Goal: Information Seeking & Learning: Learn about a topic

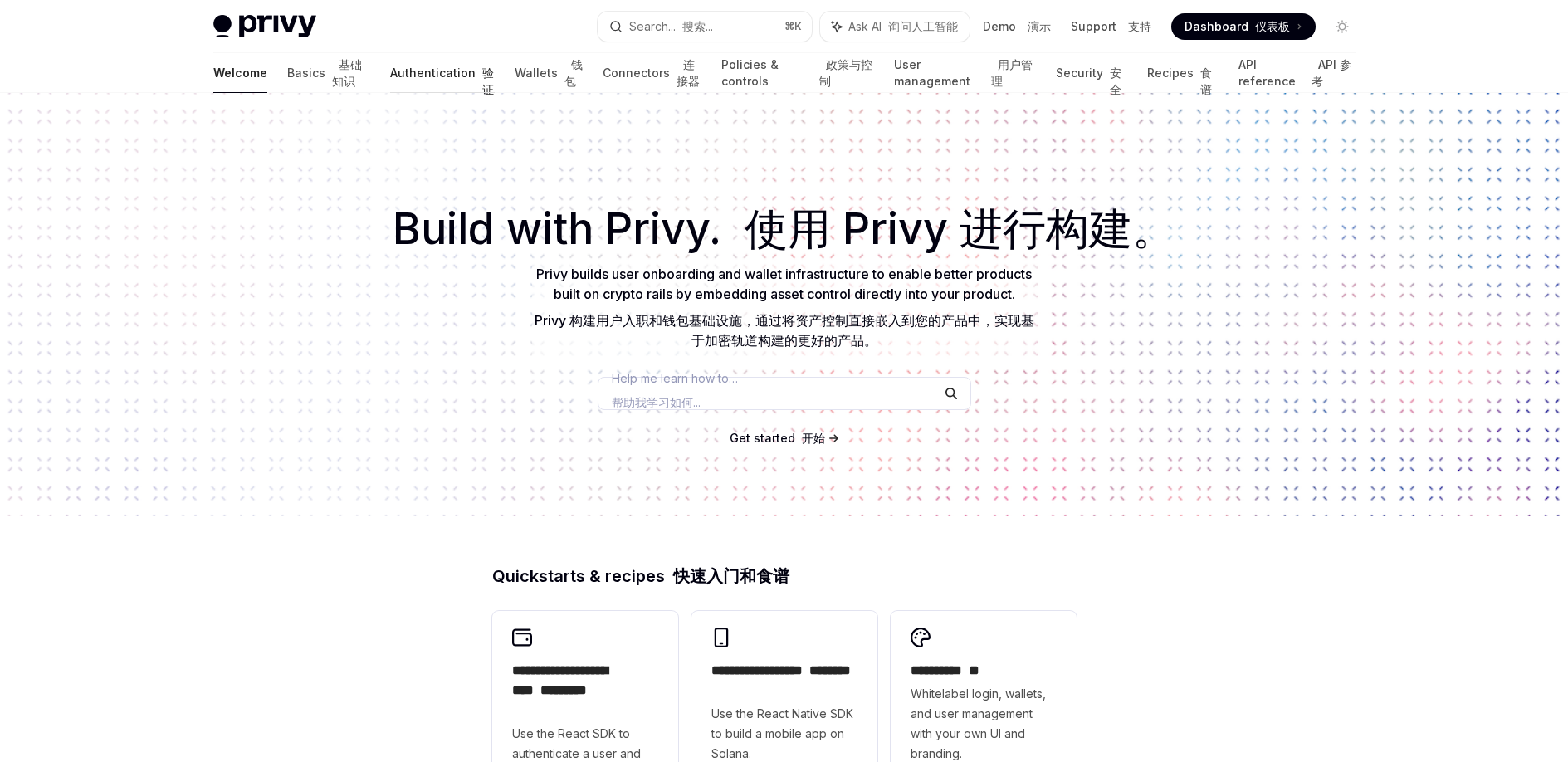
click at [402, 82] on link "Authentication 验证" at bounding box center [443, 72] width 105 height 40
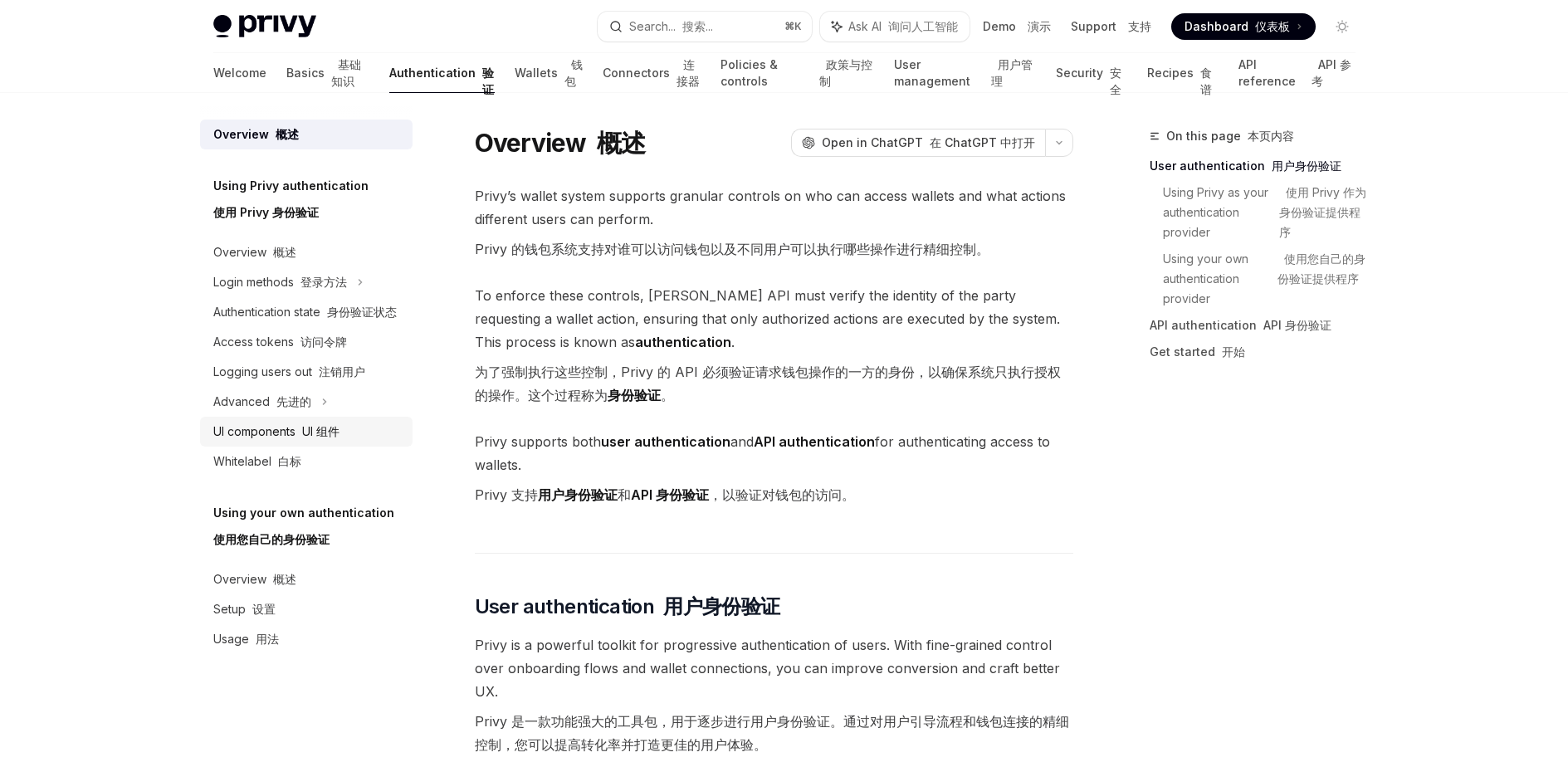
click at [370, 437] on div "UI components UI 组件" at bounding box center [308, 432] width 189 height 20
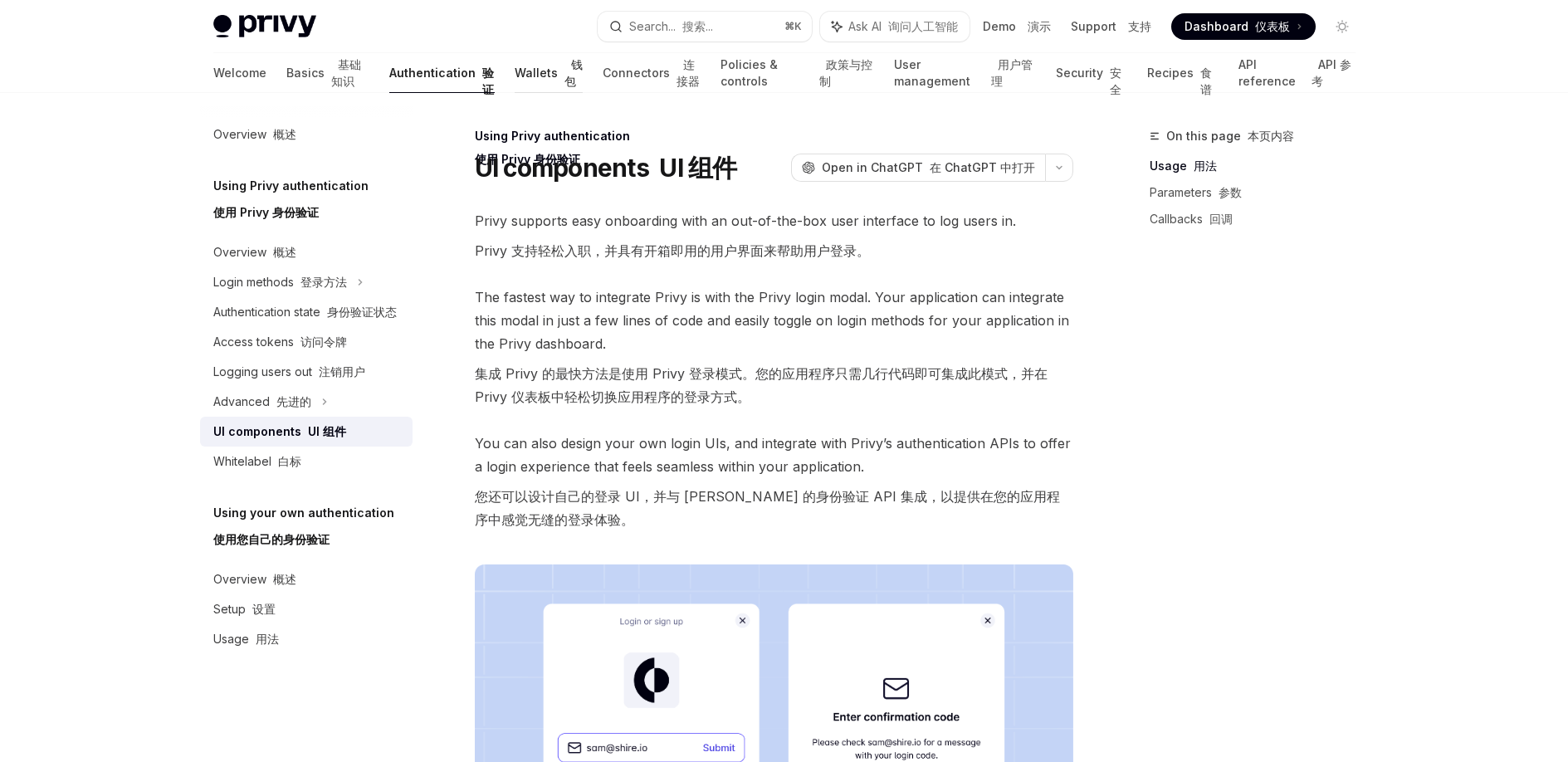
click at [514, 81] on link "Wallets 钱包" at bounding box center [548, 72] width 68 height 40
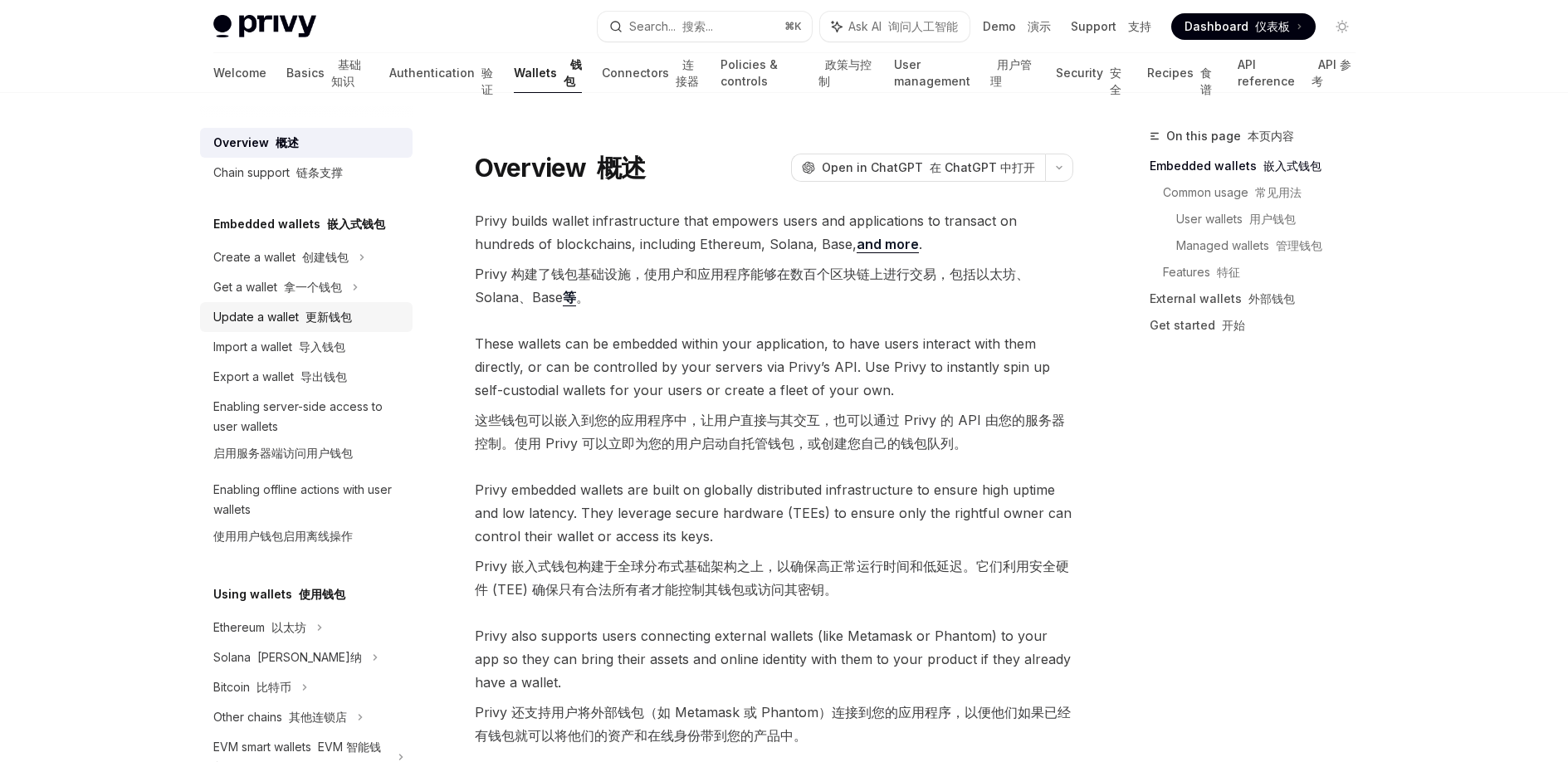
click at [311, 314] on font "更新钱包" at bounding box center [328, 316] width 46 height 14
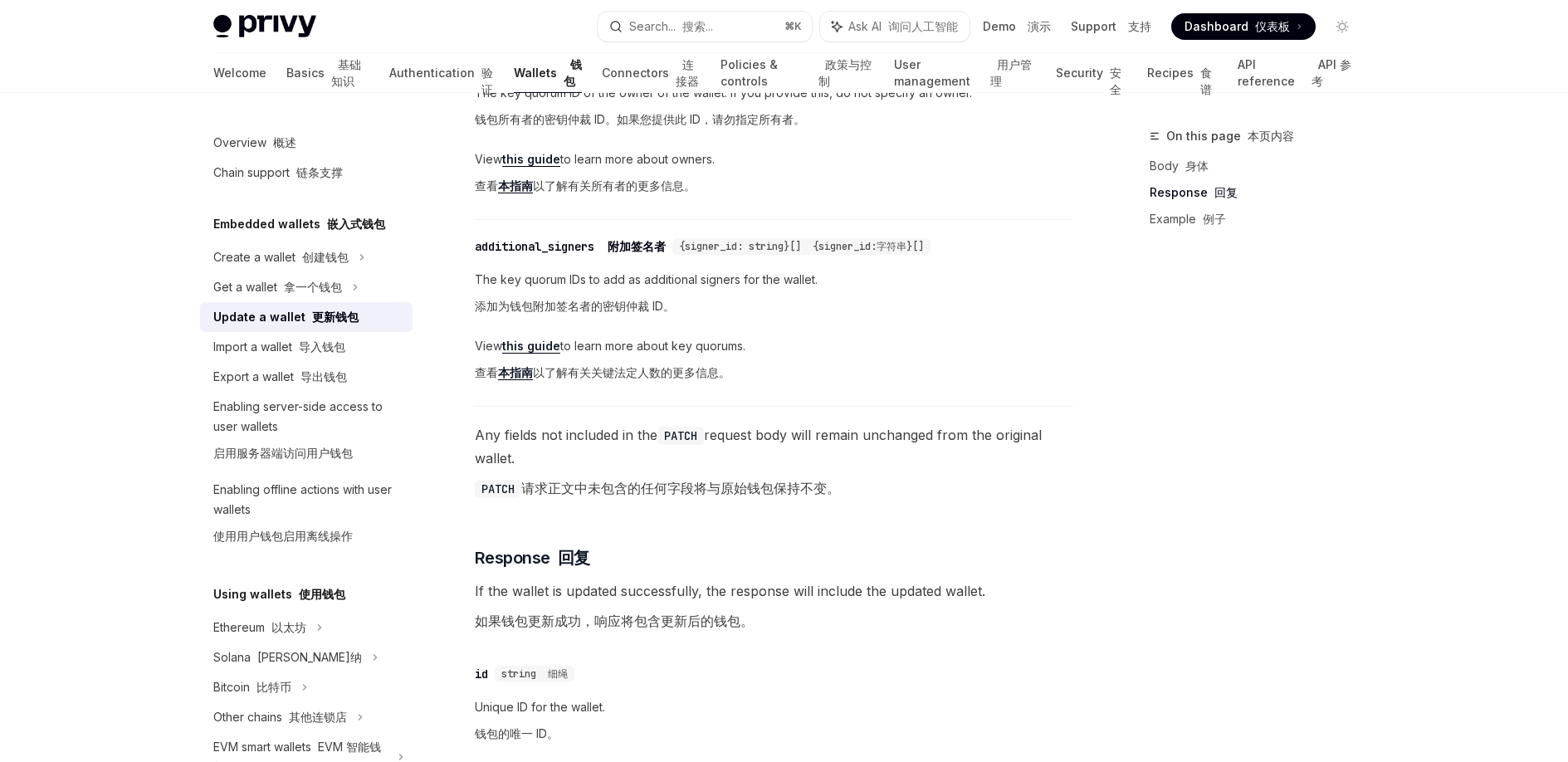
scroll to position [1342, 0]
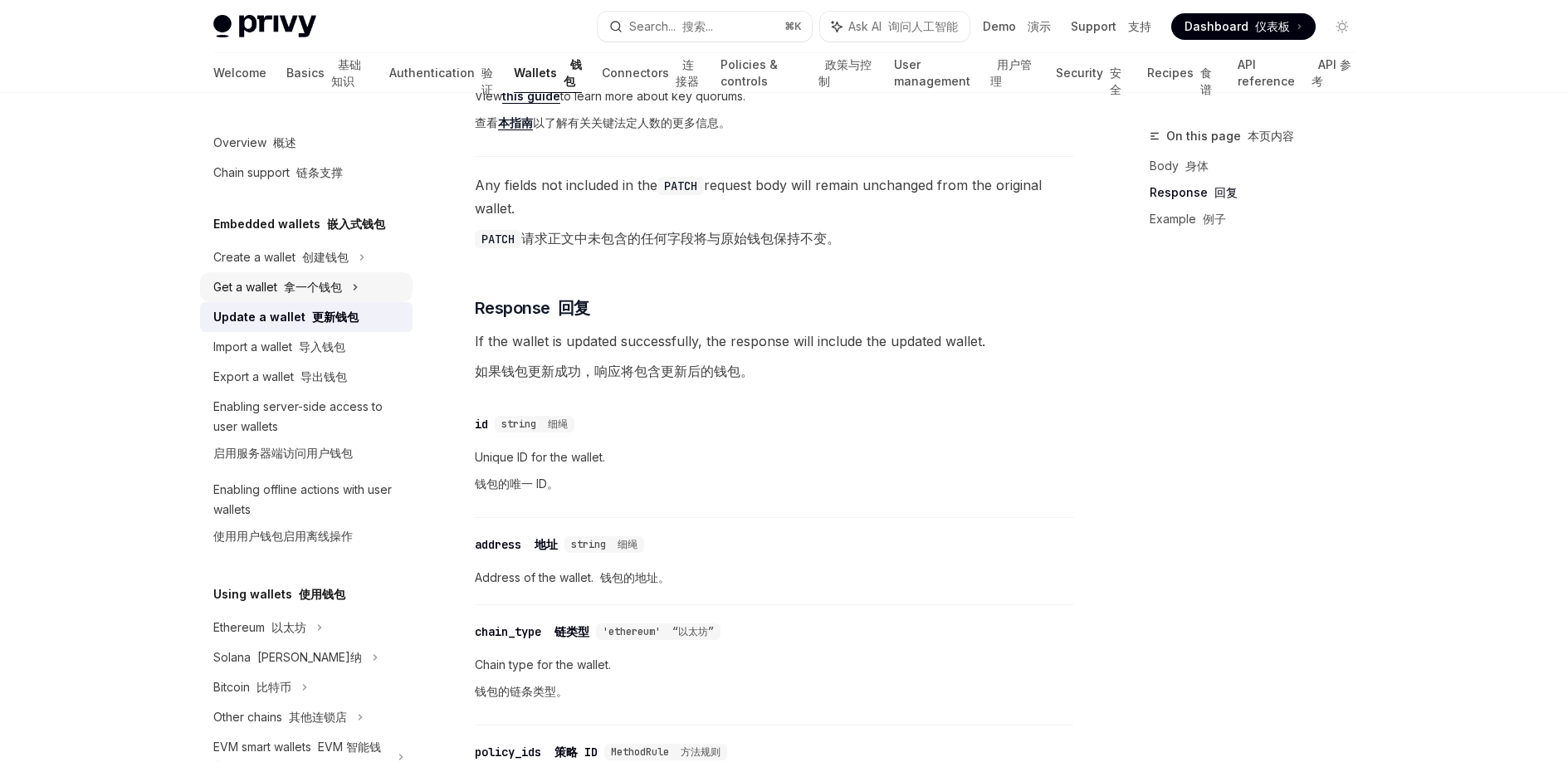
click at [293, 283] on font "拿一个钱包" at bounding box center [313, 287] width 58 height 14
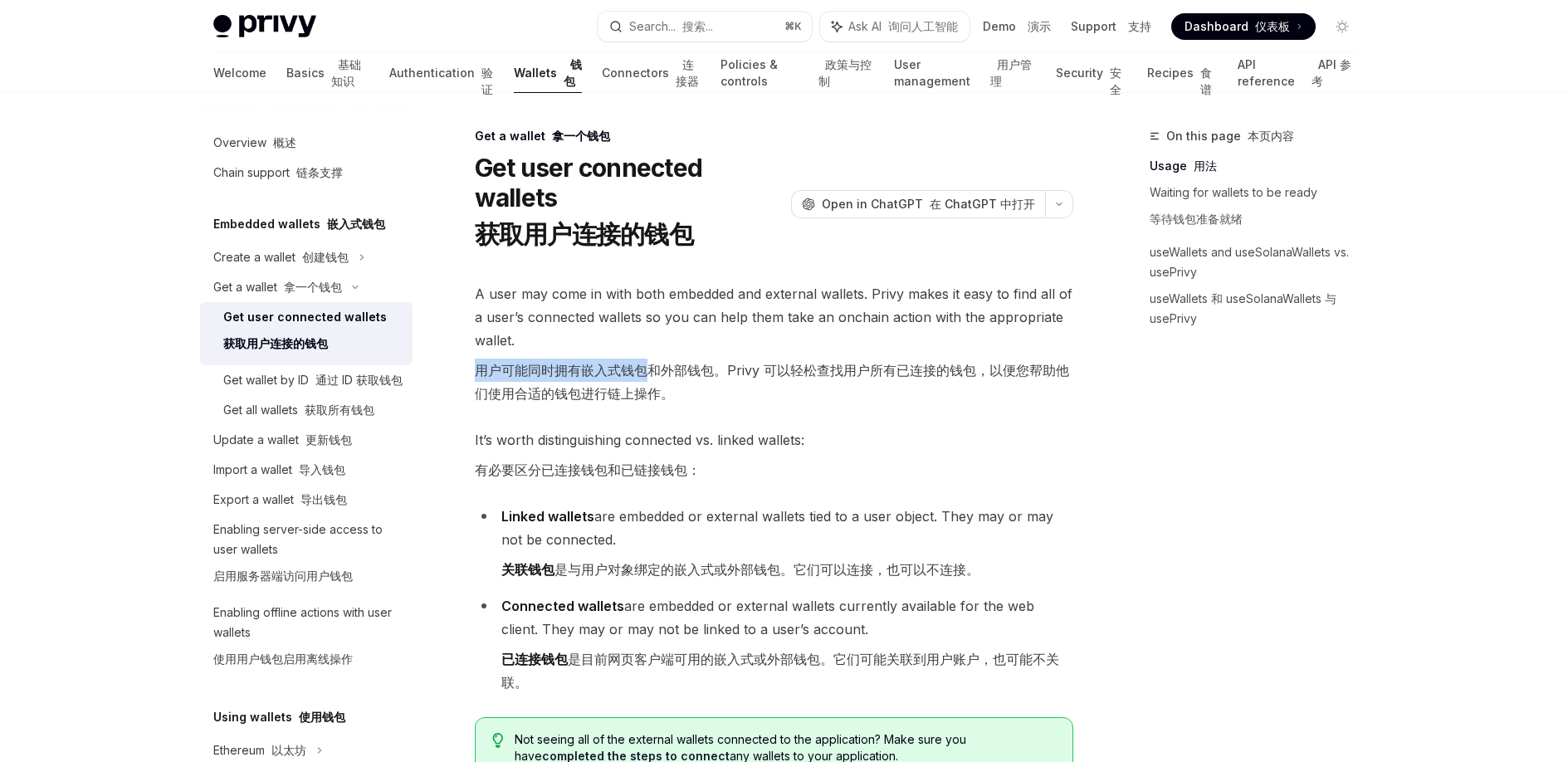
drag, startPoint x: 474, startPoint y: 341, endPoint x: 644, endPoint y: 334, distance: 170.1
click at [644, 362] on font "用户可能同时拥有嵌入式钱包和外部钱包。Privy 可以轻松查找用户所有已连接的钱包，以便您帮助他们使用合适的钱包进行链上操作。" at bounding box center [771, 381] width 594 height 40
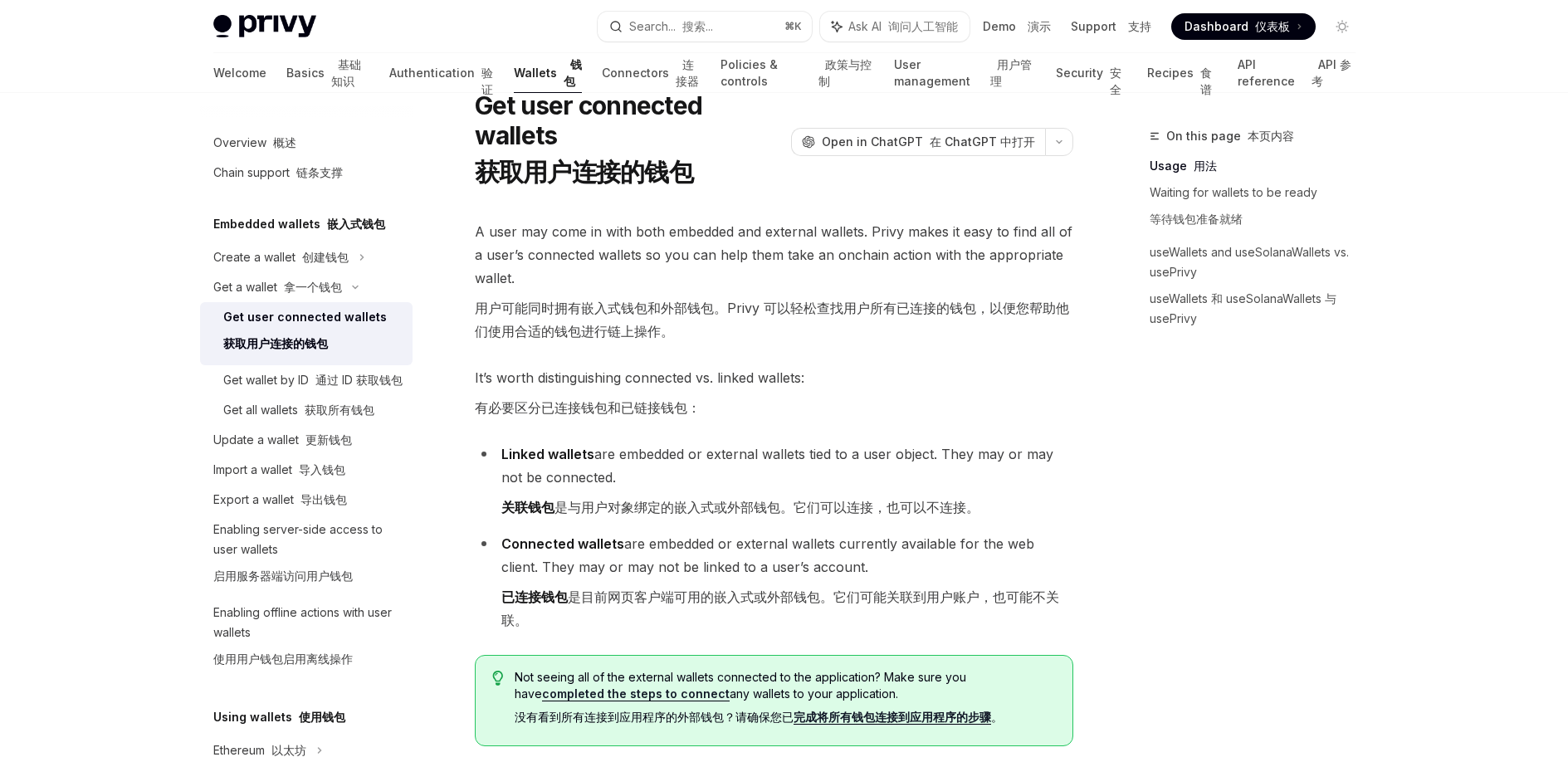
scroll to position [131, 0]
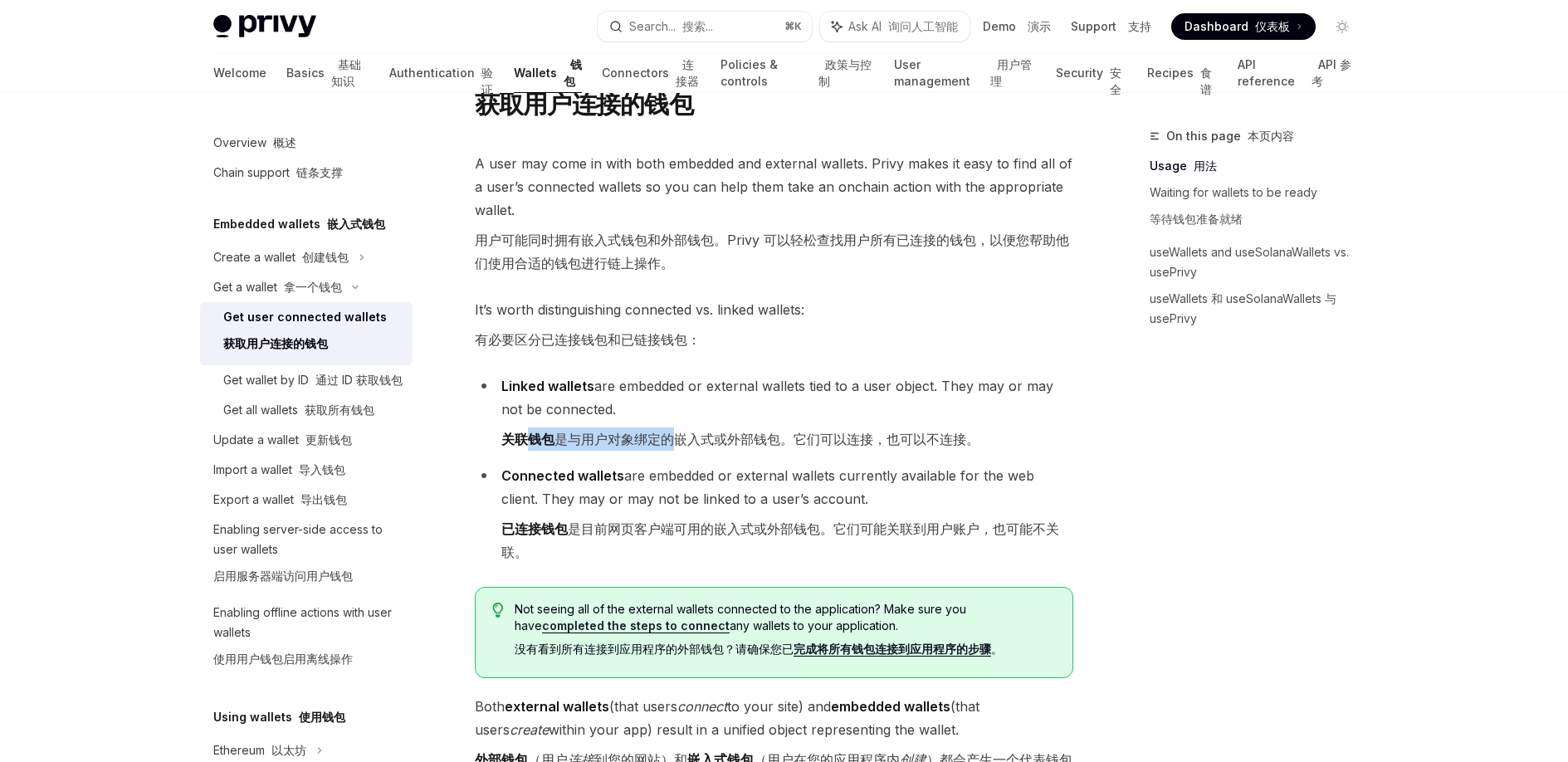
drag, startPoint x: 522, startPoint y: 410, endPoint x: 671, endPoint y: 407, distance: 149.0
click at [671, 431] on font "关联钱包 是与用户对象绑定的嵌入式或外部钱包。它们可以连接，也可以不连接。" at bounding box center [740, 439] width 478 height 17
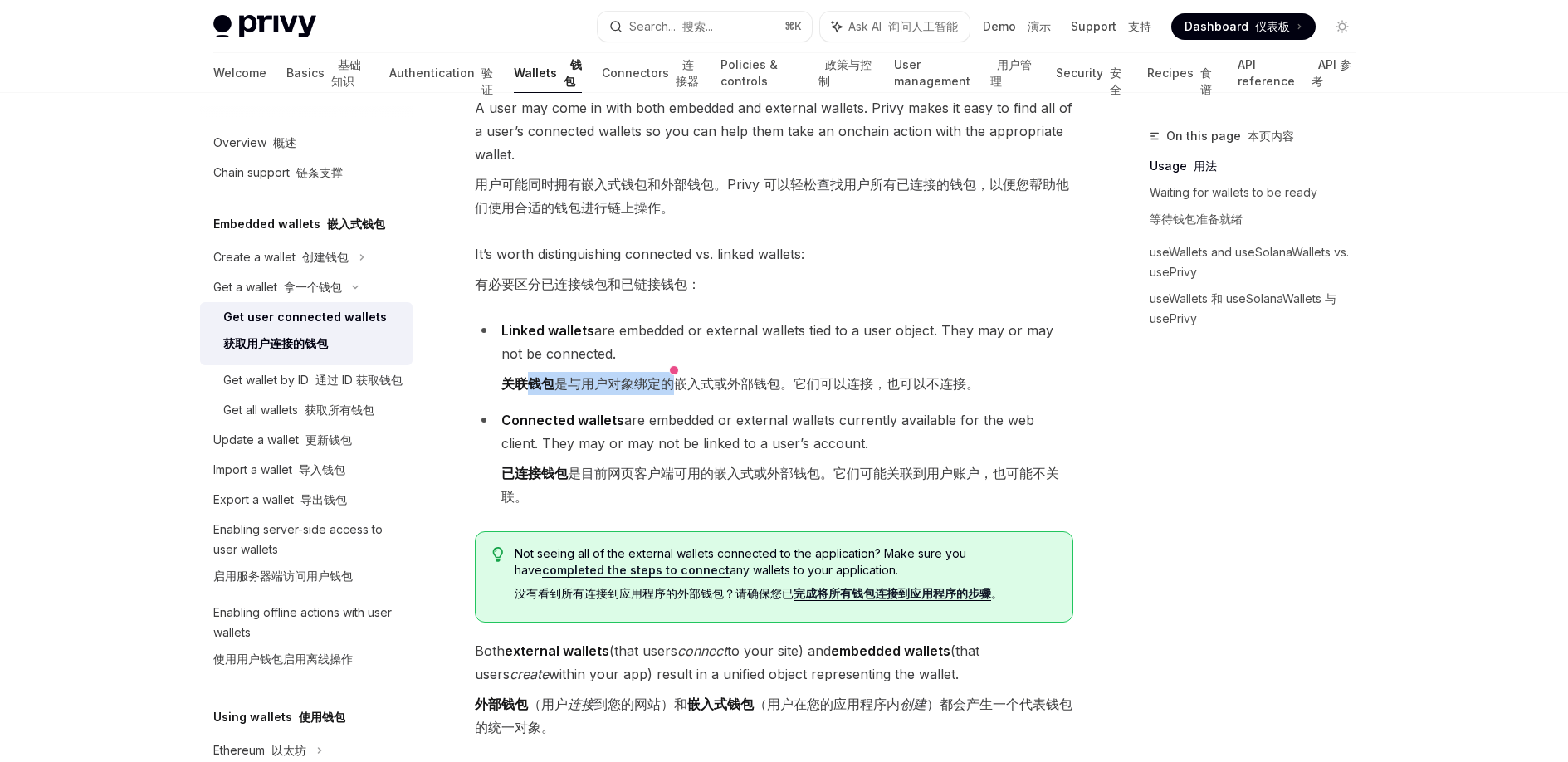
scroll to position [194, 0]
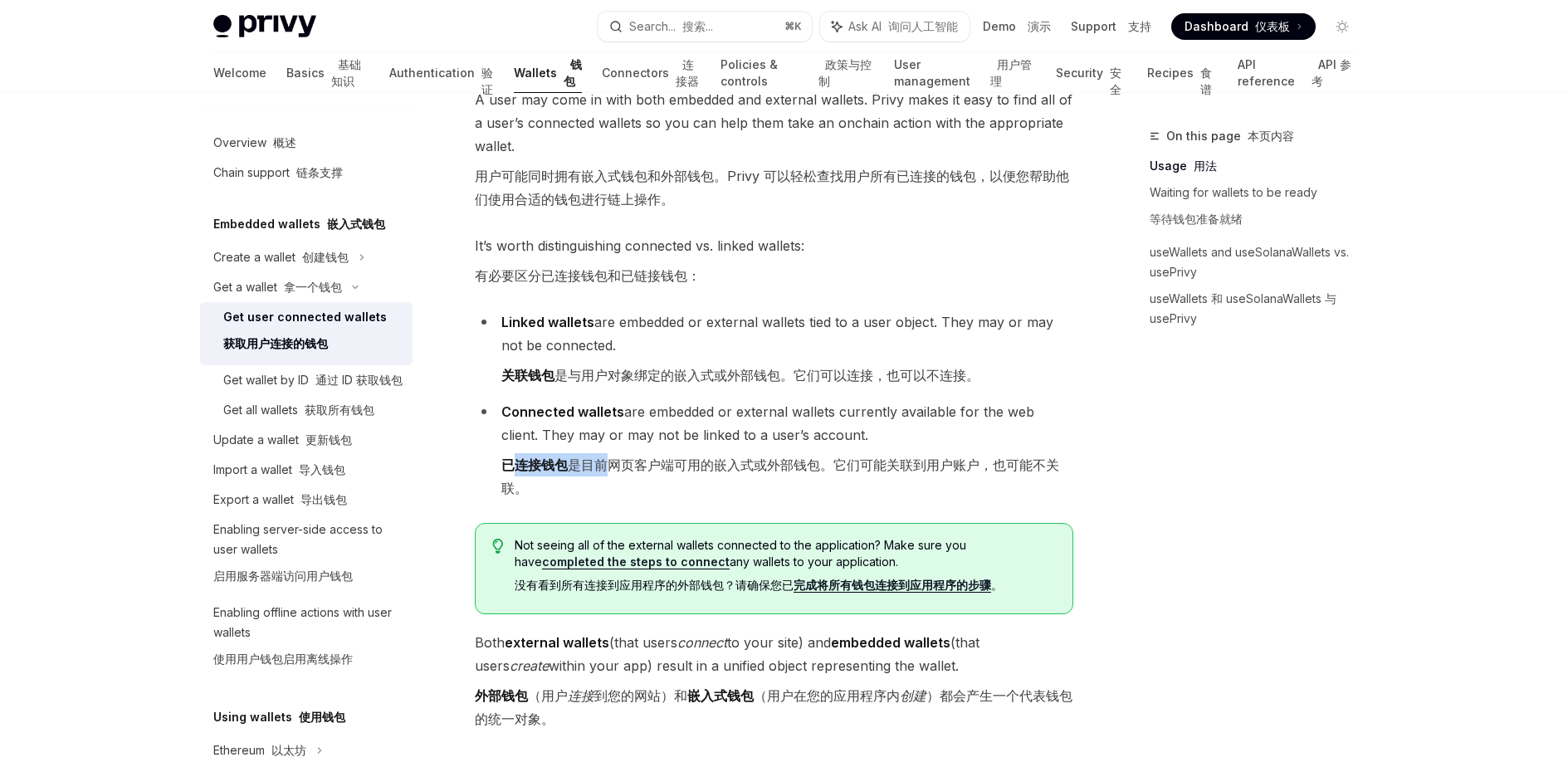
drag, startPoint x: 515, startPoint y: 440, endPoint x: 610, endPoint y: 434, distance: 95.2
click at [610, 457] on font "已连接钱包 是目前网页客户端可用的嵌入式或外部钱包。它们可能关联到用户账户，也可能不关联。" at bounding box center [781, 476] width 558 height 40
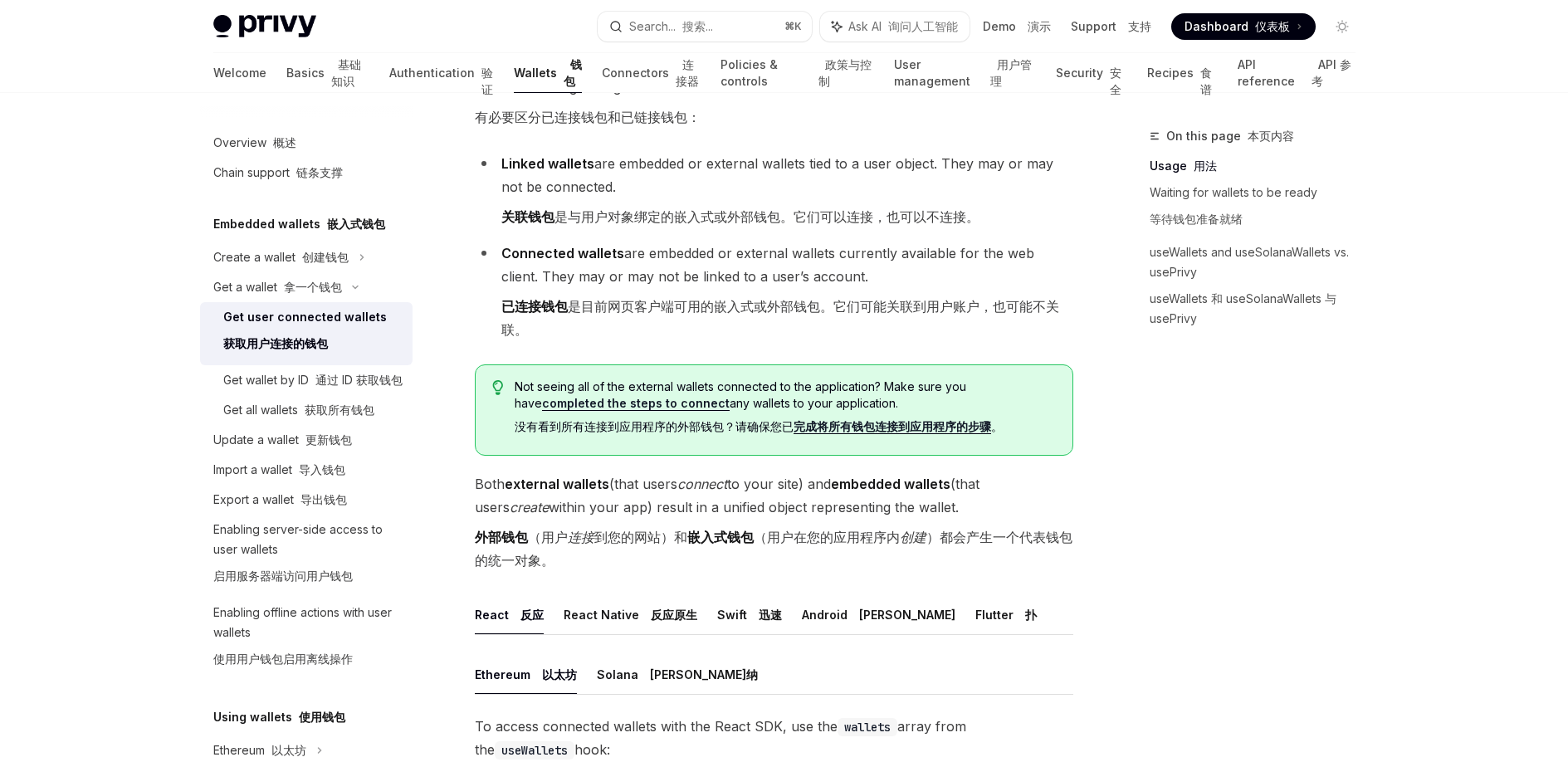
scroll to position [366, 0]
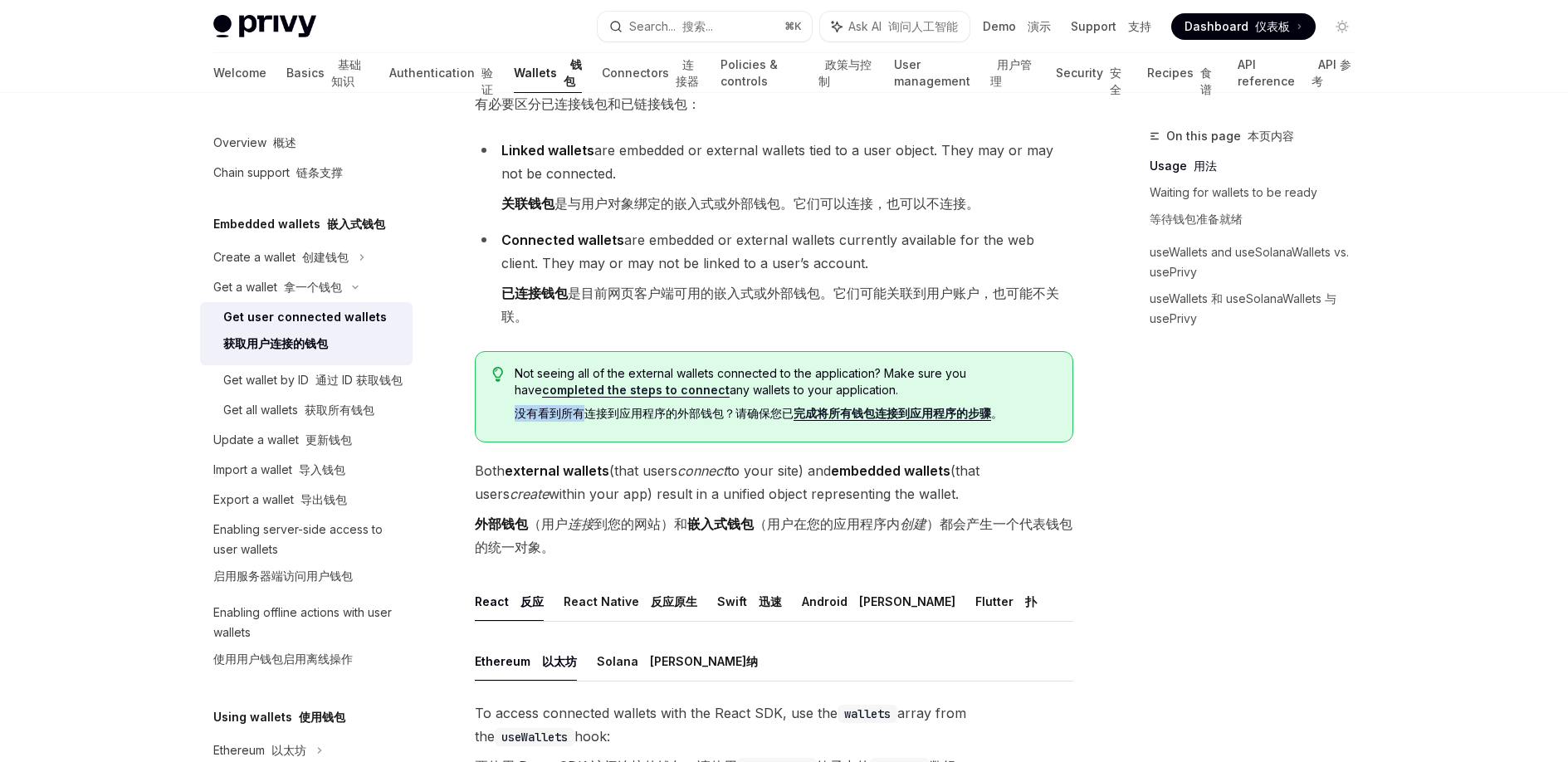
drag, startPoint x: 514, startPoint y: 383, endPoint x: 583, endPoint y: 386, distance: 69.1
click at [583, 405] on font "没有看到所有连接到应用程序的外部钱包？请确保您已 完成将所有钱包连接到应用程序的步骤 。" at bounding box center [758, 413] width 488 height 15
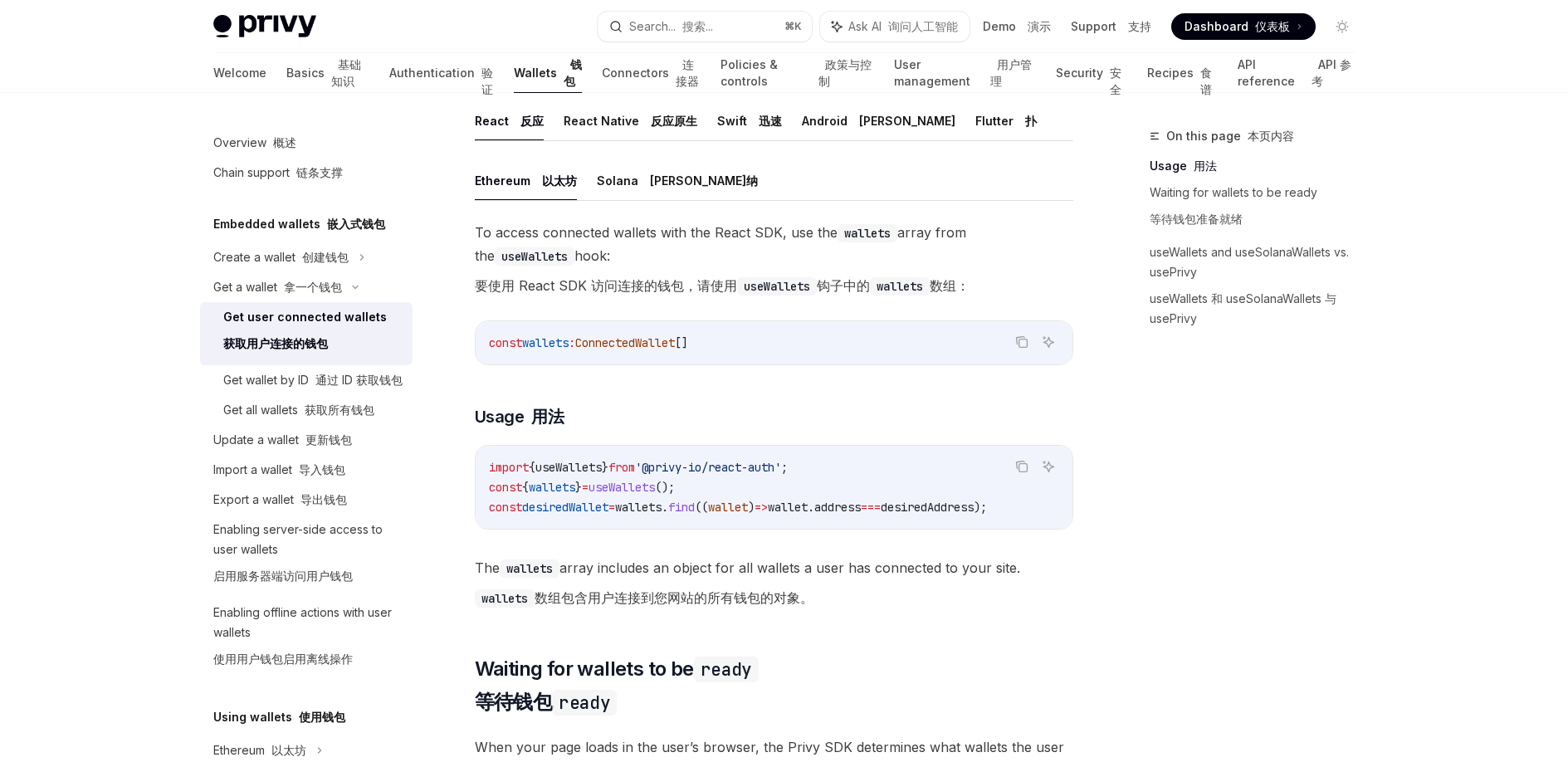
scroll to position [950, 0]
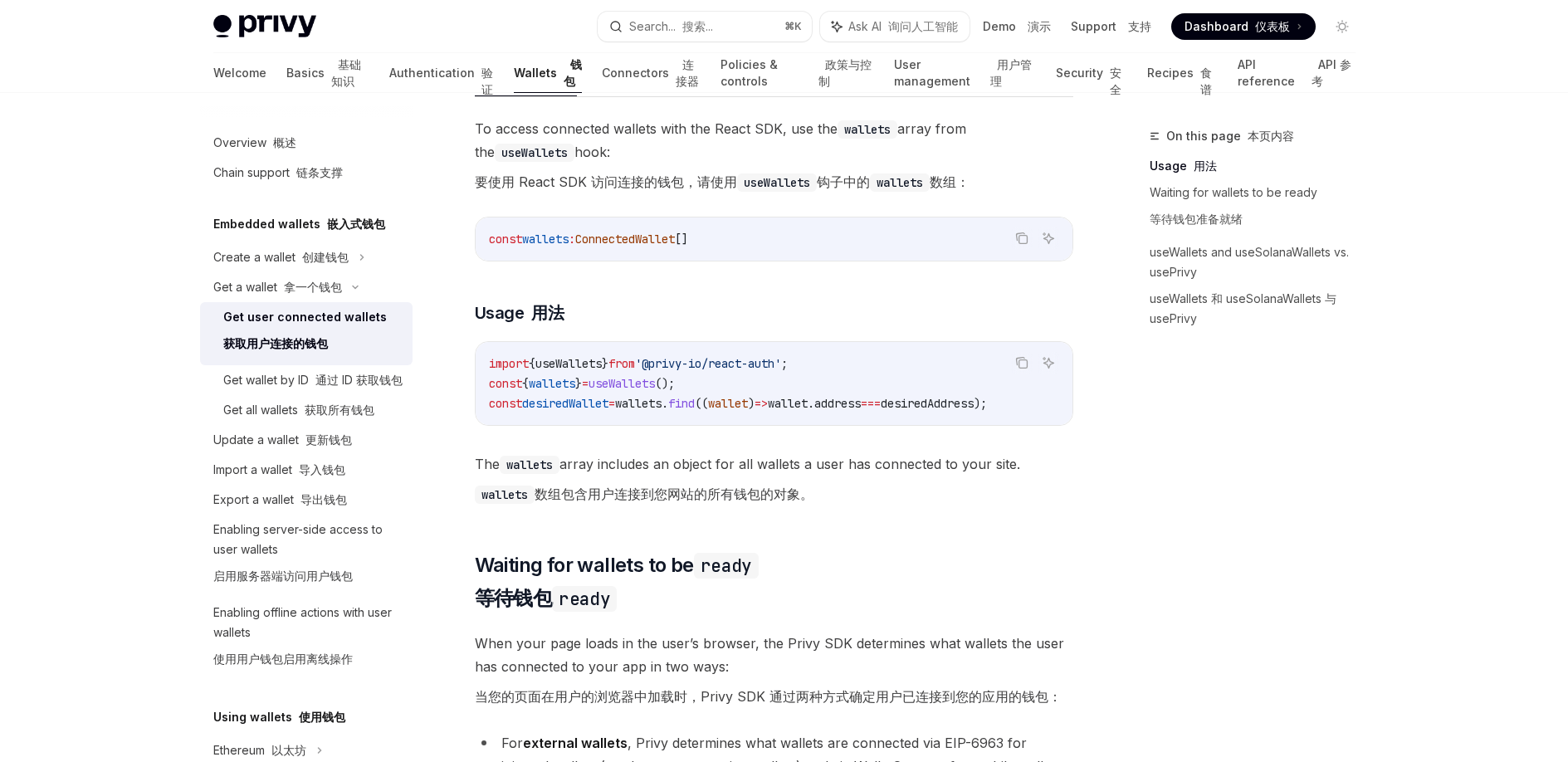
drag, startPoint x: 599, startPoint y: 390, endPoint x: 691, endPoint y: 391, distance: 92.0
click at [691, 391] on div "import { useWallets } from '@privy-io/react-auth' ; const { wallets } = useWall…" at bounding box center [774, 384] width 597 height 83
drag, startPoint x: 545, startPoint y: 461, endPoint x: 567, endPoint y: 458, distance: 22.2
click at [567, 458] on span "The wallets array includes an object for all wallets a user has connected to yo…" at bounding box center [774, 482] width 599 height 60
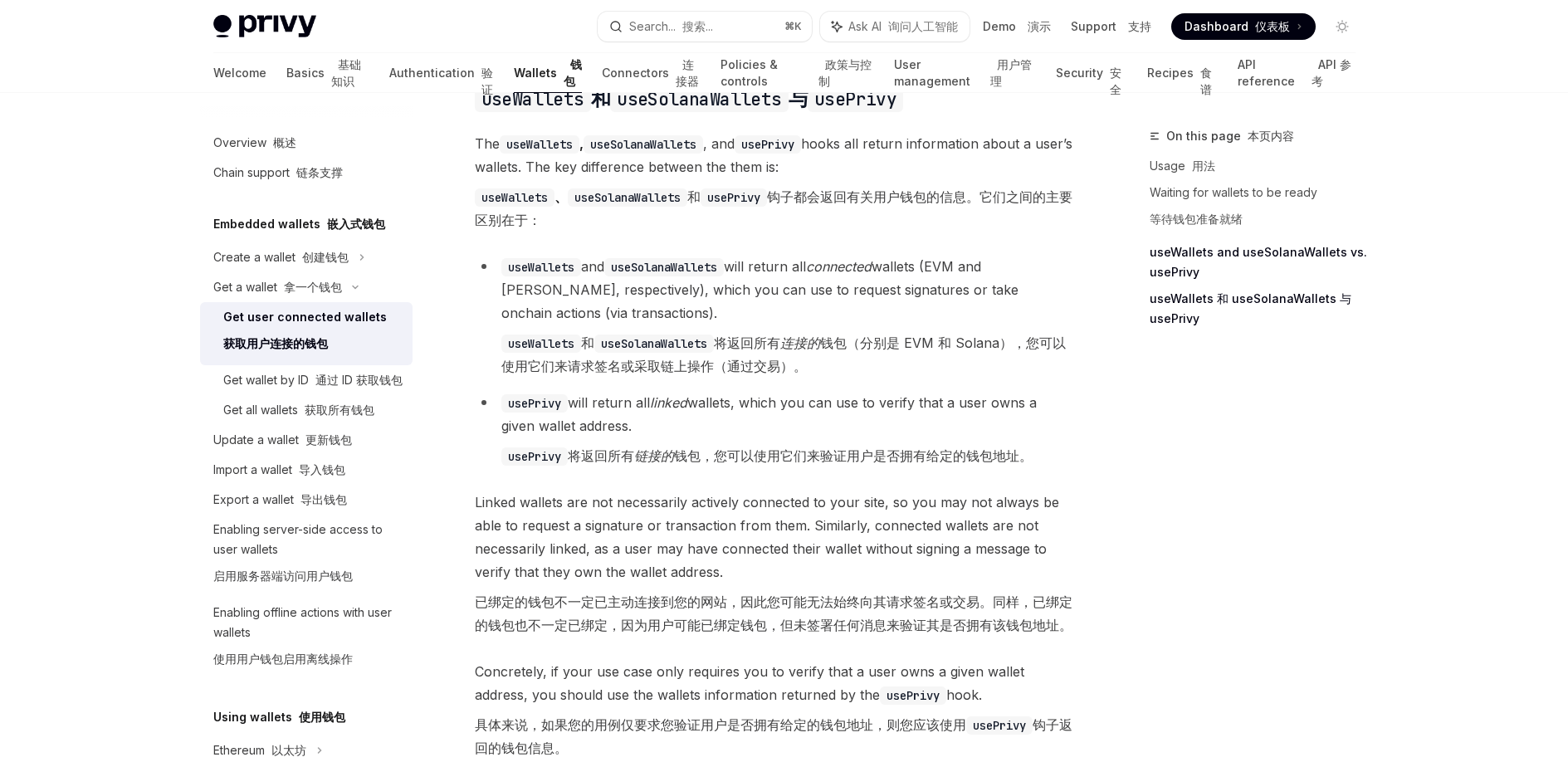
scroll to position [2354, 0]
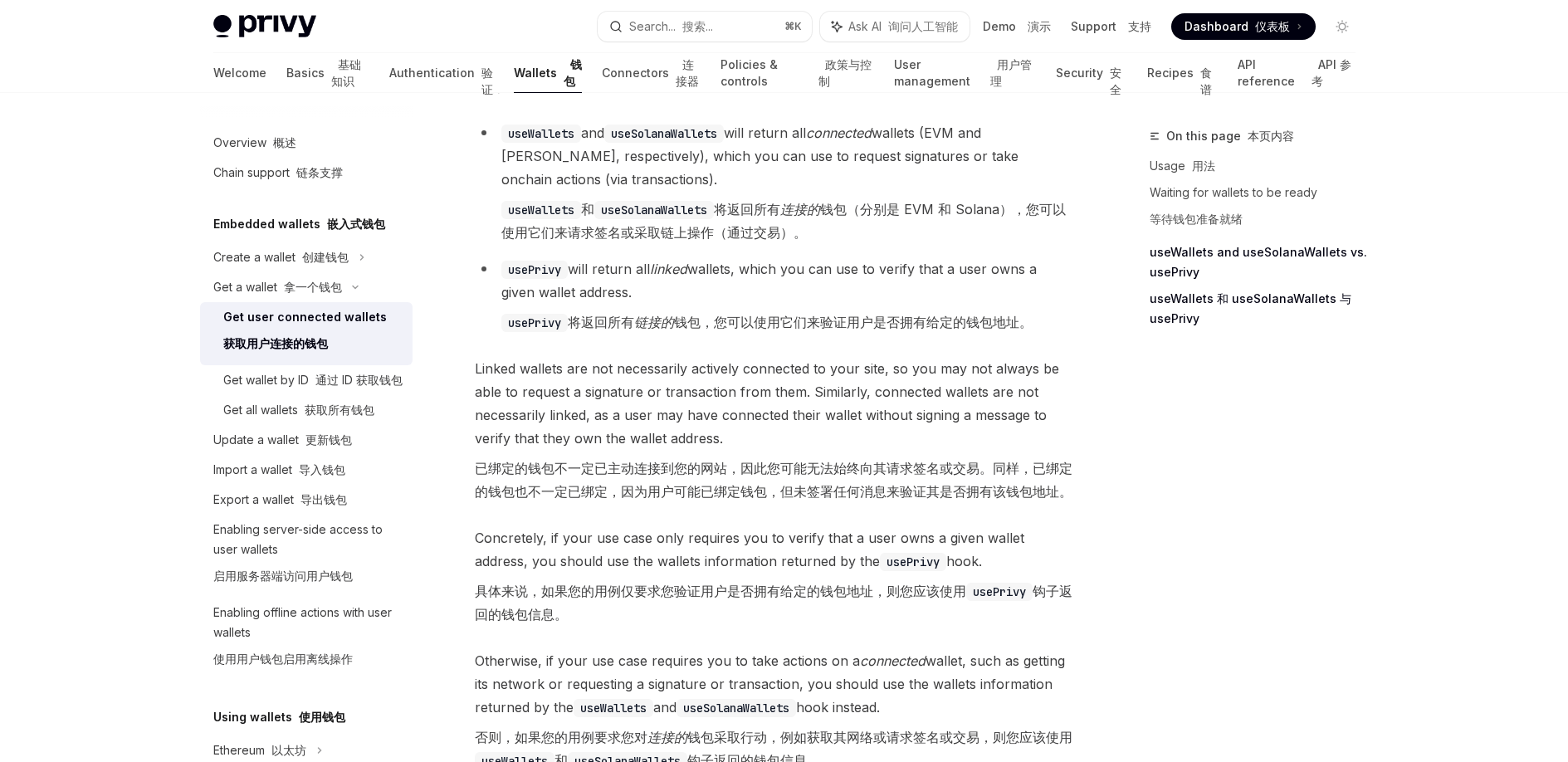
click at [512, 459] on font "已绑定的钱包不一定已主动连接到您的网站，因此您可能无法始终向其请求签名或交易。同样，已绑定的钱包也不一定已绑定，因为用户可能已绑定钱包，但未签署任何消息来验证…" at bounding box center [773, 479] width 598 height 40
drag, startPoint x: 492, startPoint y: 455, endPoint x: 560, endPoint y: 451, distance: 68.1
click at [560, 459] on font "已绑定的钱包不一定已主动连接到您的网站，因此您可能无法始终向其请求签名或交易。同样，已绑定的钱包也不一定已绑定，因为用户可能已绑定钱包，但未签署任何消息来验证…" at bounding box center [773, 479] width 598 height 40
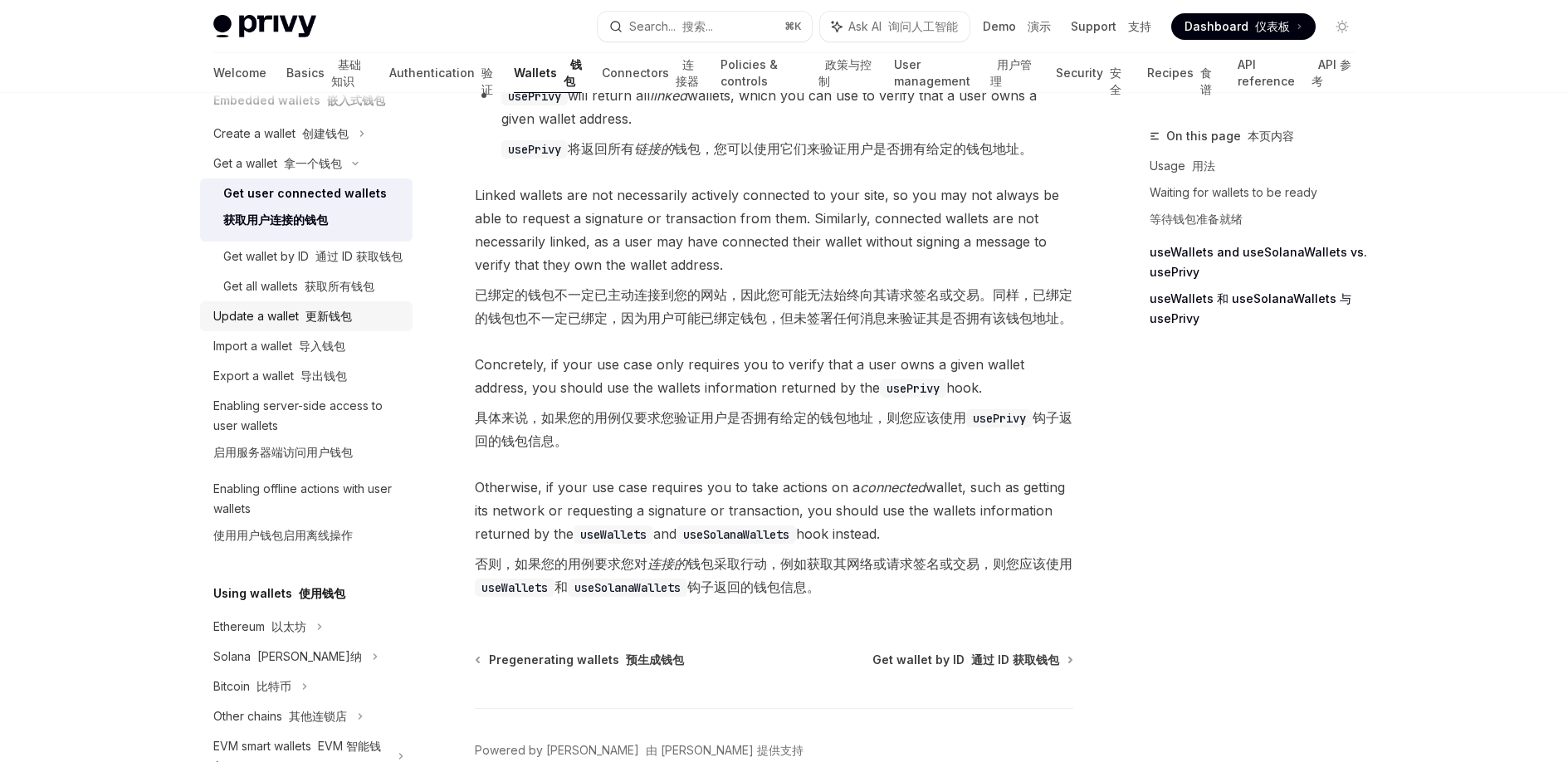
scroll to position [72, 0]
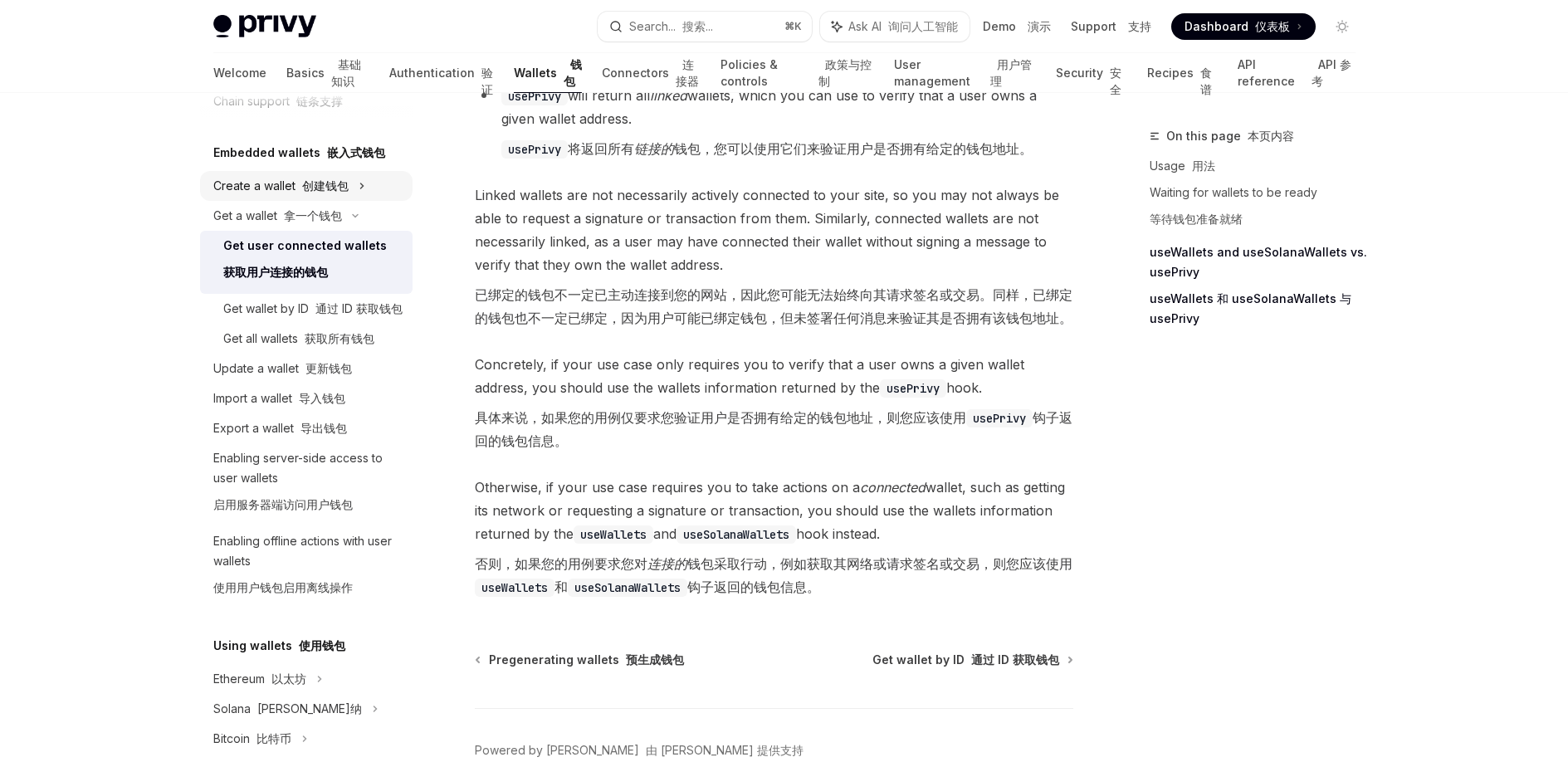
click at [315, 189] on font "创建钱包" at bounding box center [325, 185] width 46 height 14
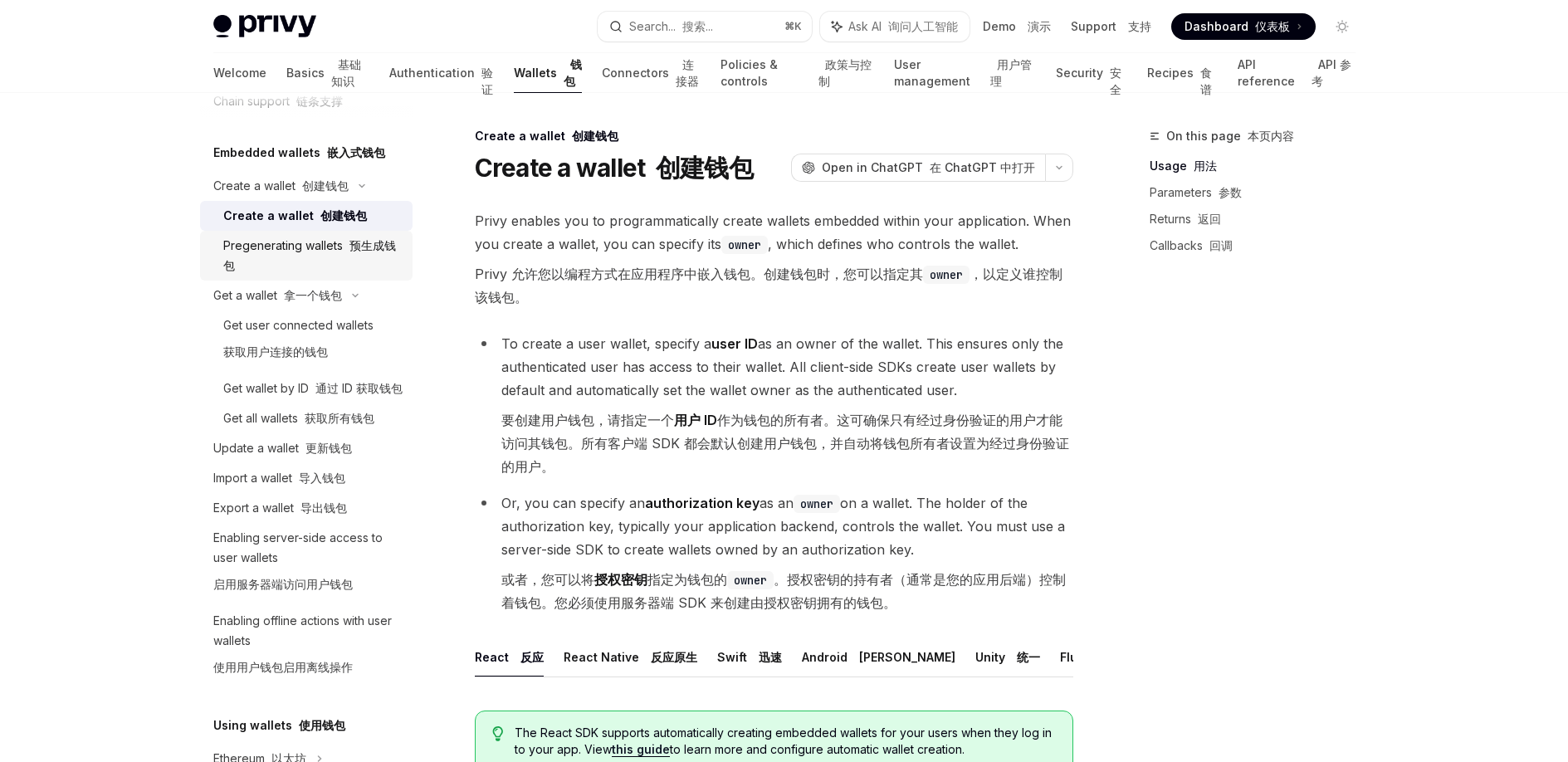
click at [309, 257] on div "Pregenerating wallets 预生成钱包" at bounding box center [313, 255] width 180 height 40
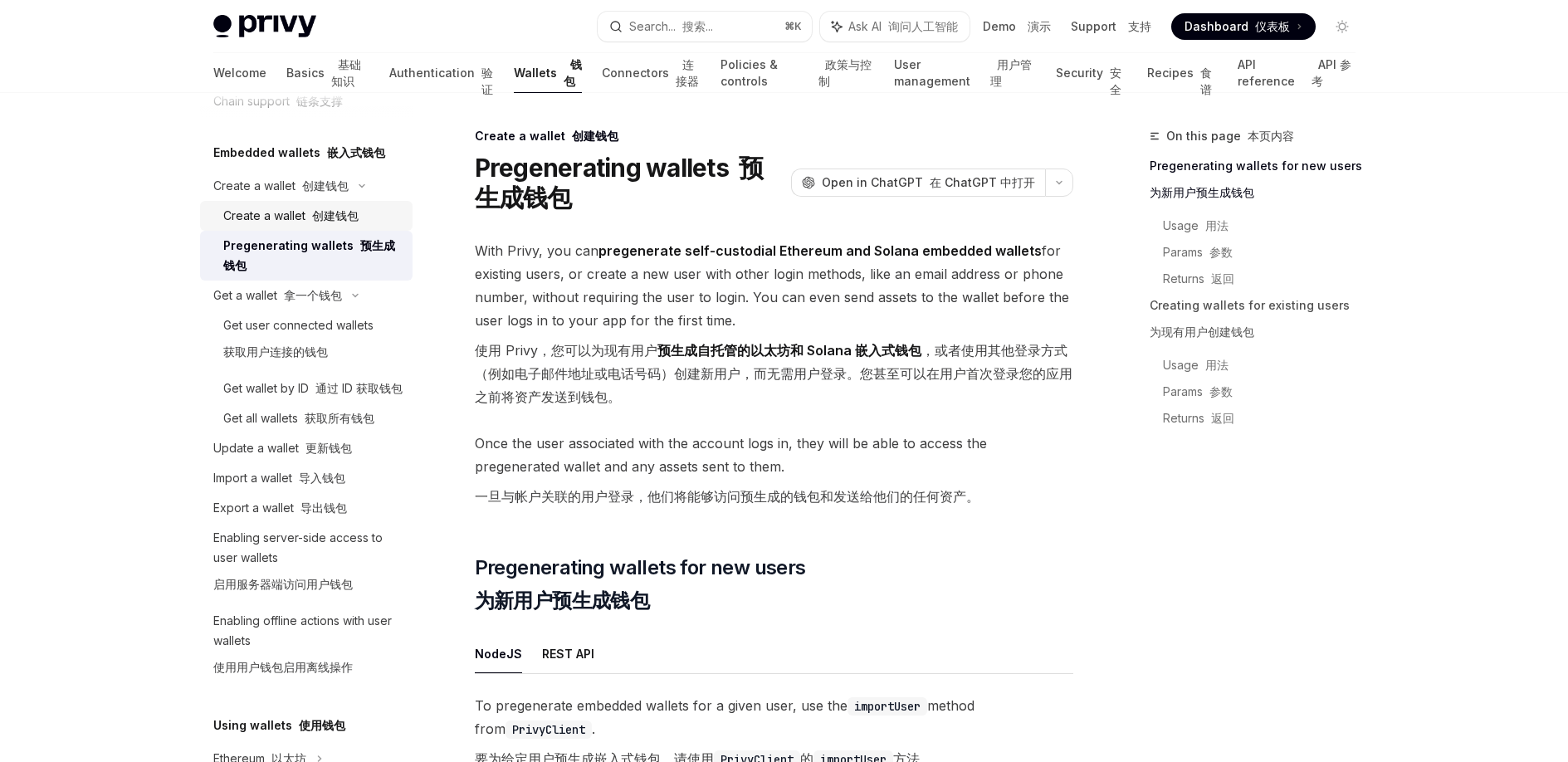
click at [331, 204] on link "Create a wallet 创建钱包" at bounding box center [306, 215] width 212 height 30
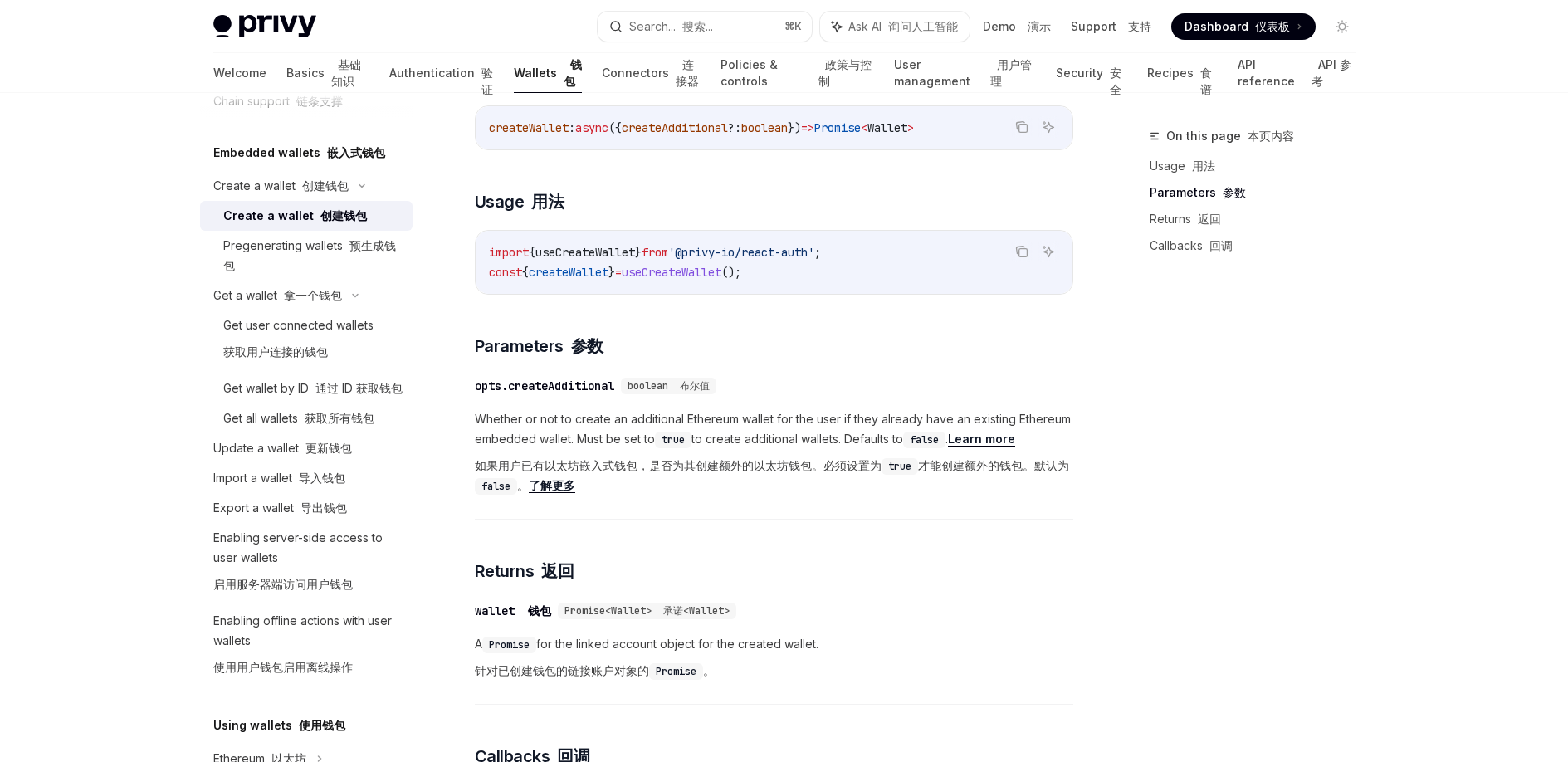
scroll to position [887, 0]
drag, startPoint x: 491, startPoint y: 474, endPoint x: 624, endPoint y: 475, distance: 133.0
click at [624, 475] on font "如果用户已有以太坊嵌入式钱包，是否为其创建额外的以太坊钱包。必须设置为 true 才能创建额外的钱包。默认为 false 。 了解更多" at bounding box center [771, 474] width 594 height 34
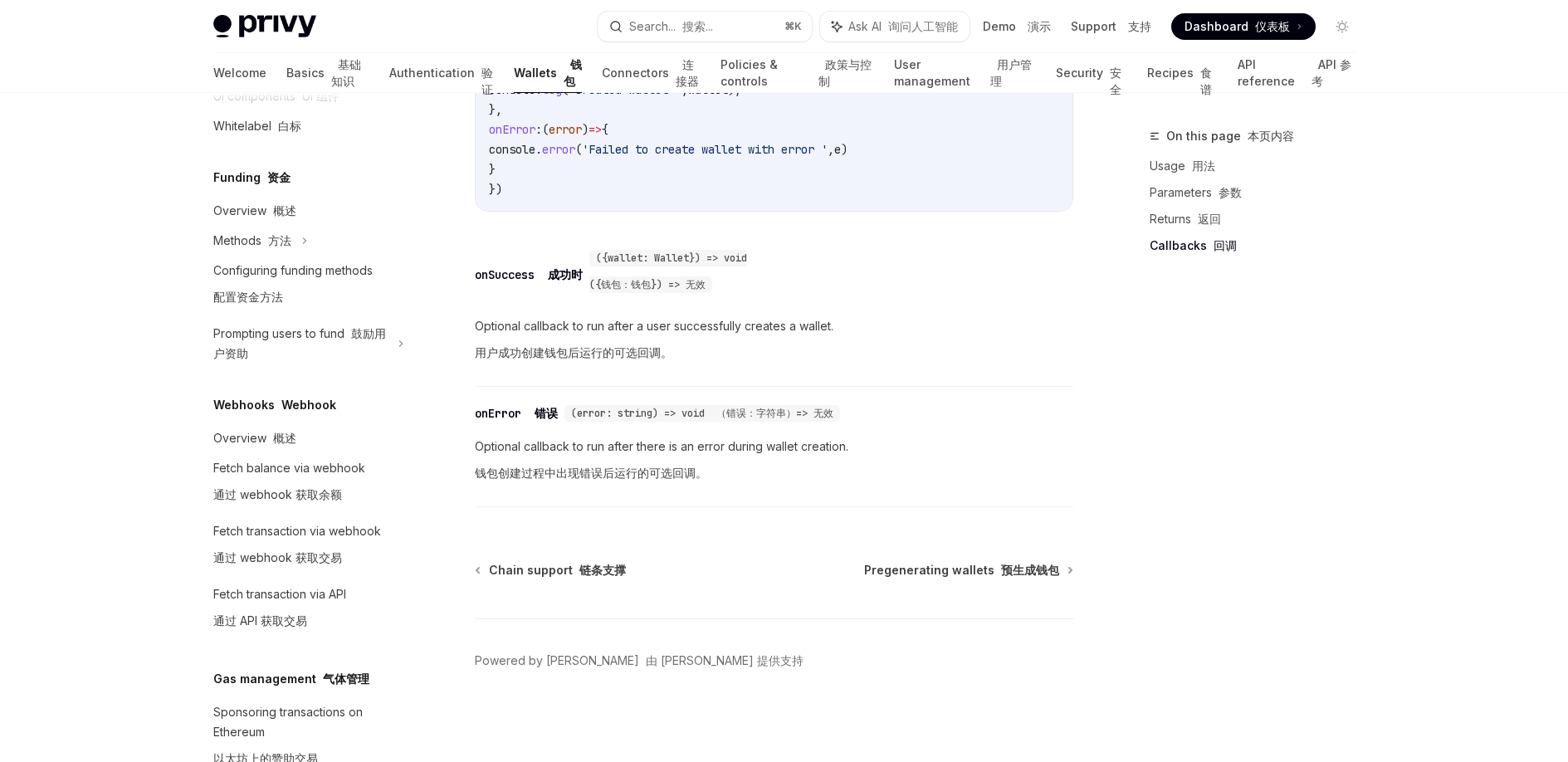
scroll to position [906, 0]
click at [255, 469] on link "Fetch balance via webhook 通过 webhook 获取余额" at bounding box center [306, 481] width 212 height 63
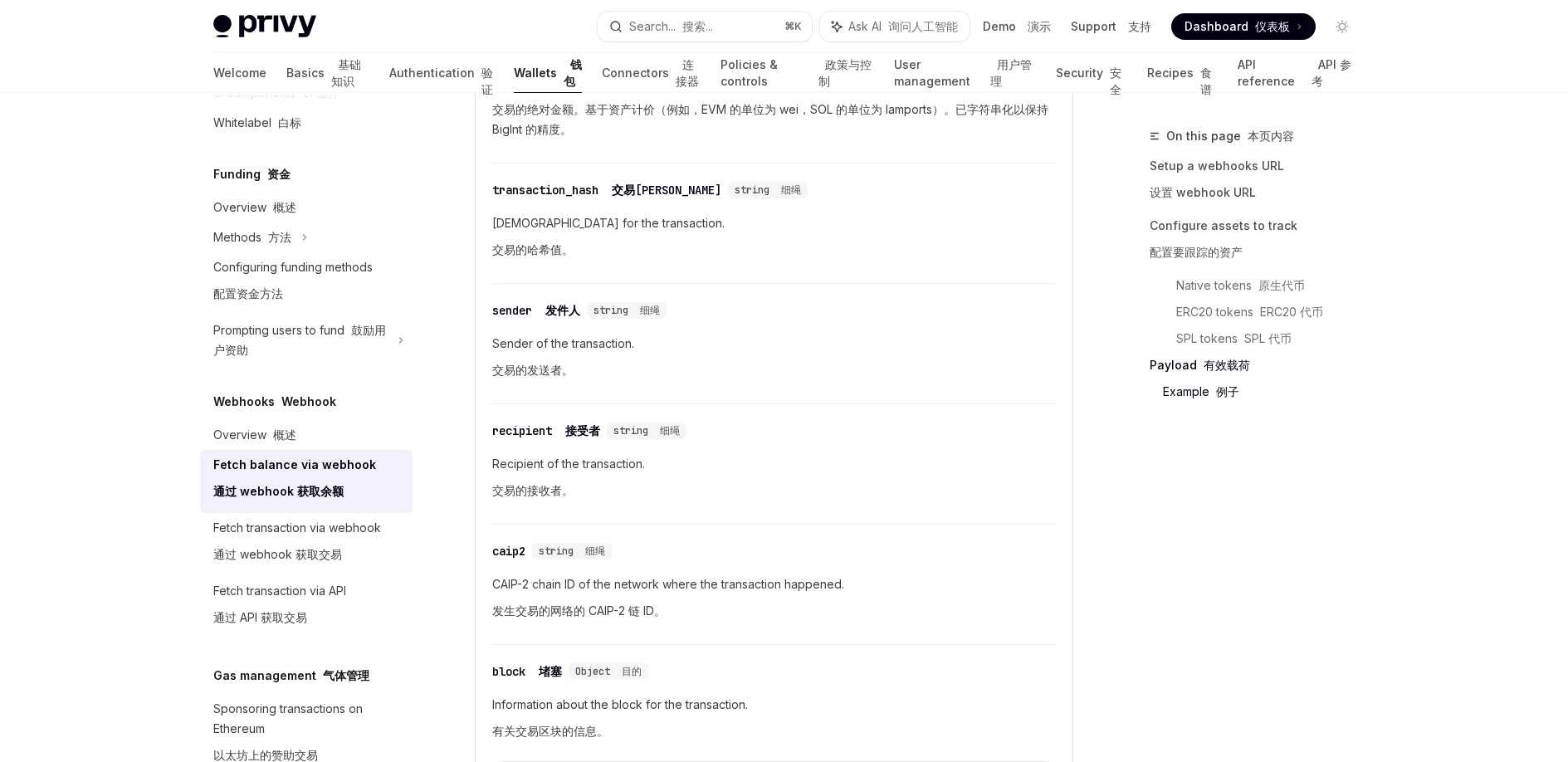
scroll to position [3375, 0]
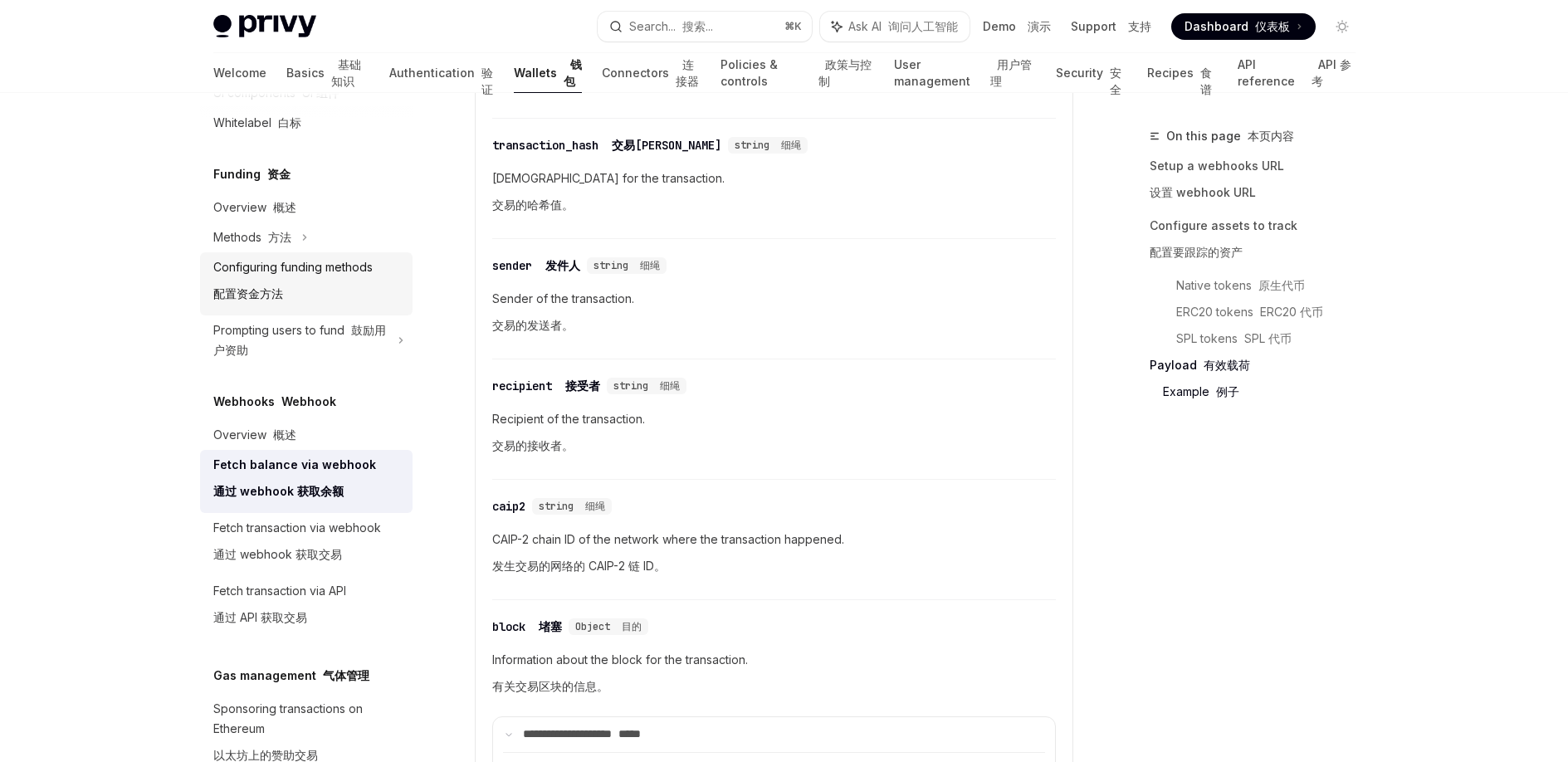
click at [291, 286] on div "Configuring funding methods 配置资金方法" at bounding box center [293, 283] width 159 height 53
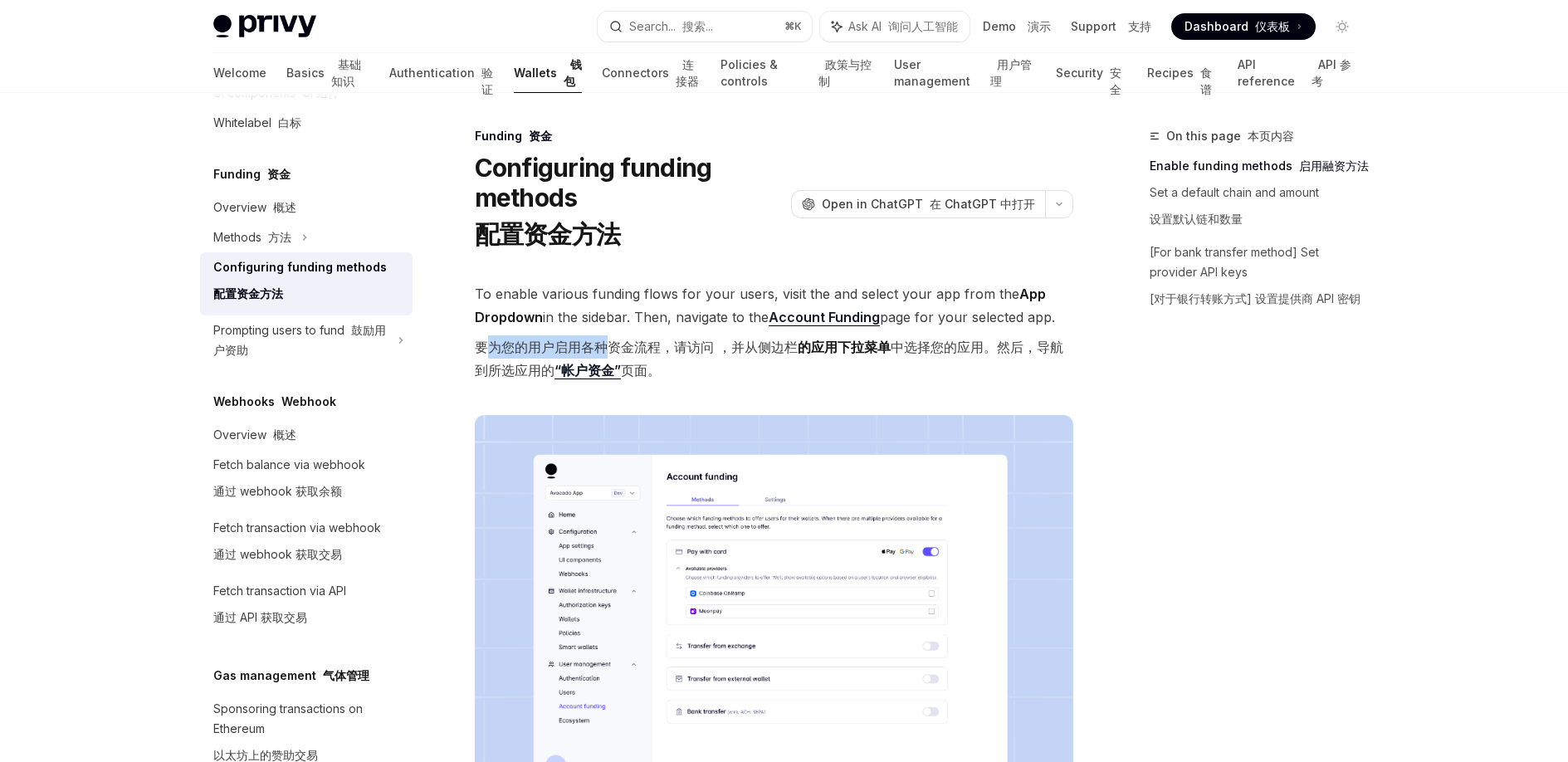
drag, startPoint x: 486, startPoint y: 348, endPoint x: 614, endPoint y: 350, distance: 128.0
click at [614, 350] on font "要为您的用户启用各种资金流程，请访问 ，并从侧边栏 的应用下拉菜单 中选择您的应用。然后，导航到所选应用的 “帐户资金” 页面。" at bounding box center [769, 359] width 588 height 40
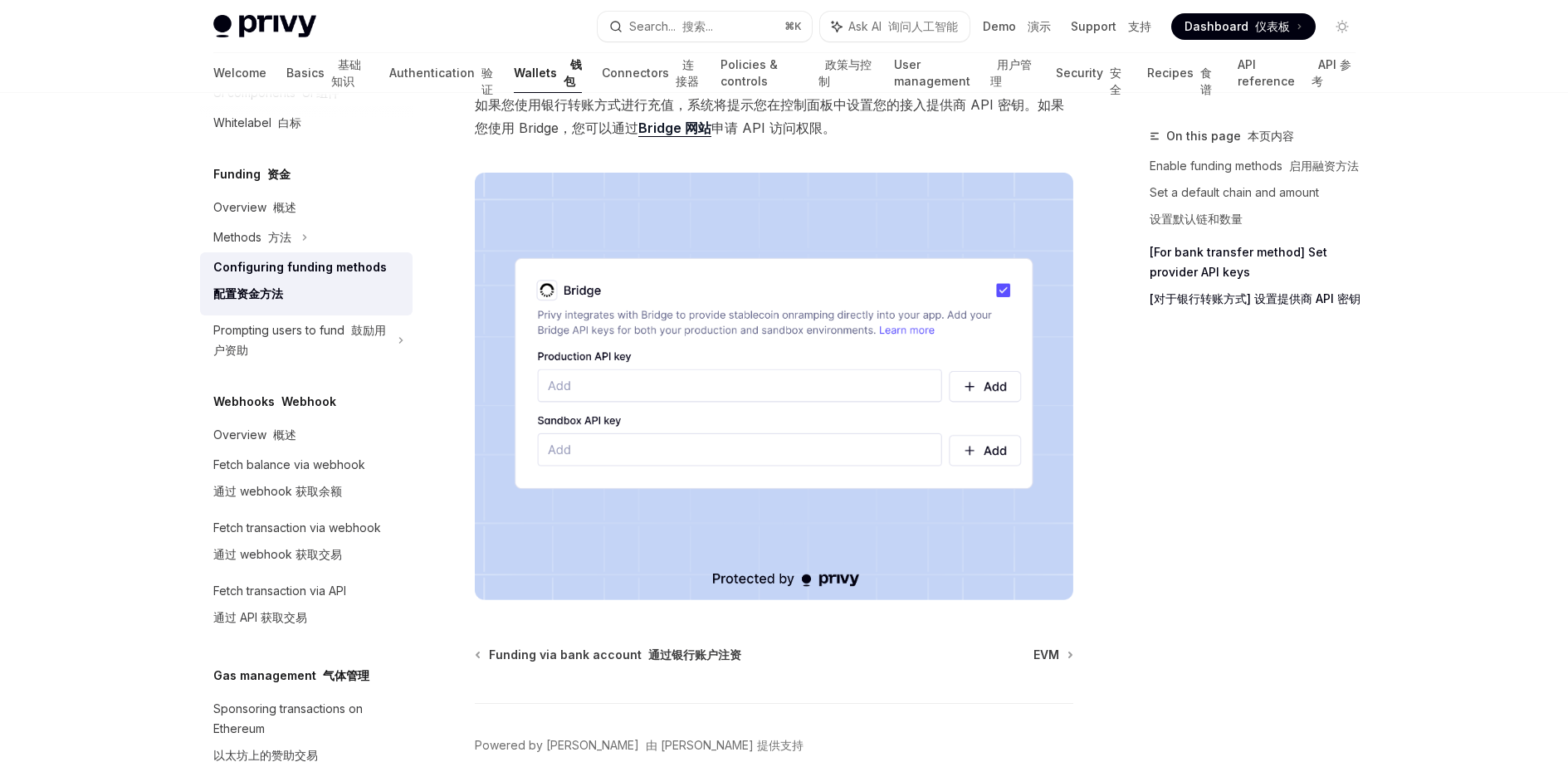
scroll to position [2144, 0]
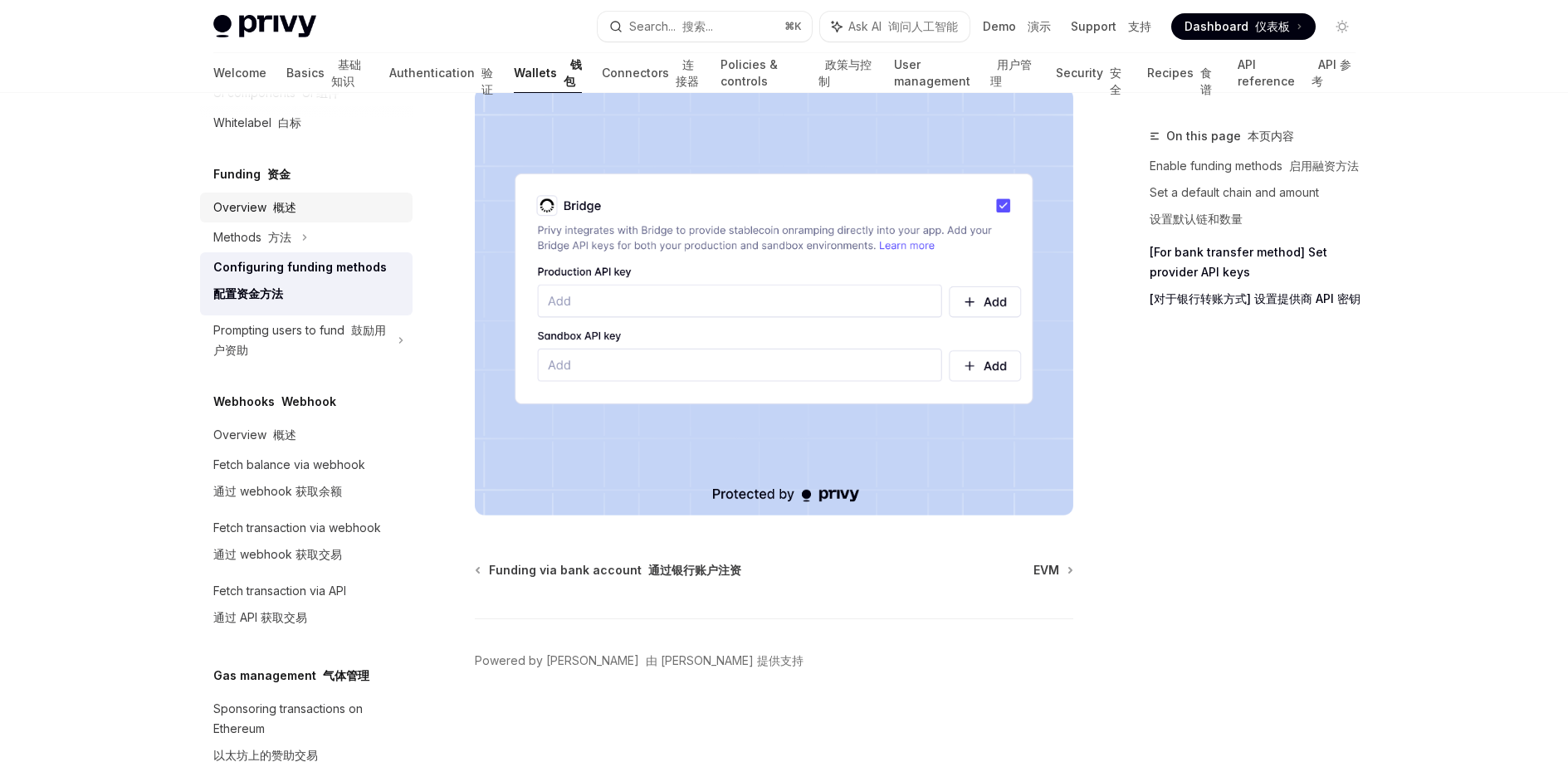
click at [274, 214] on font "概述" at bounding box center [285, 207] width 24 height 14
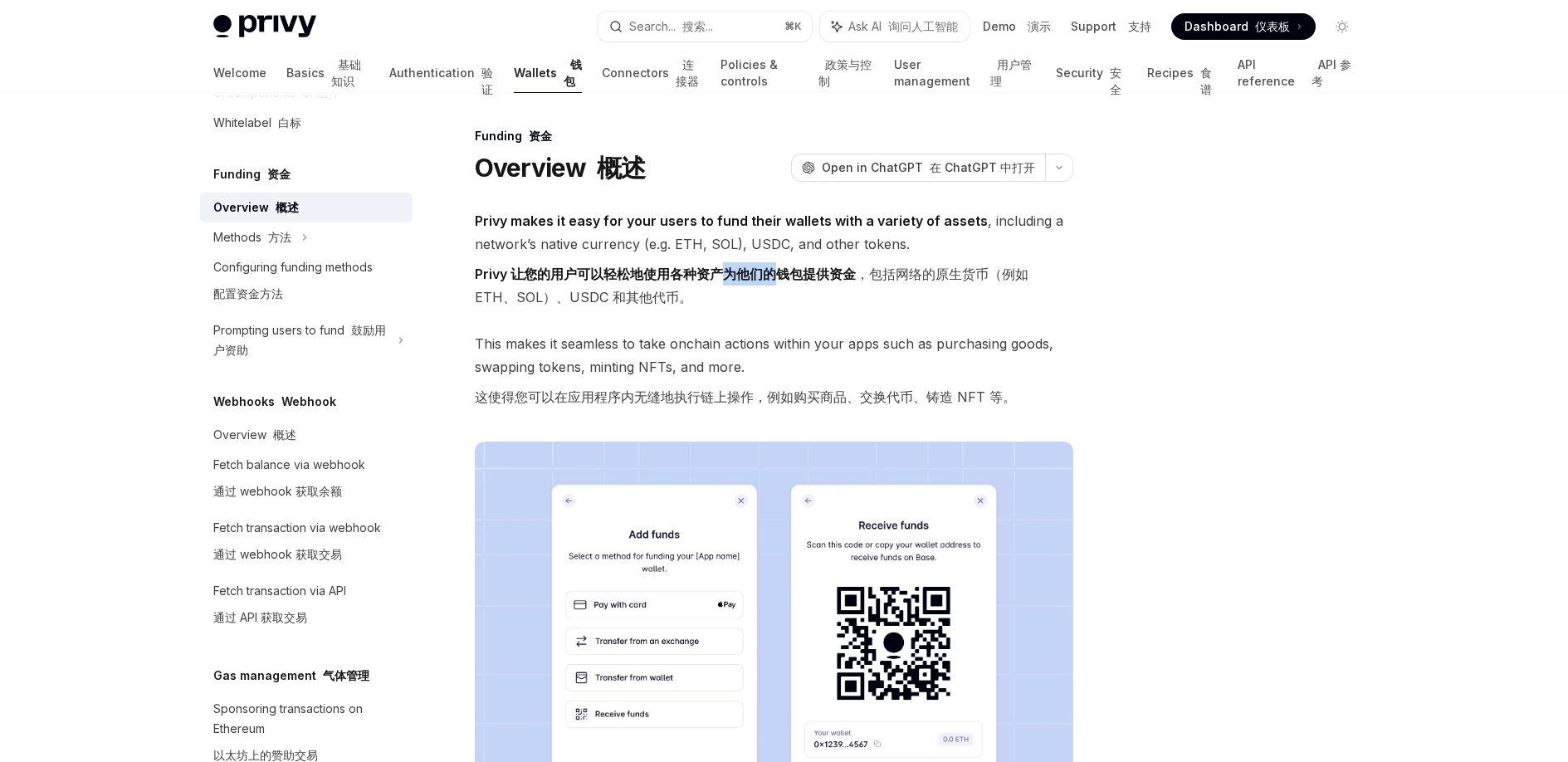
drag, startPoint x: 722, startPoint y: 271, endPoint x: 775, endPoint y: 272, distance: 53.0
click at [775, 272] on strong "Privy 让您的用户可以轻松地使用各种资产为他们的钱包提供资金" at bounding box center [665, 274] width 381 height 17
click at [726, 305] on font "Privy 让您的用户可以轻松地使用各种资产为他们的钱包提供资金 ，包括网络的原生货币（例如 ETH、SOL）、USDC 和其他代币。" at bounding box center [774, 285] width 599 height 46
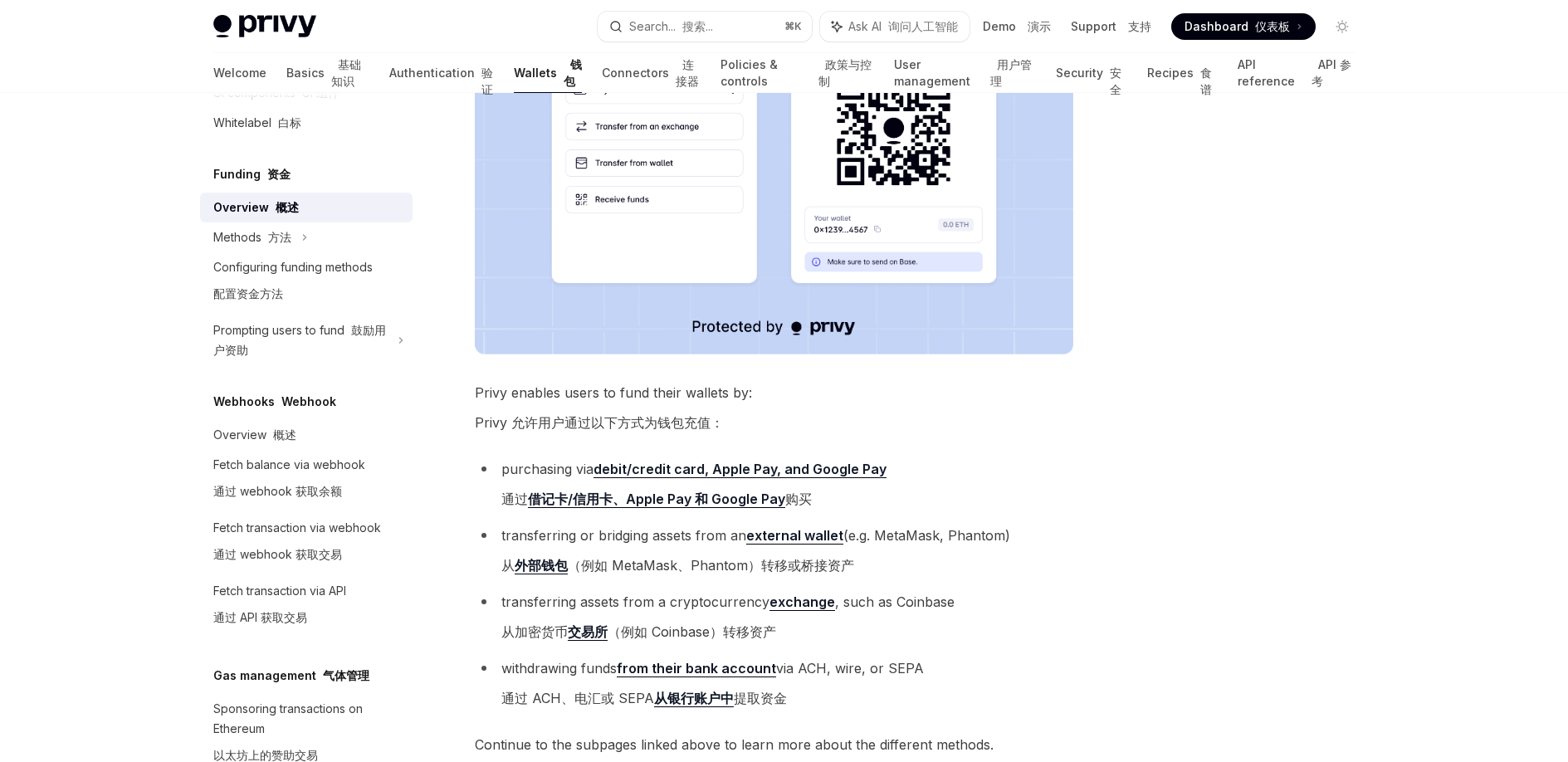
scroll to position [542, 0]
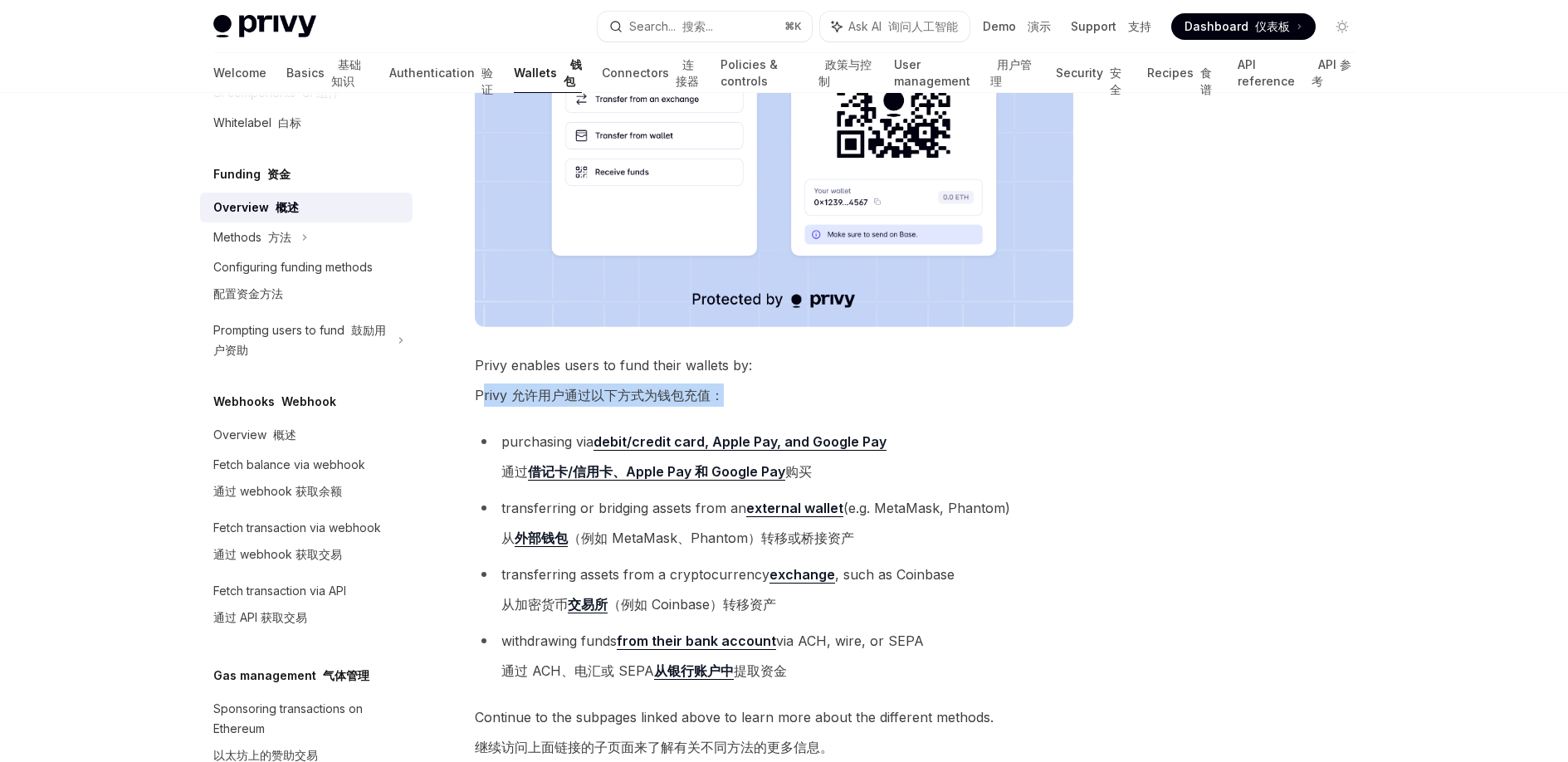
drag, startPoint x: 479, startPoint y: 395, endPoint x: 717, endPoint y: 390, distance: 238.1
click at [717, 390] on font "Privy 允许用户通过以下方式为钱包充值：" at bounding box center [599, 395] width 249 height 17
click at [595, 415] on div "Privy makes it easy for your users to fund their wallets with a variety of asse…" at bounding box center [774, 277] width 599 height 1221
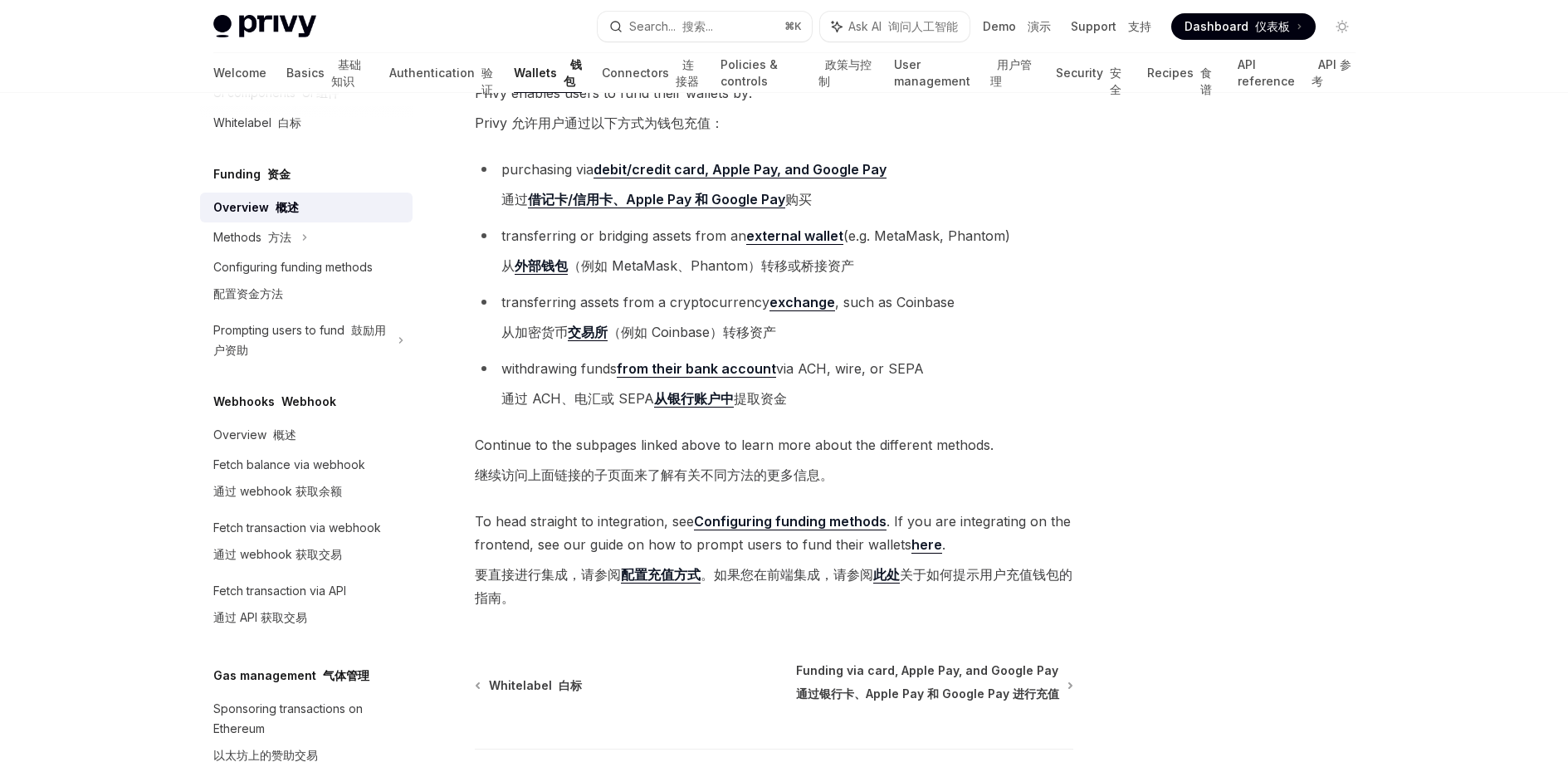
scroll to position [944, 0]
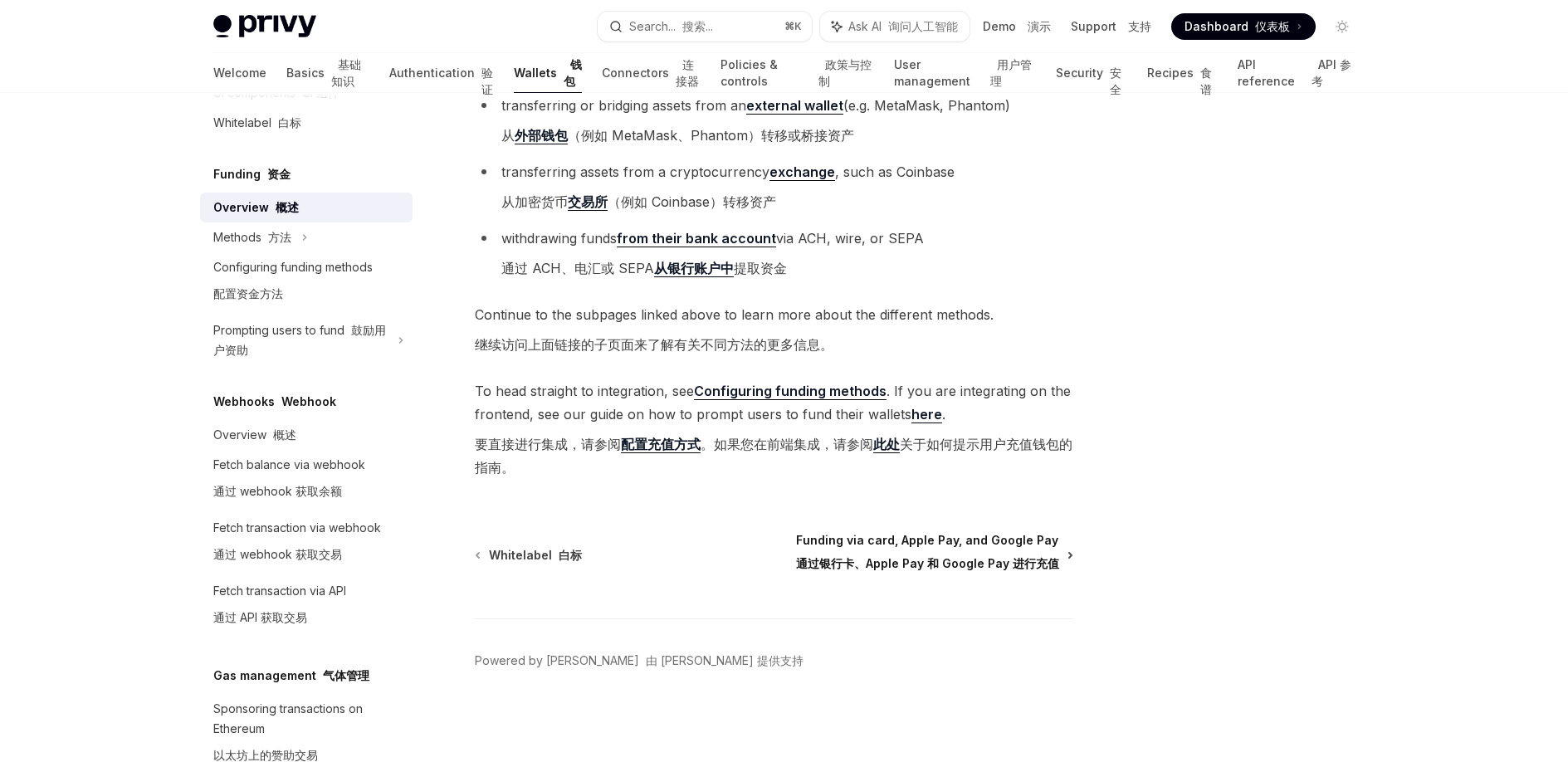
click at [883, 538] on span "Funding via card, Apple Pay, and Google Pay 通过银行卡、Apple Pay 和 Google Pay 进行充值" at bounding box center [927, 555] width 263 height 46
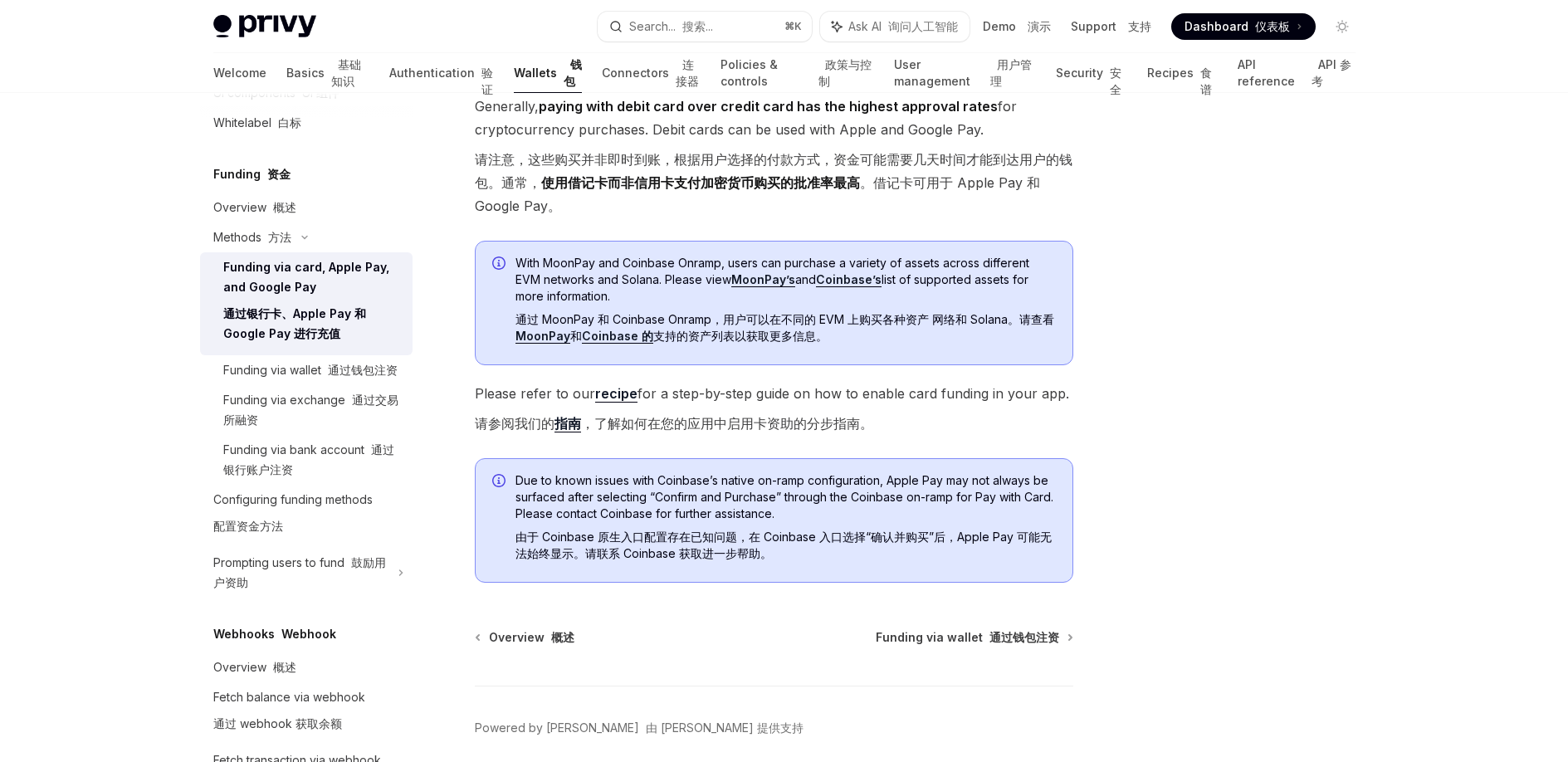
scroll to position [629, 0]
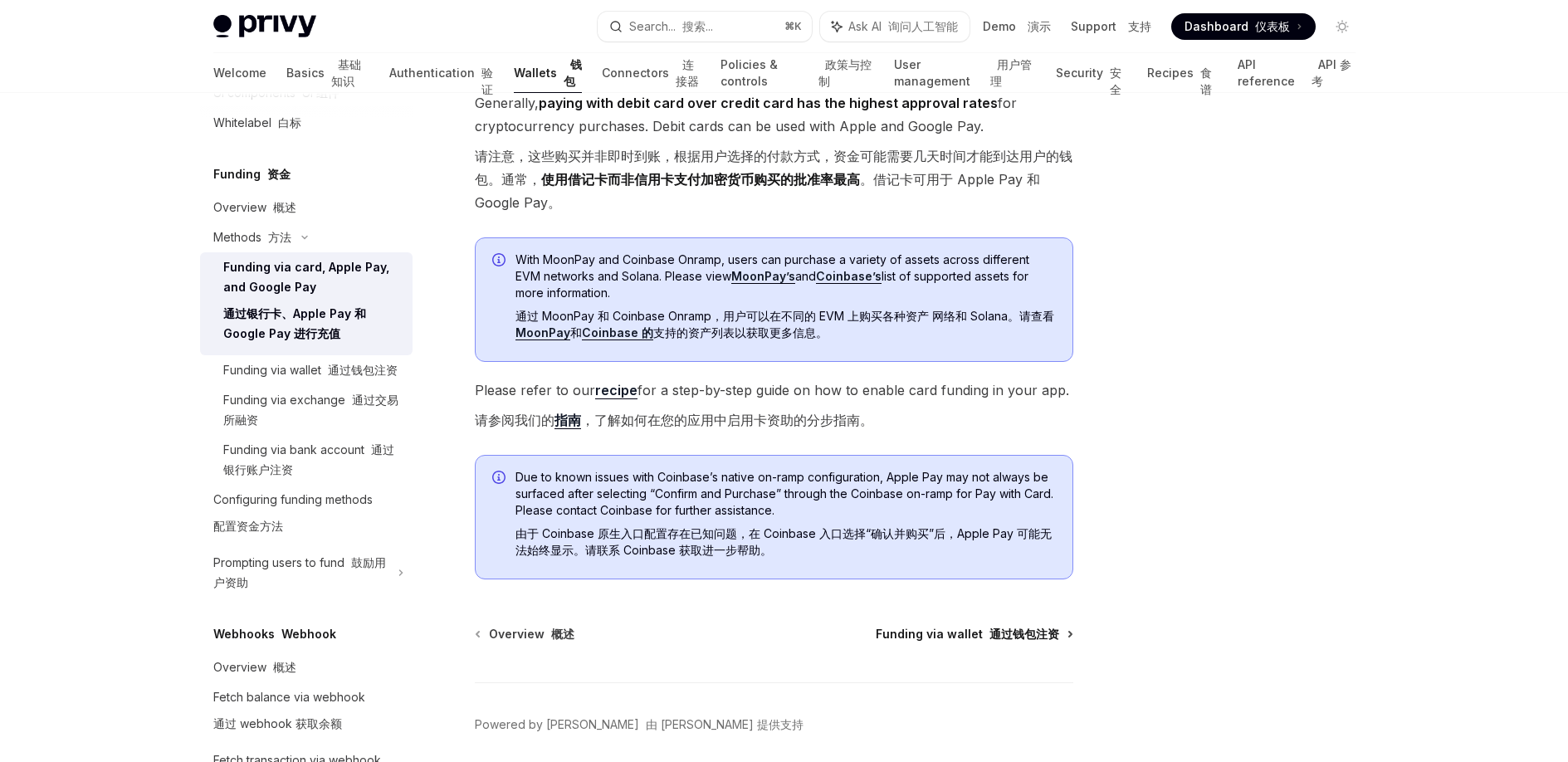
click at [947, 637] on span "Funding via wallet 通过钱包注资" at bounding box center [968, 634] width 184 height 17
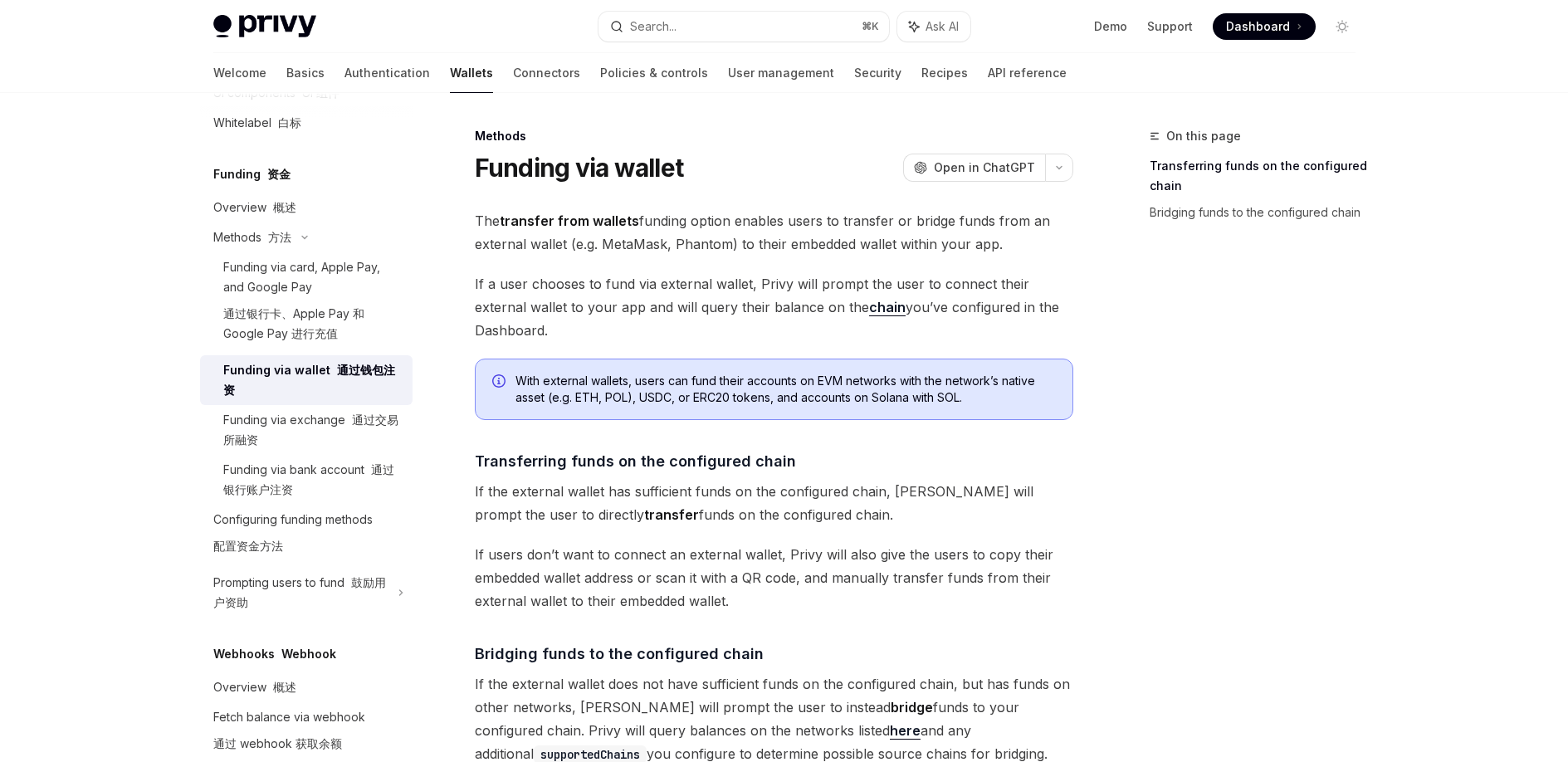
click at [947, 637] on div "The transfer from wallets funding option enables users to transfer or bridge fu…" at bounding box center [774, 582] width 599 height 745
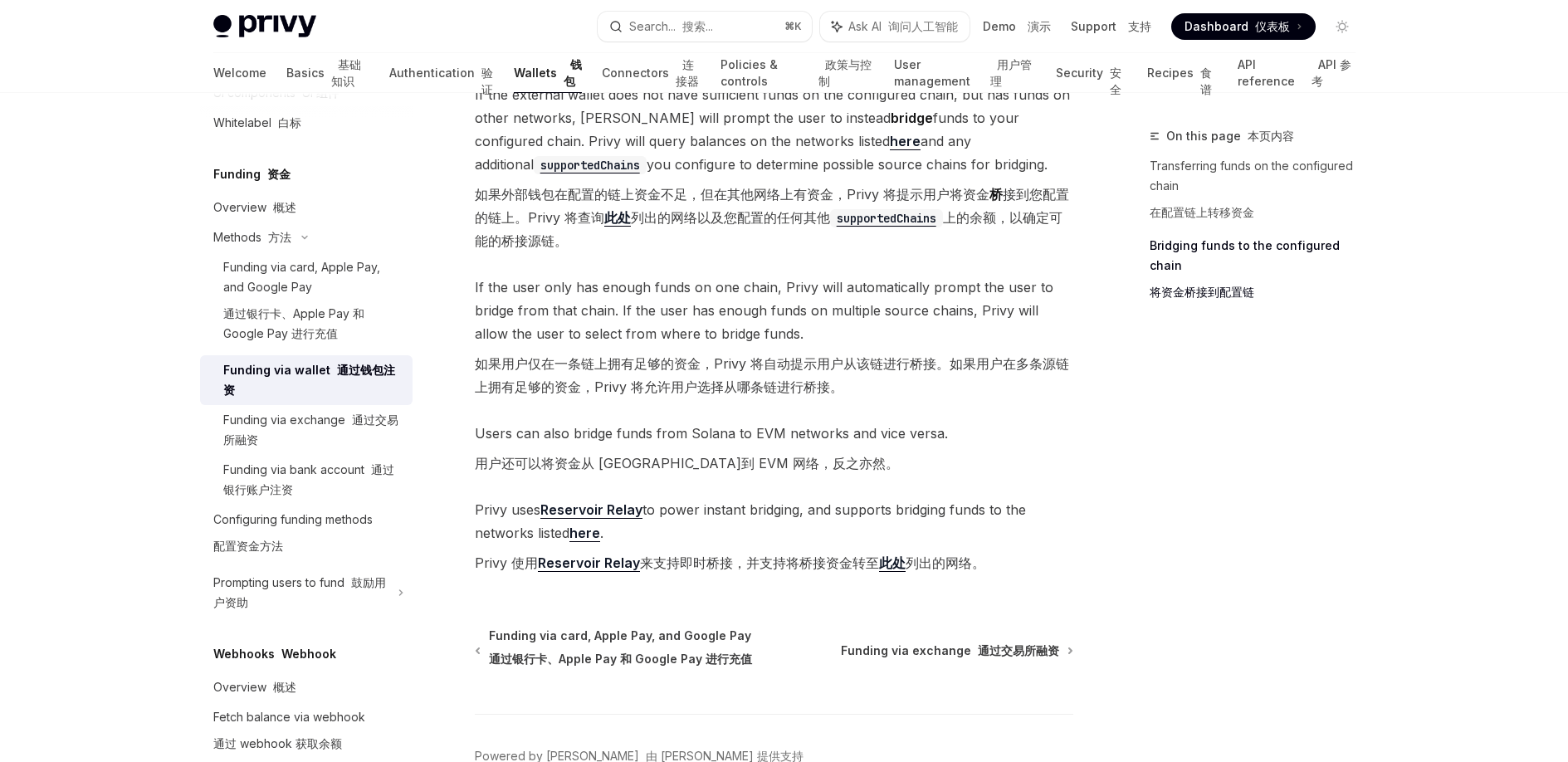
scroll to position [974, 0]
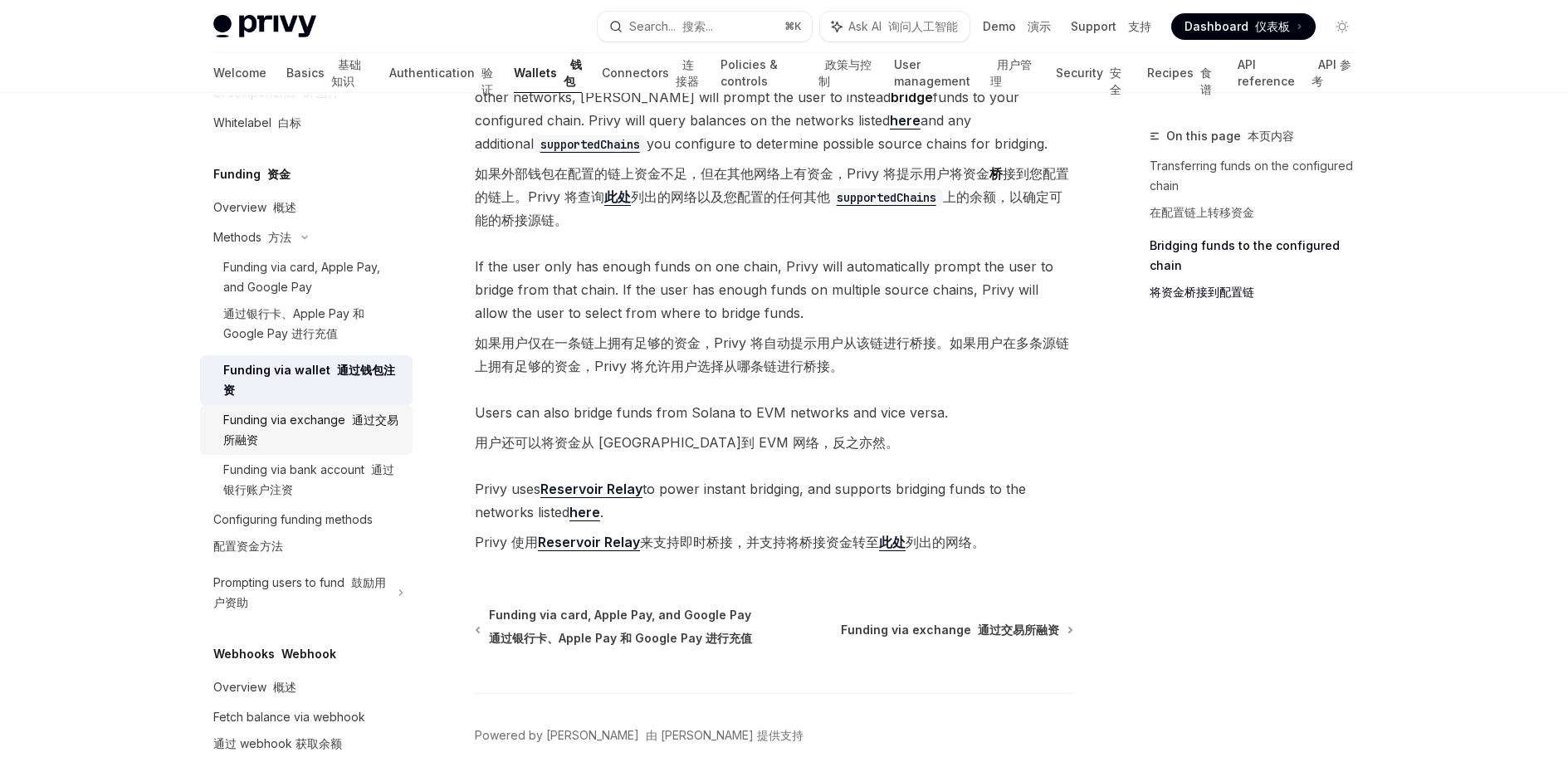
click at [329, 450] on div "Funding via exchange 通过交易所融资" at bounding box center [313, 429] width 180 height 40
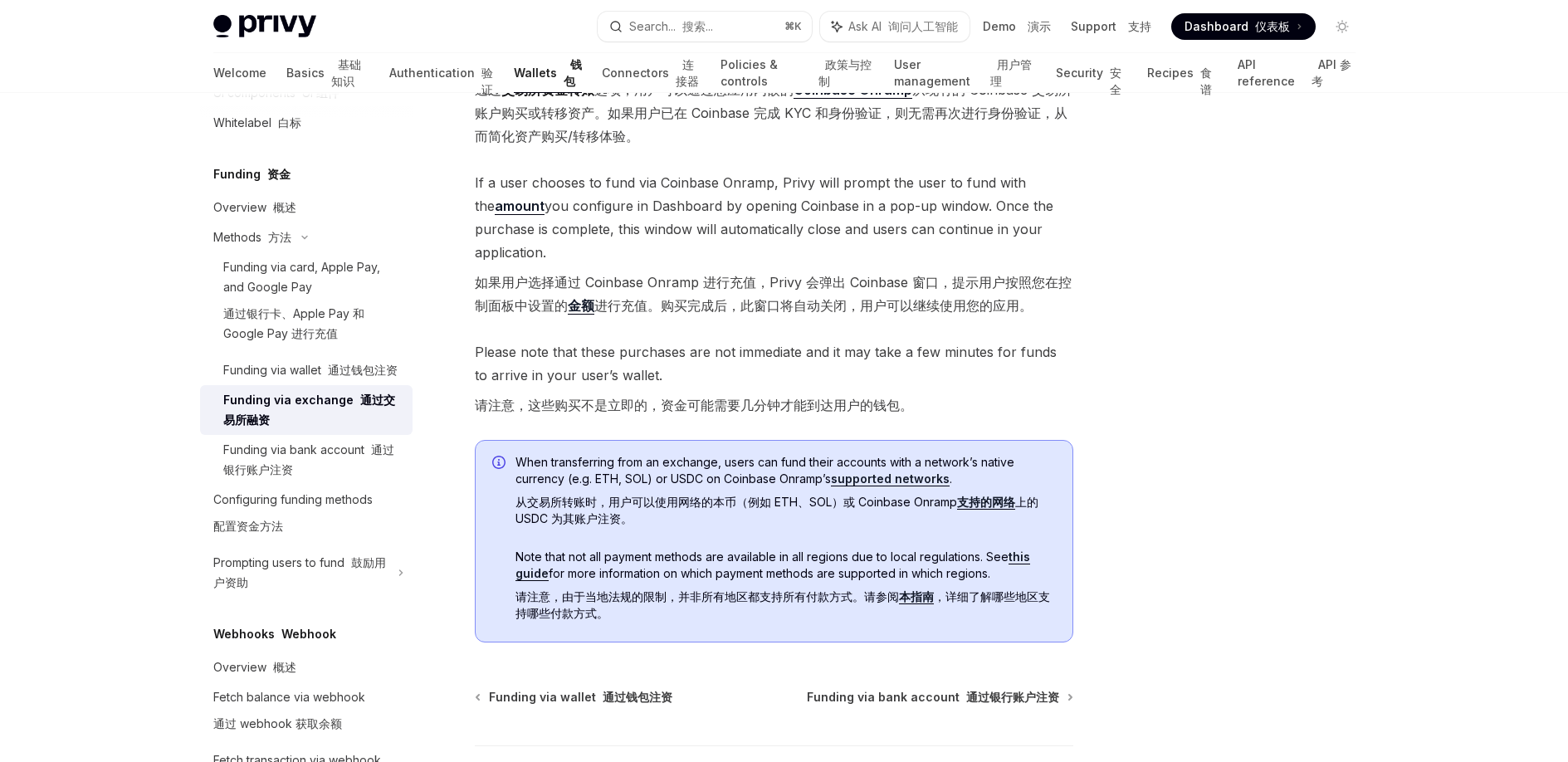
scroll to position [327, 0]
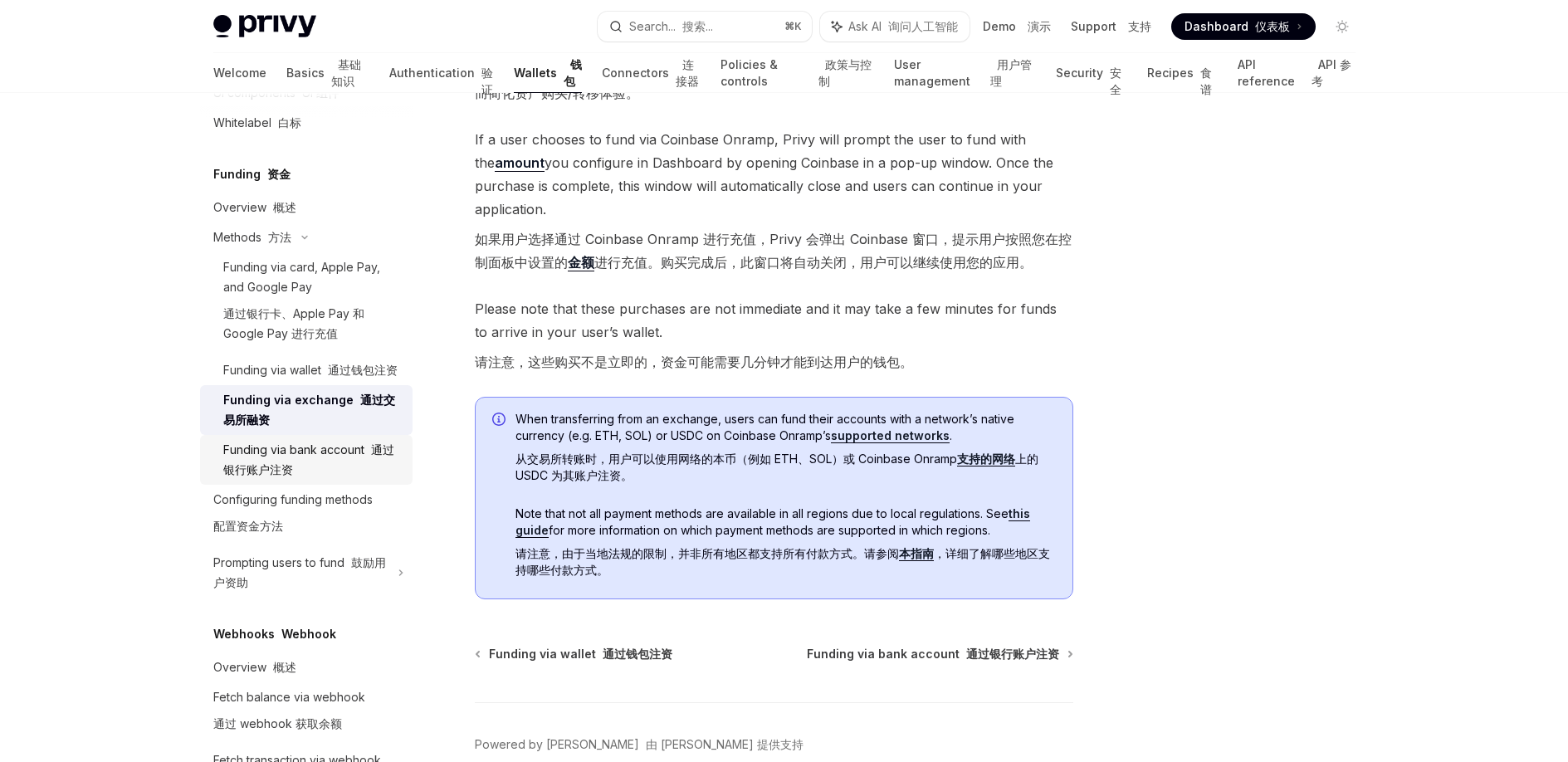
click at [284, 480] on div "Funding via bank account 通过银行账户注资" at bounding box center [313, 459] width 180 height 40
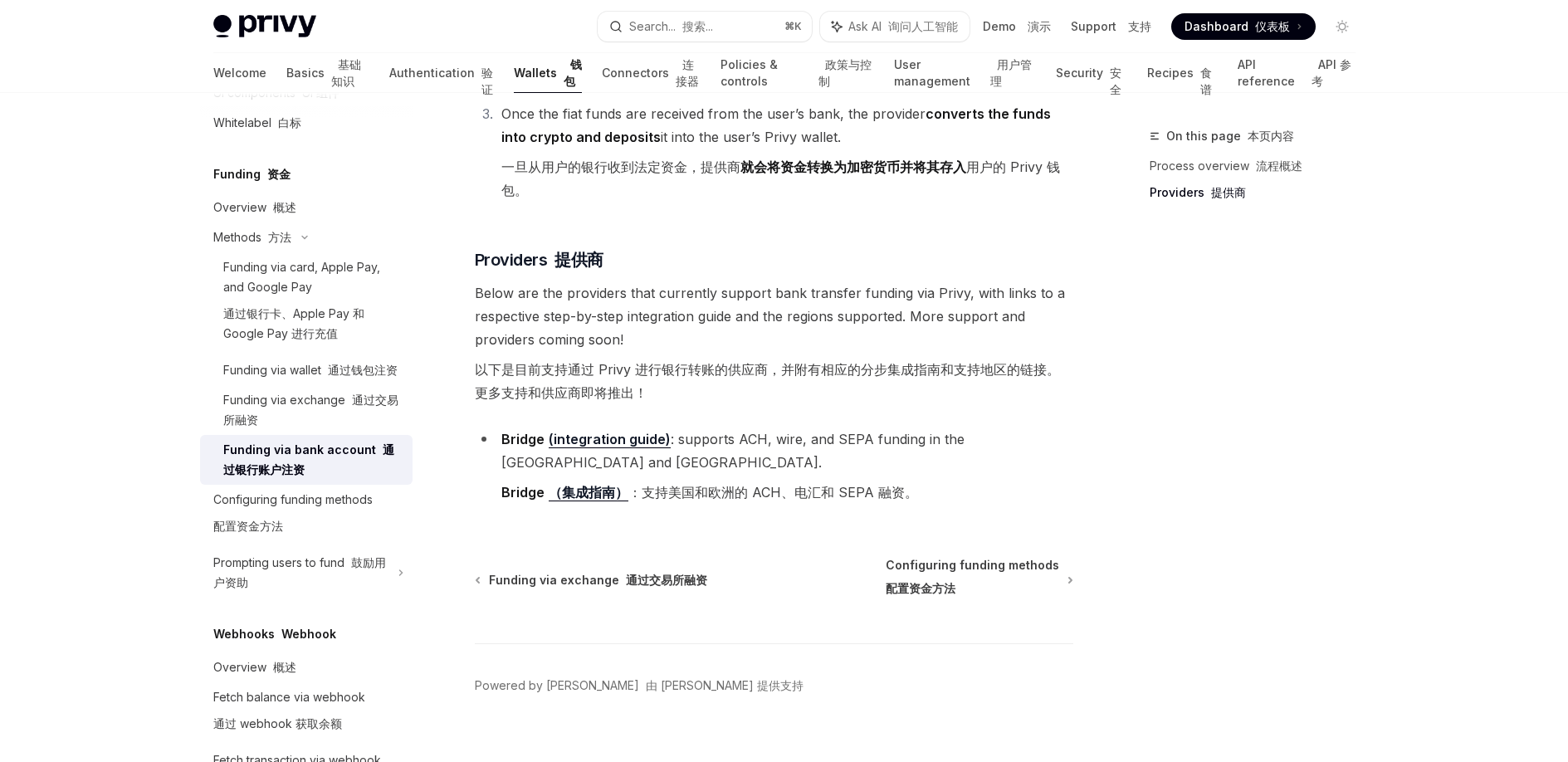
scroll to position [658, 0]
click at [894, 555] on span "Configuring funding methods 配置资金方法" at bounding box center [973, 578] width 174 height 46
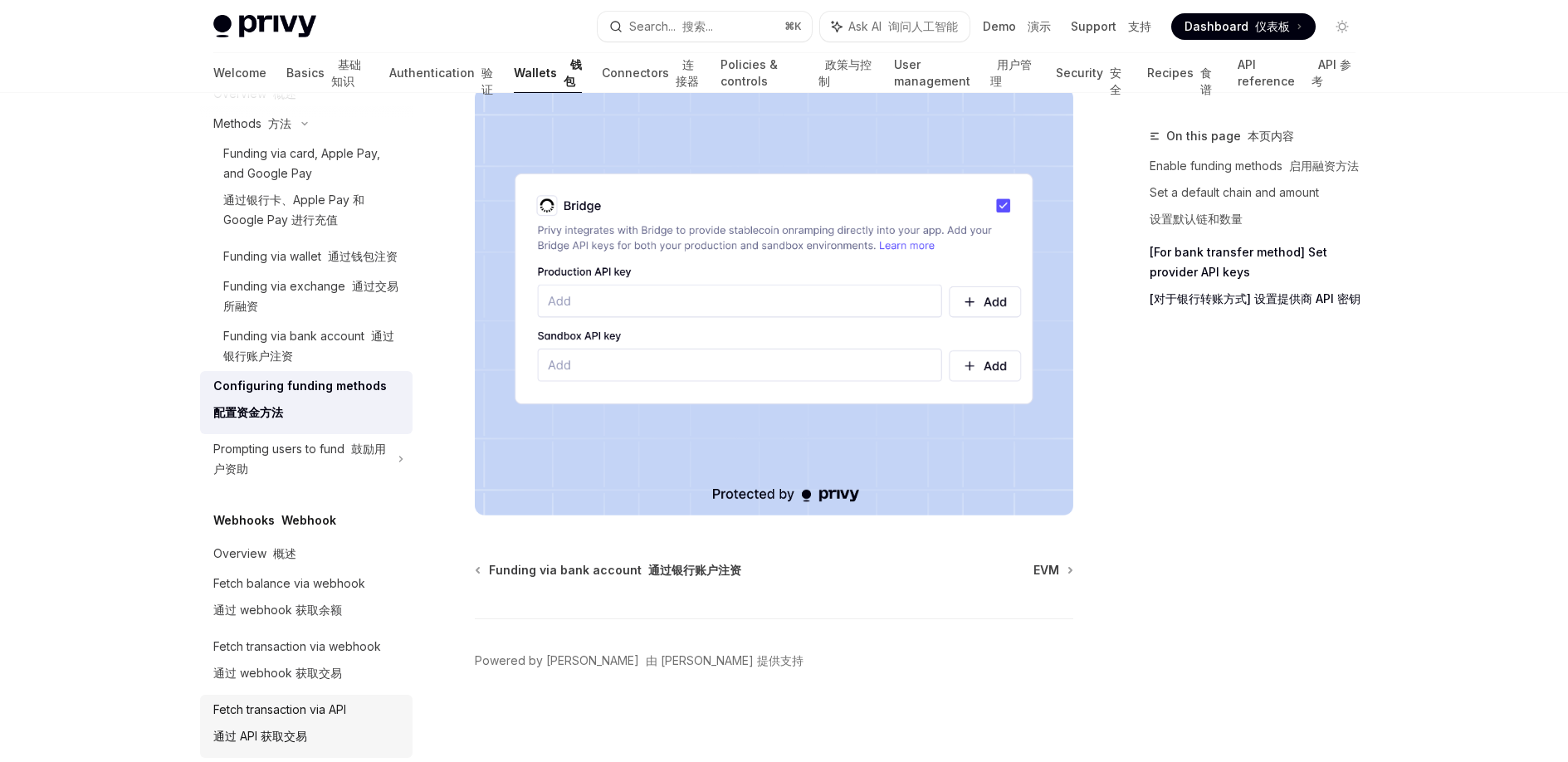
scroll to position [1201, 0]
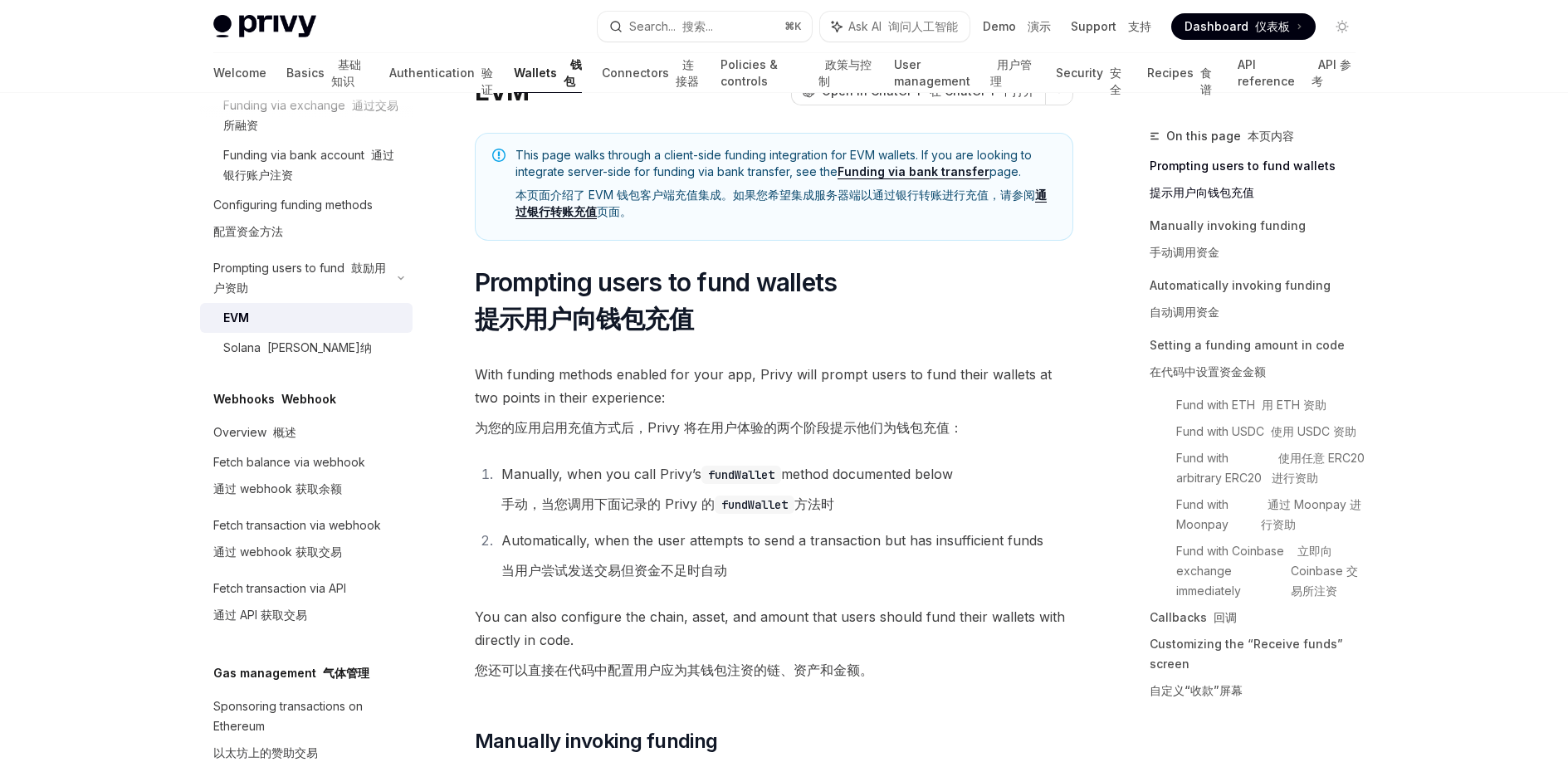
scroll to position [89, 0]
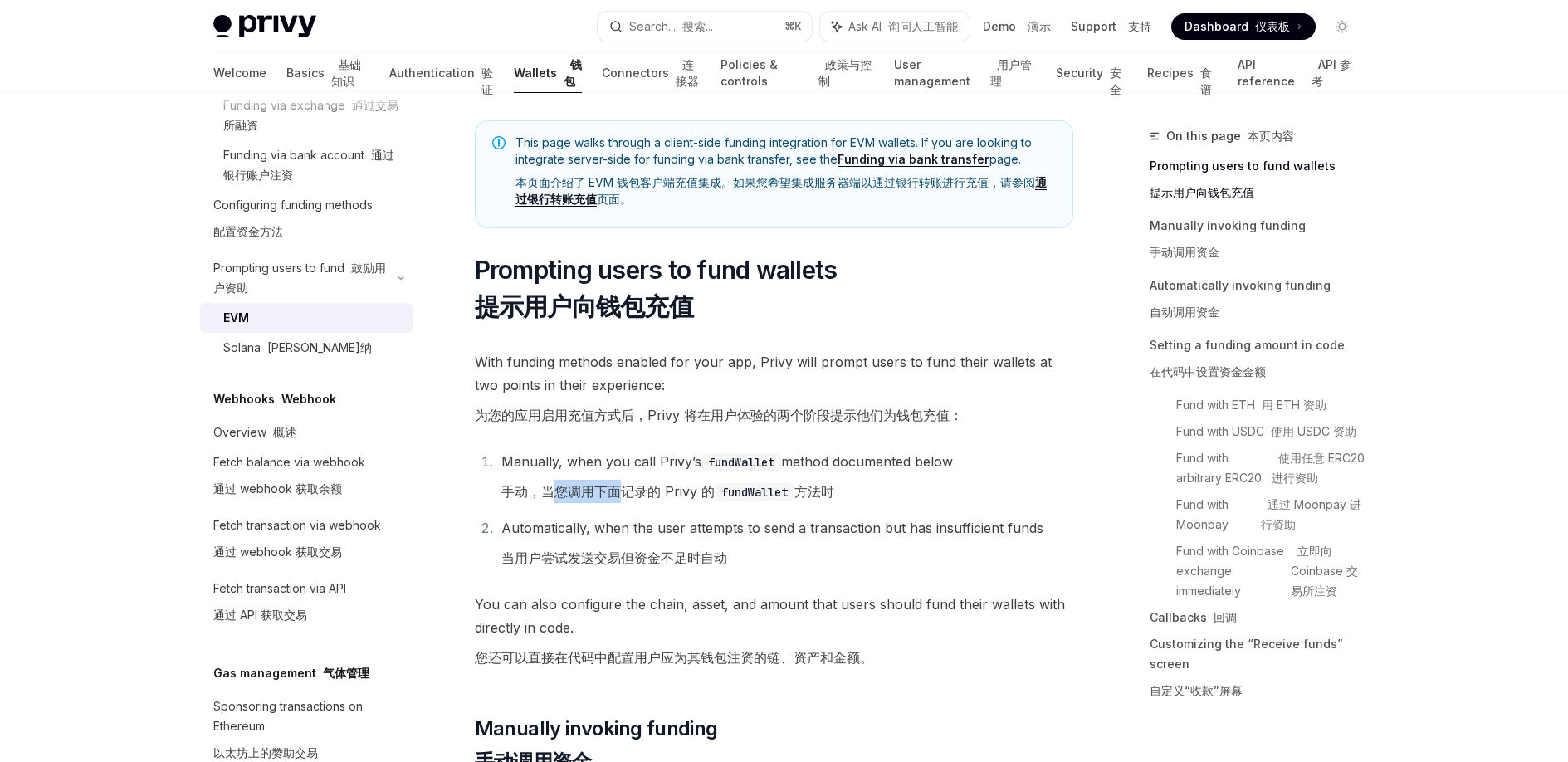
drag, startPoint x: 555, startPoint y: 491, endPoint x: 626, endPoint y: 491, distance: 71.0
click at [626, 491] on font "手动，当您调用下面记录的 Privy 的 fundWallet 方法时" at bounding box center [668, 491] width 333 height 17
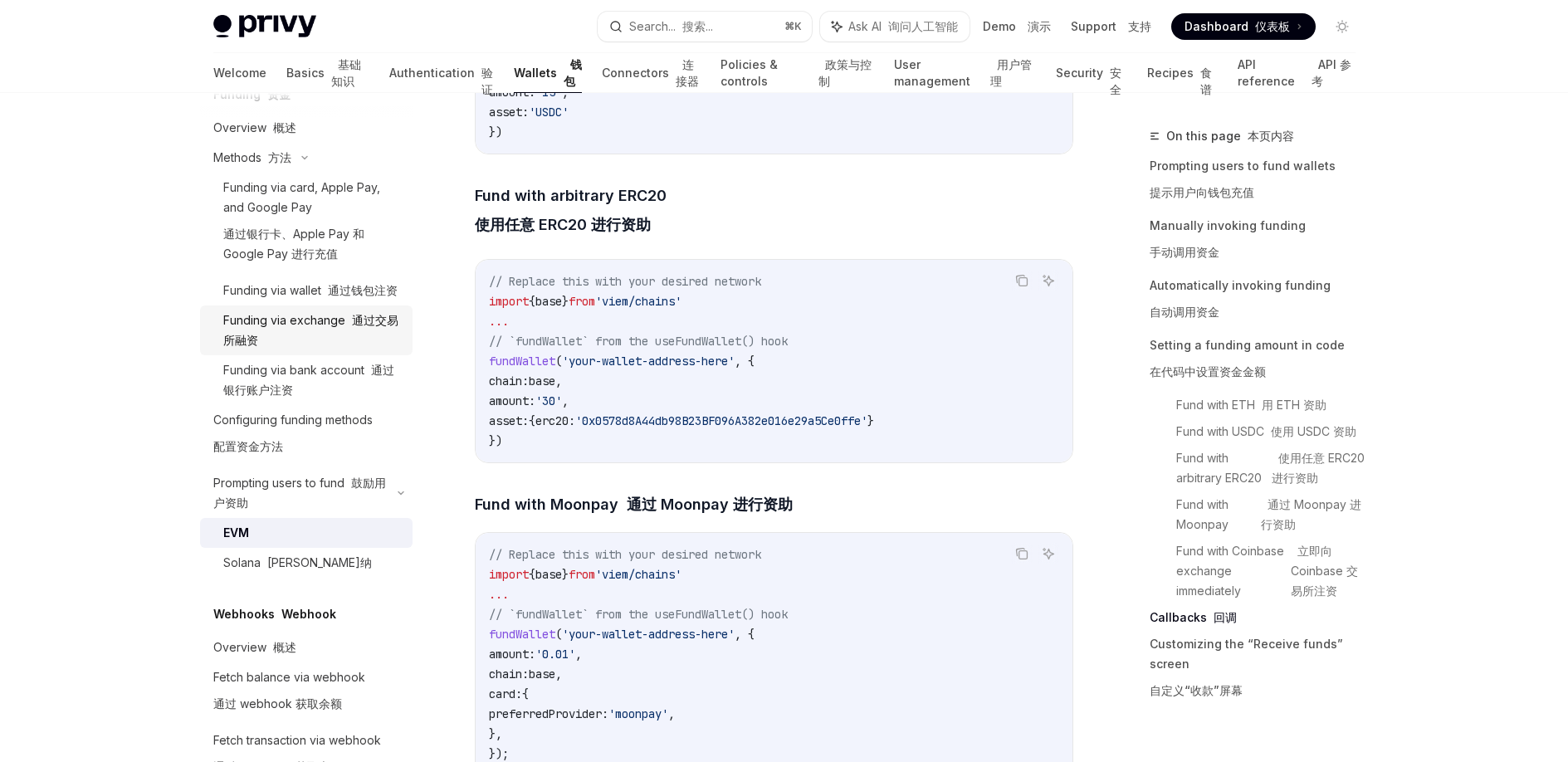
scroll to position [957, 0]
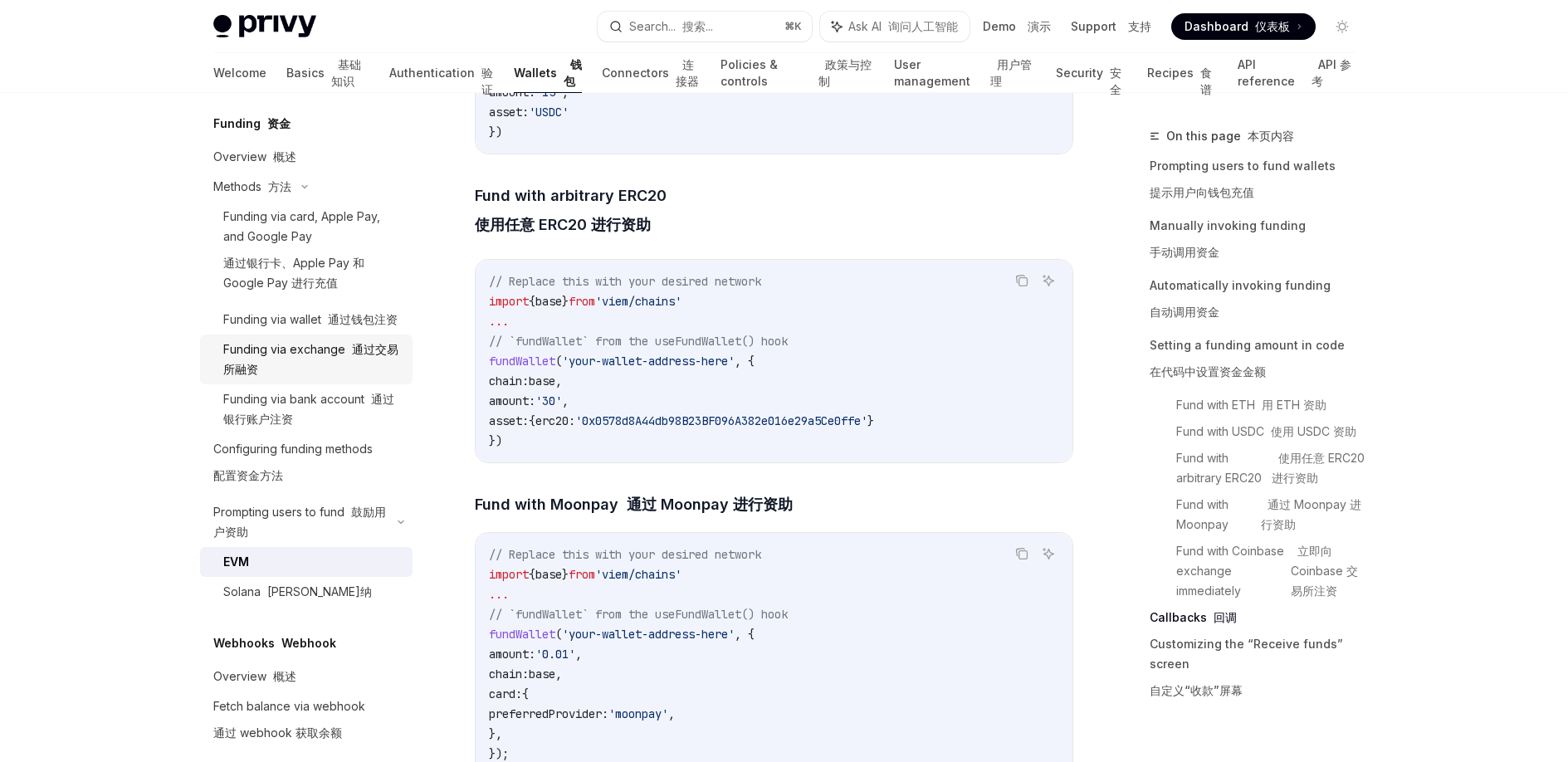
click at [247, 290] on font "通过银行卡、Apple Pay 和 Google Pay 进行充值" at bounding box center [293, 272] width 141 height 34
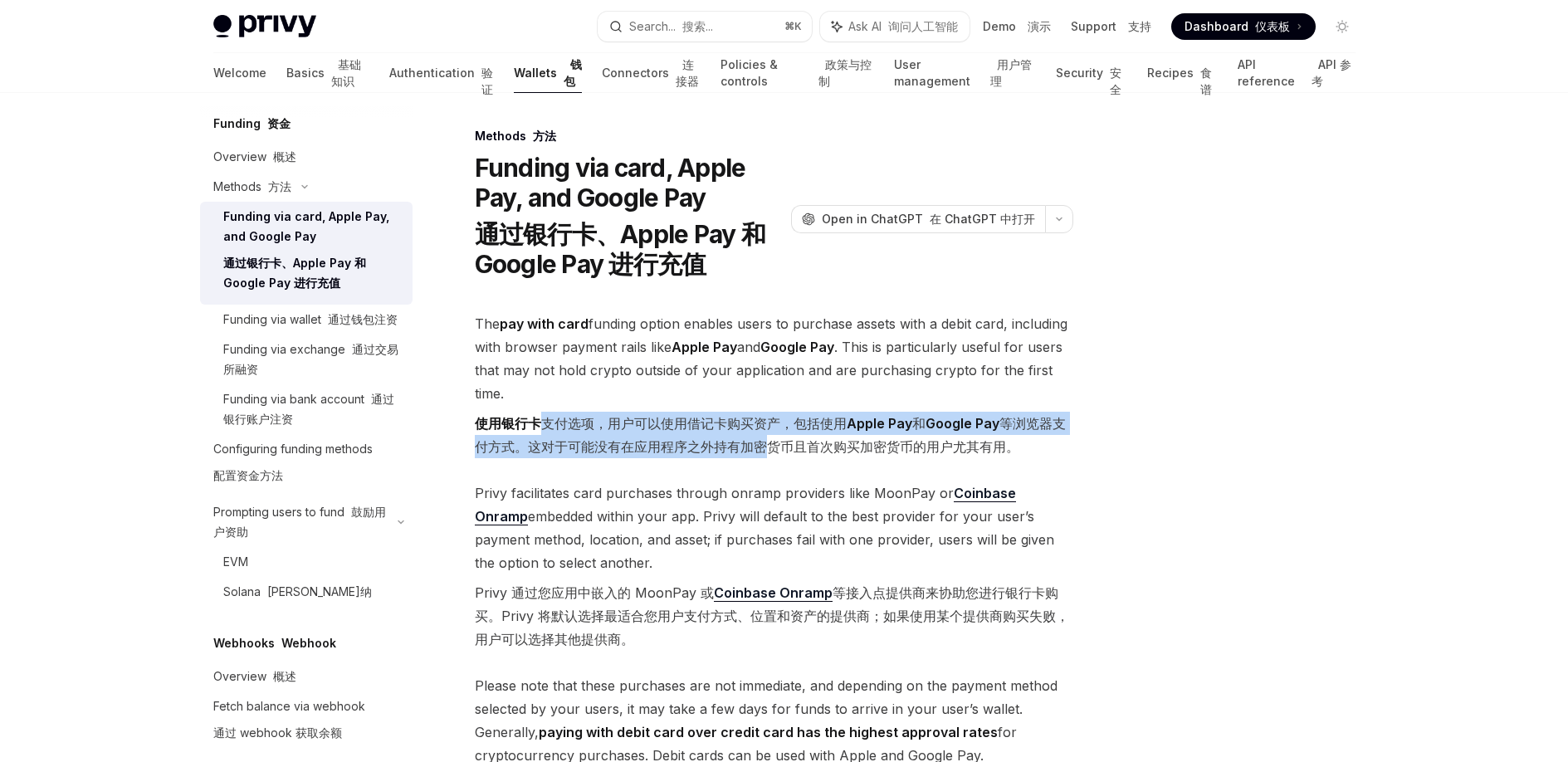
drag, startPoint x: 544, startPoint y: 423, endPoint x: 764, endPoint y: 436, distance: 220.4
click at [764, 436] on font "使用银行卡 支付选项，用户可以使用借记卡购买资产，包括使用 Apple Pay 和 Google Pay 等浏览器支付方式。这对于可能没有在应用程序之外持有加…" at bounding box center [774, 434] width 599 height 46
click at [595, 448] on font "使用银行卡 支付选项，用户可以使用借记卡购买资产，包括使用 Apple Pay 和 Google Pay 等浏览器支付方式。这对于可能没有在应用程序之外持有加…" at bounding box center [770, 434] width 591 height 40
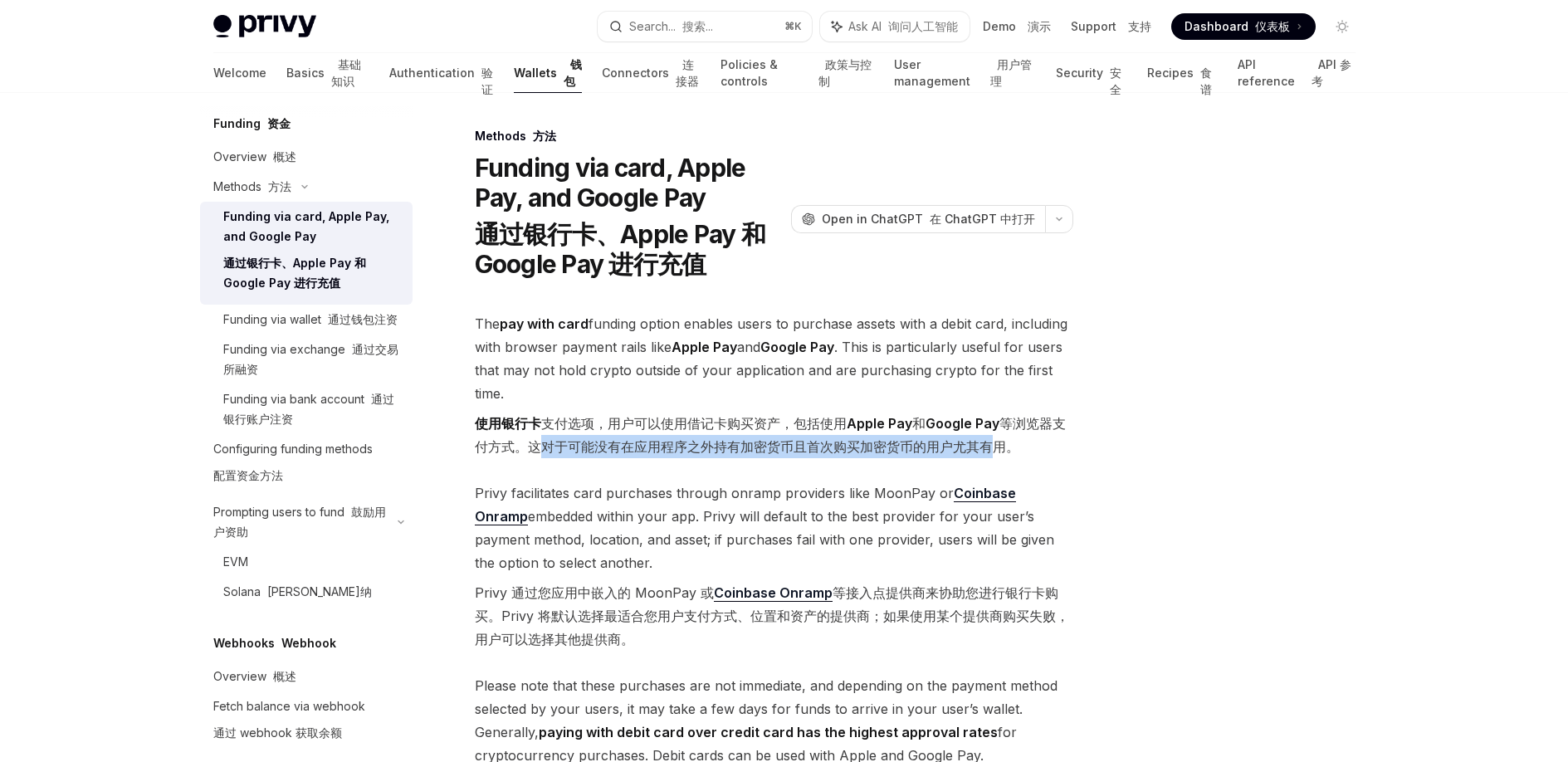
drag, startPoint x: 544, startPoint y: 448, endPoint x: 997, endPoint y: 456, distance: 453.1
click at [997, 456] on font "使用银行卡 支付选项，用户可以使用借记卡购买资产，包括使用 Apple Pay 和 Google Pay 等浏览器支付方式。这对于可能没有在应用程序之外持有加…" at bounding box center [774, 434] width 599 height 46
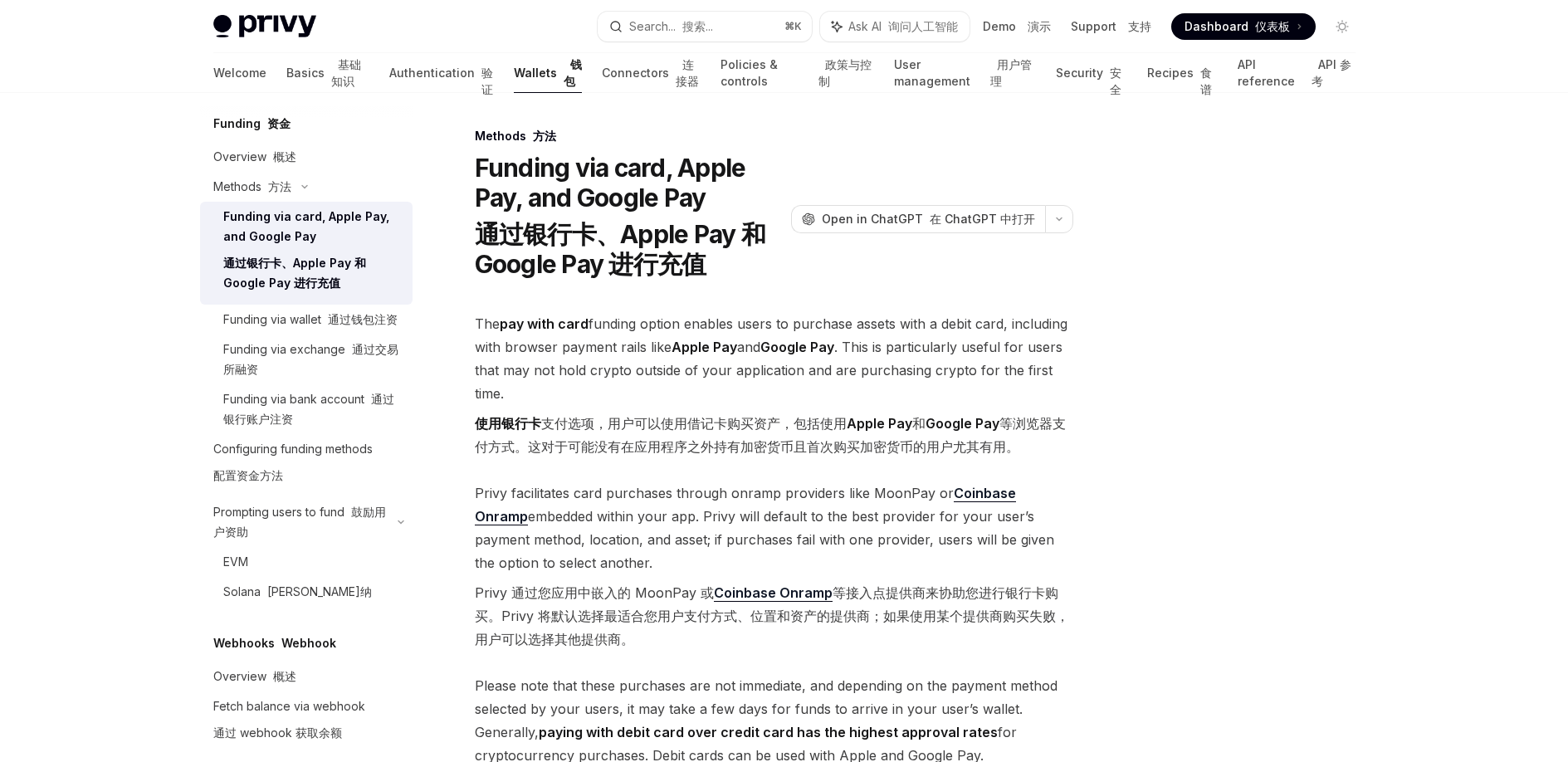
click at [642, 463] on span "The pay with card funding option enables users to purchase assets with a debit …" at bounding box center [774, 388] width 599 height 153
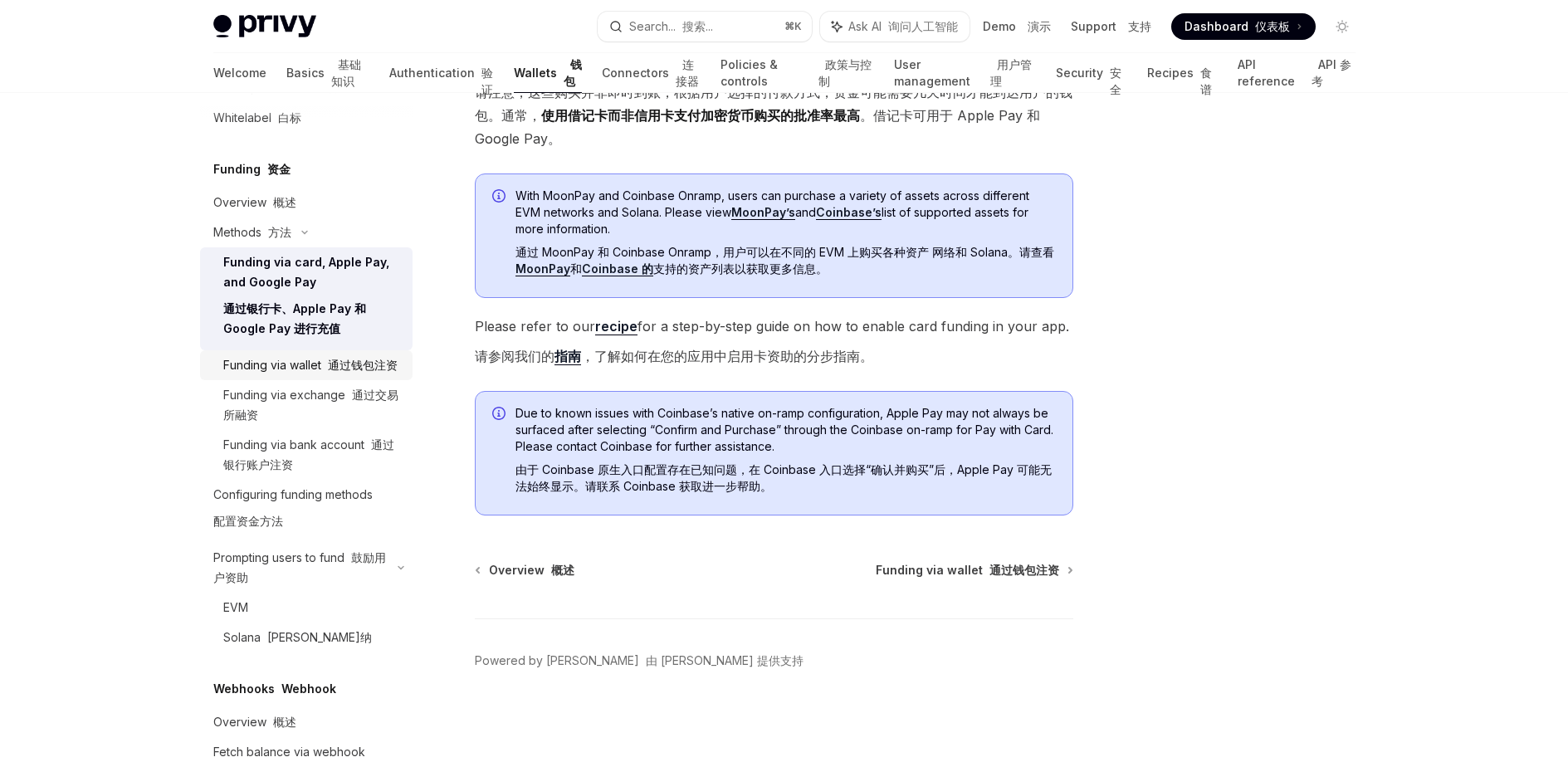
scroll to position [923, 0]
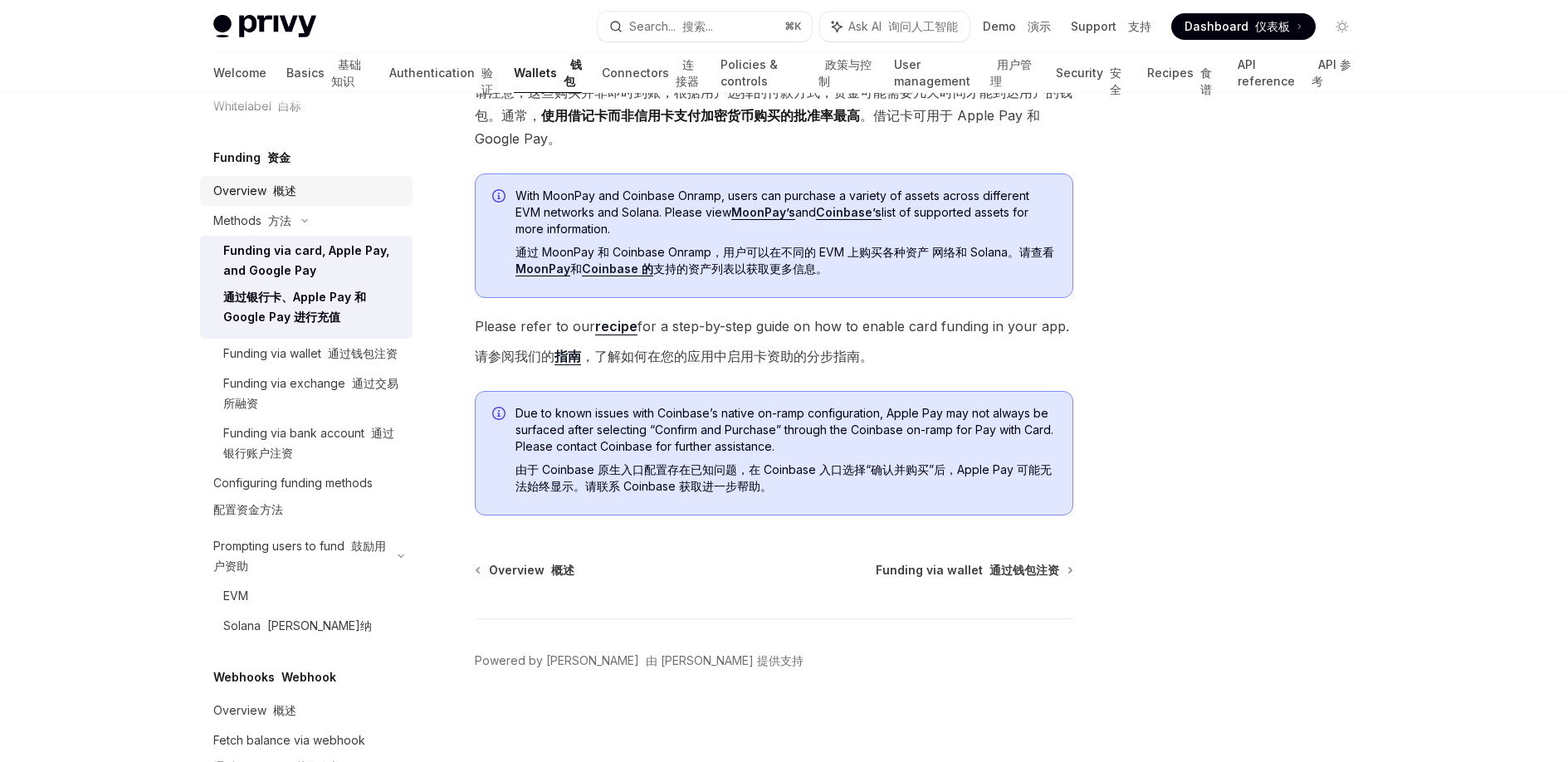
click at [282, 197] on font "概述" at bounding box center [285, 190] width 24 height 14
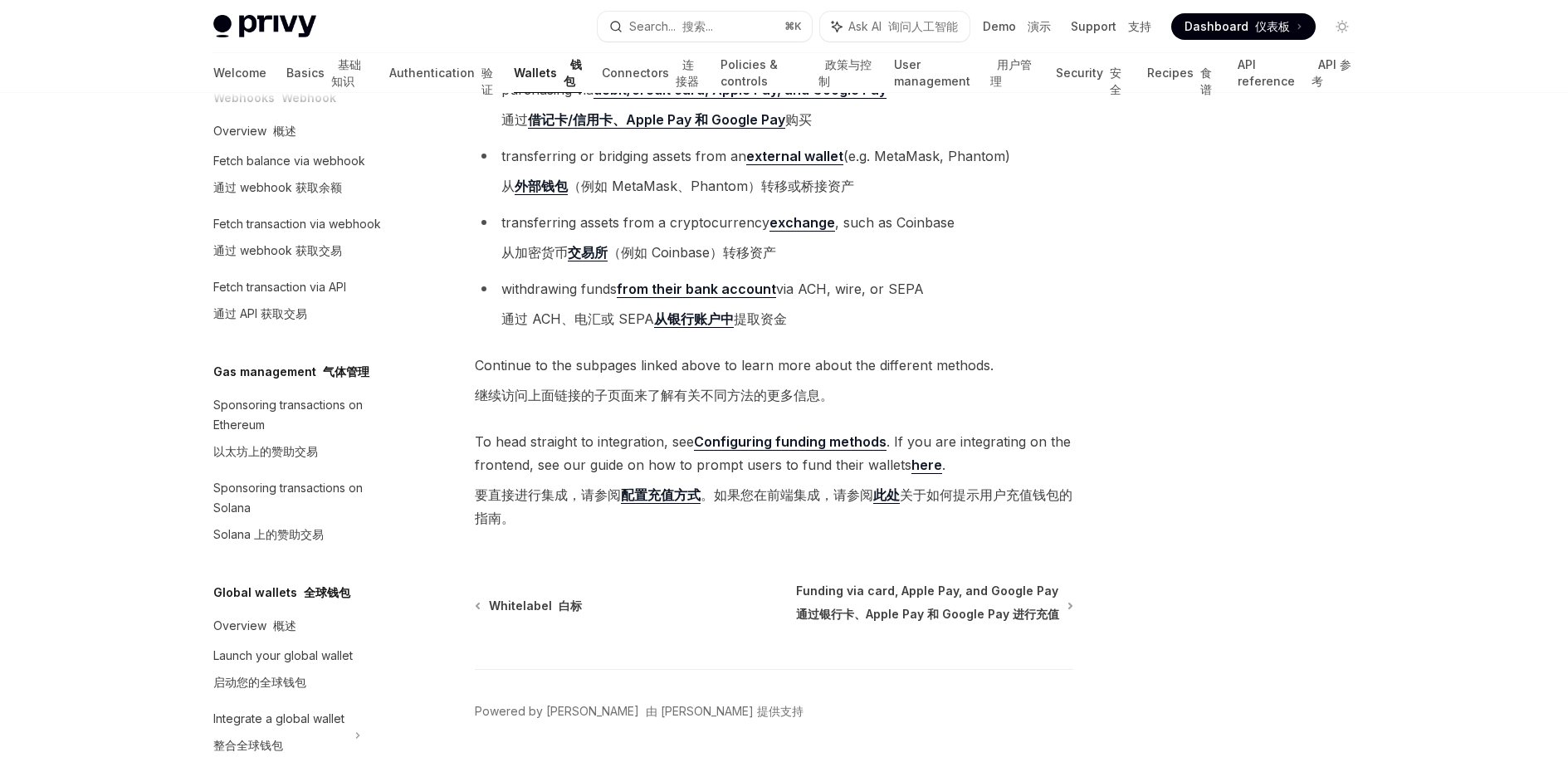
scroll to position [1503, 0]
click at [328, 467] on div "Sponsoring transactions on Ethereum 以太坊上的赞助交易" at bounding box center [308, 431] width 189 height 73
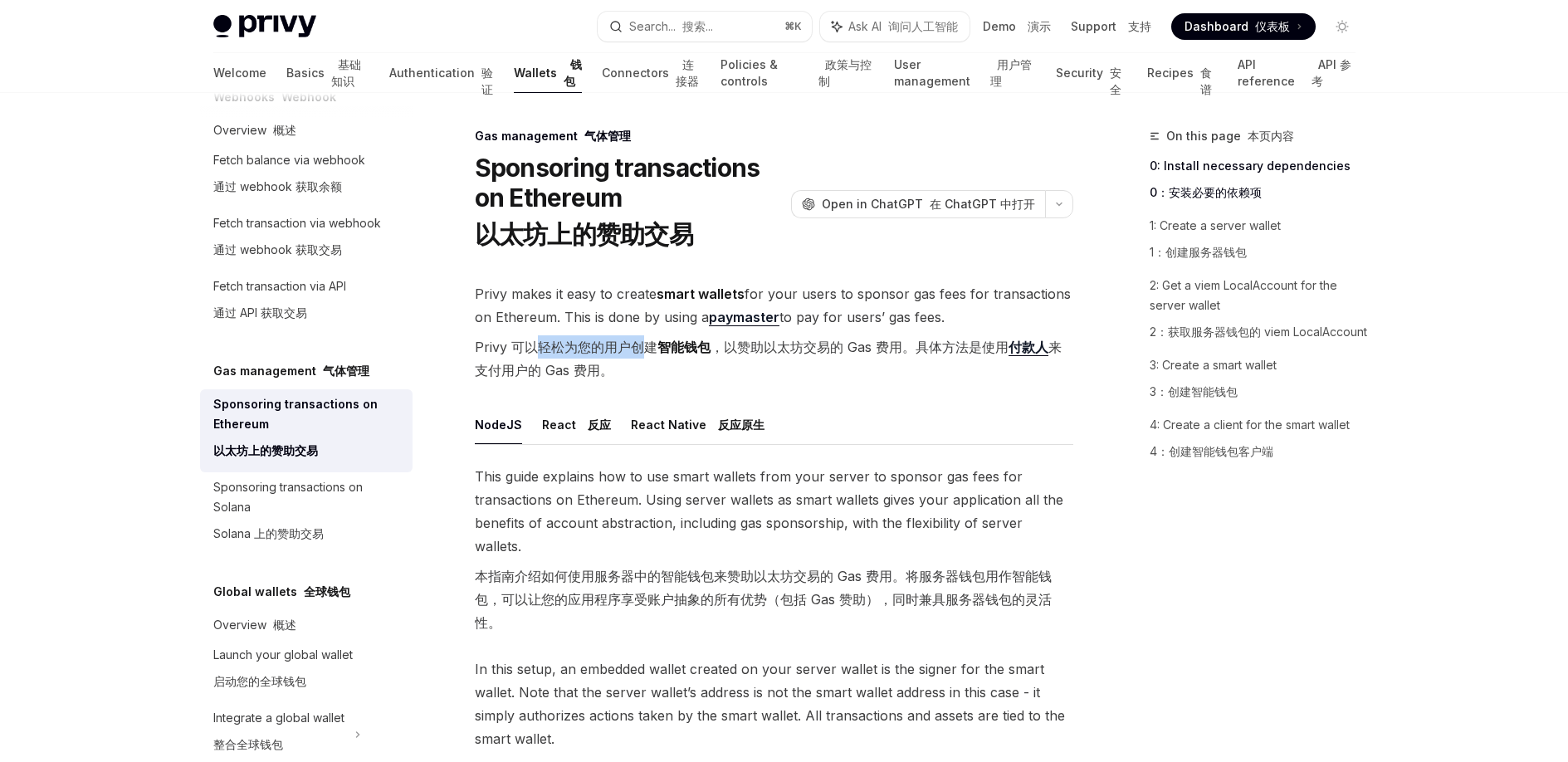
drag, startPoint x: 540, startPoint y: 350, endPoint x: 639, endPoint y: 344, distance: 99.2
click at [639, 344] on font "Privy 可以轻松为您的用户创建 智能钱包 ，以赞助以太坊交易的 Gas 费用。具体方法是使用 付款人 来支付用户的 Gas 费用。" at bounding box center [768, 358] width 587 height 40
drag, startPoint x: 726, startPoint y: 341, endPoint x: 896, endPoint y: 356, distance: 170.7
click at [896, 356] on font "Privy 可以轻松为您的用户创建 智能钱包 ，以赞助以太坊交易的 Gas 费用。具体方法是使用 付款人 来支付用户的 Gas 费用。" at bounding box center [774, 358] width 599 height 46
click at [726, 387] on span "Privy makes it easy to create smart wallets for your users to sponsor gas fees …" at bounding box center [774, 335] width 599 height 106
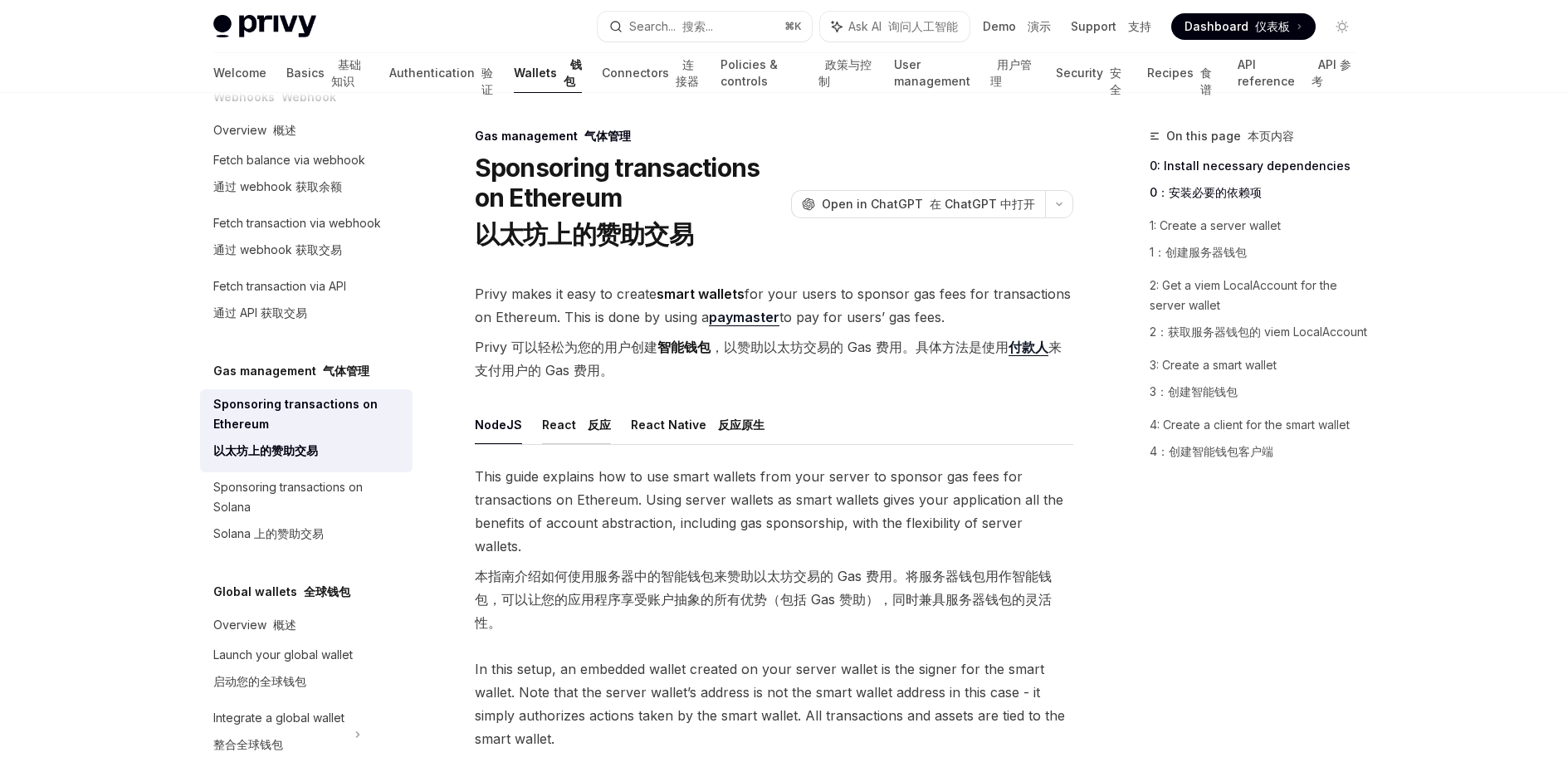
click at [567, 426] on button "React 反应" at bounding box center [577, 424] width 69 height 39
type textarea "*"
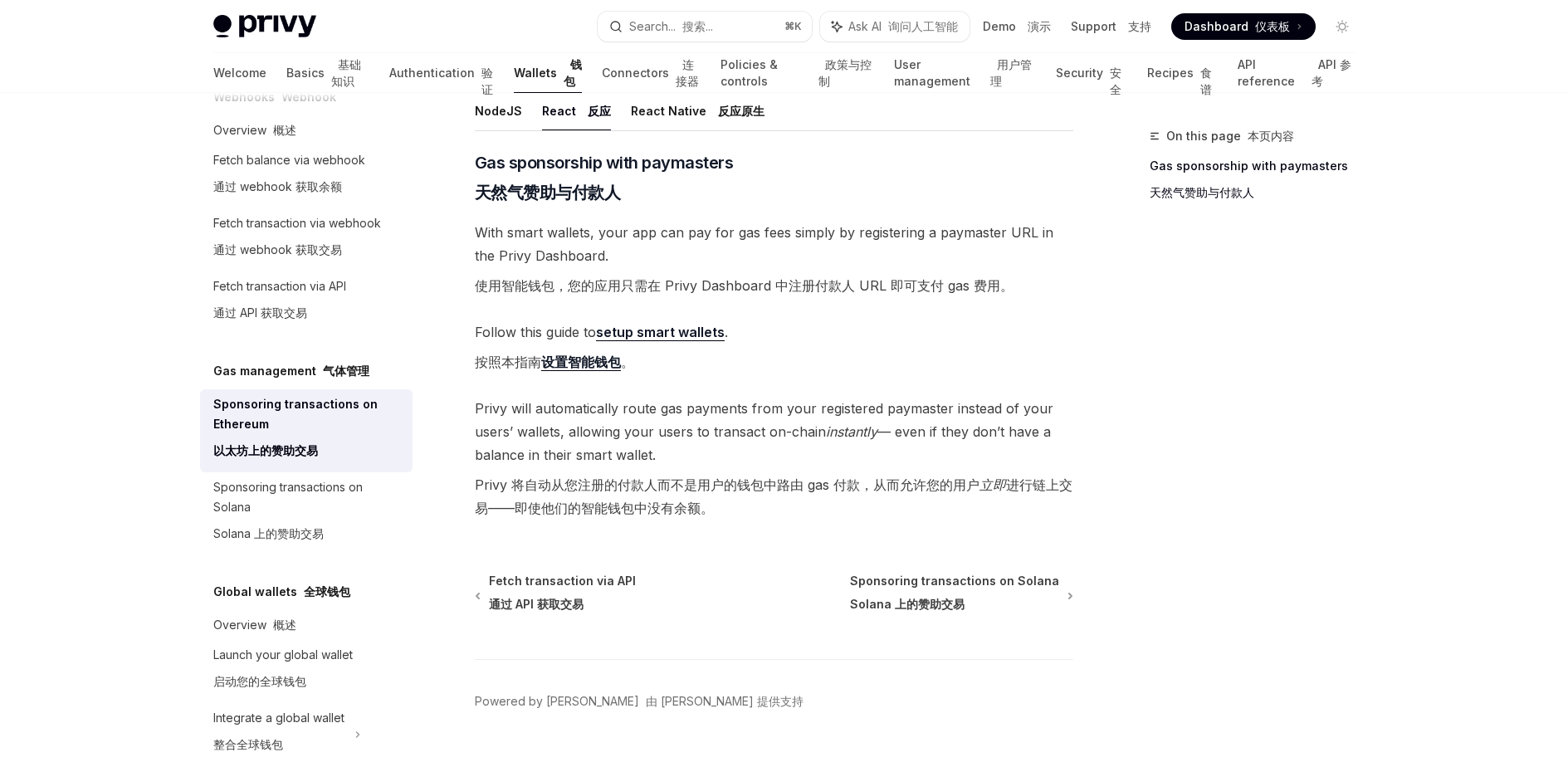
scroll to position [330, 0]
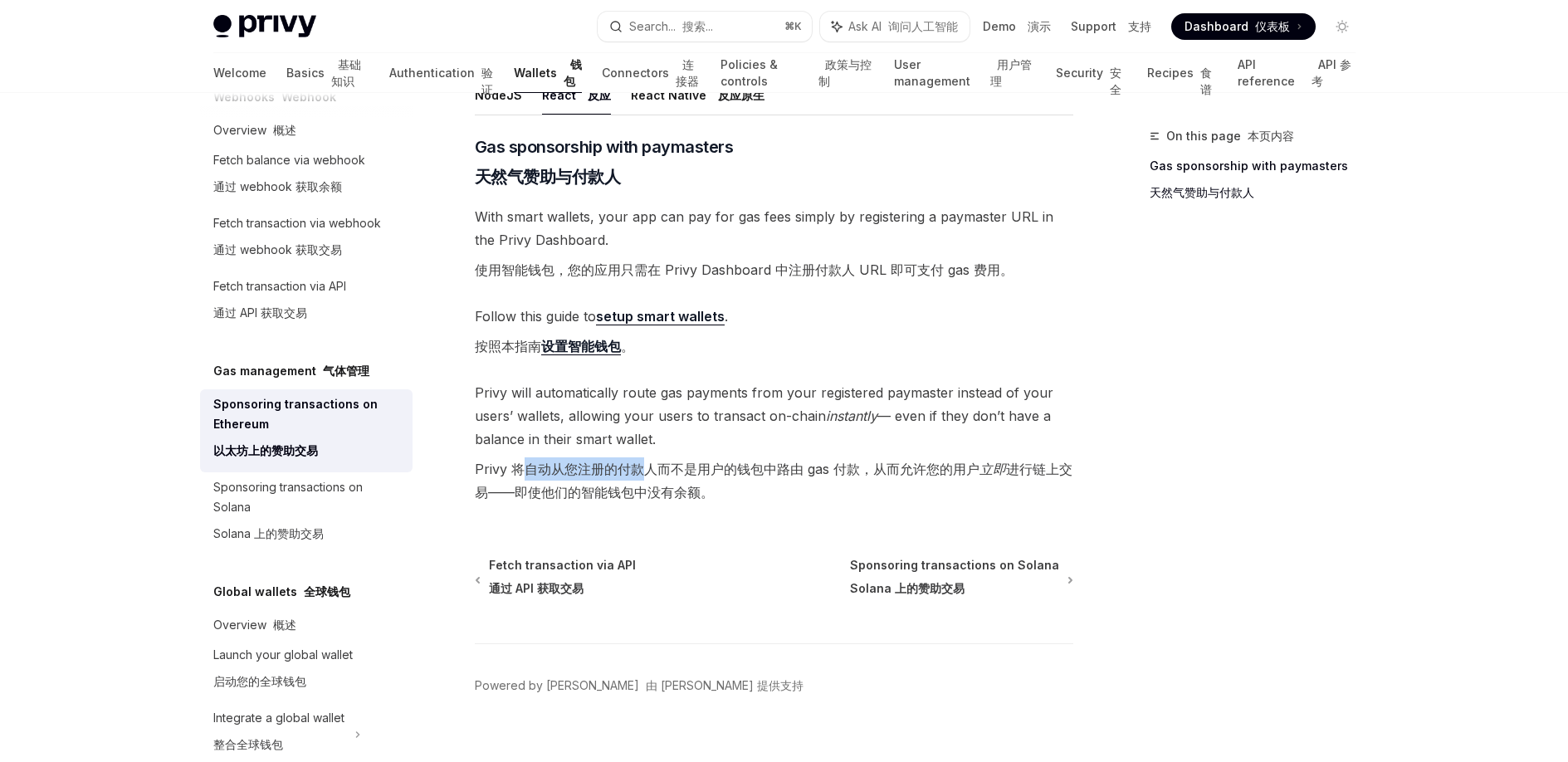
drag, startPoint x: 518, startPoint y: 467, endPoint x: 646, endPoint y: 460, distance: 128.2
click at [646, 460] on font "Privy 将自动从您注册的付款人而不是用户的钱包中路由 gas 付款，从而允许您的用户 立即 进行链上交易——即使他们的智能钱包中没有余额。" at bounding box center [773, 480] width 598 height 40
click at [545, 512] on div "Gas management 气体管理 Sponsoring transactions on Ethereum 以太坊上的赞助交易 OpenAI Open i…" at bounding box center [618, 292] width 916 height 990
click at [583, 352] on link "设置智能钱包" at bounding box center [581, 346] width 80 height 18
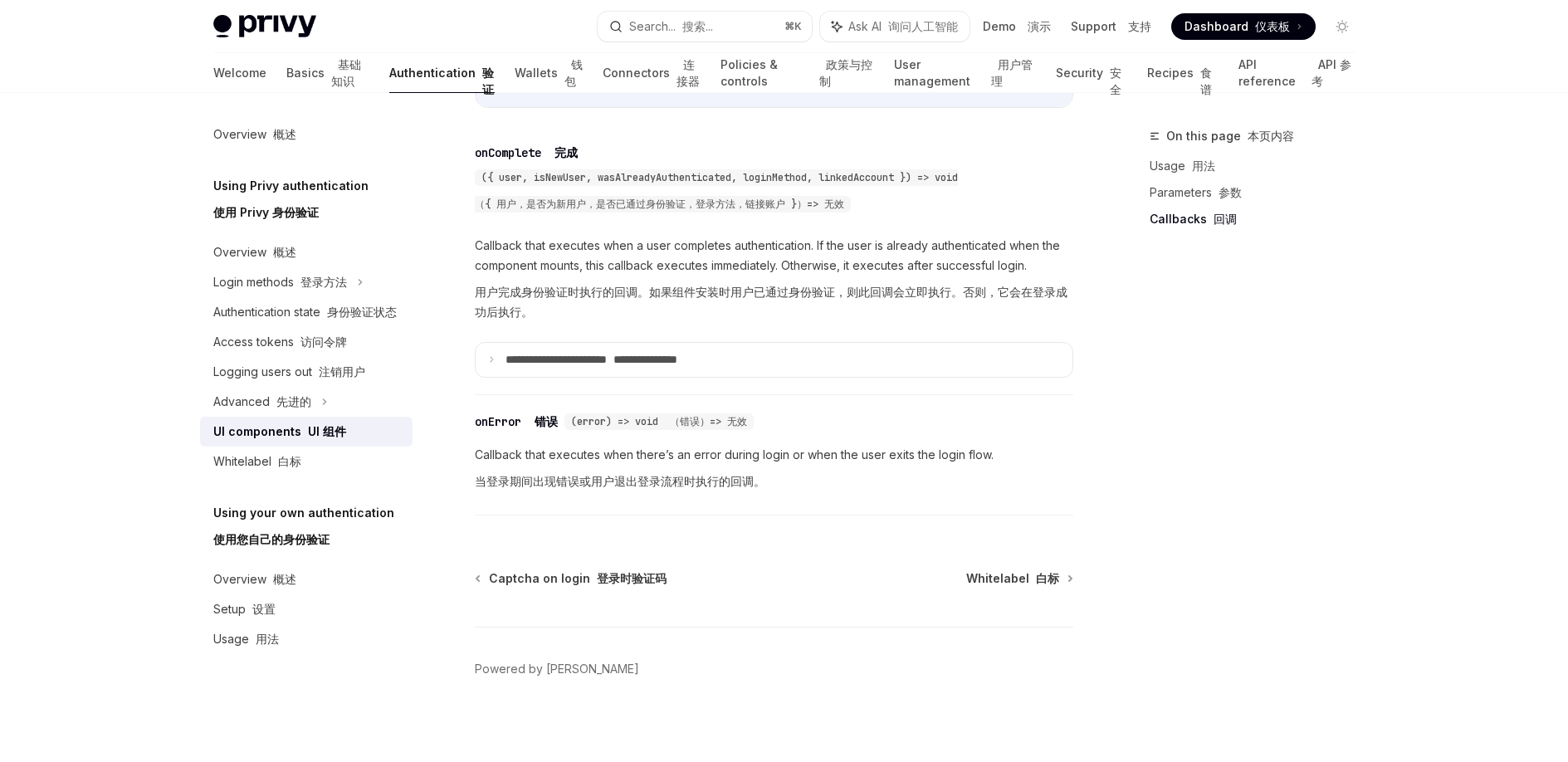
scroll to position [3056, 0]
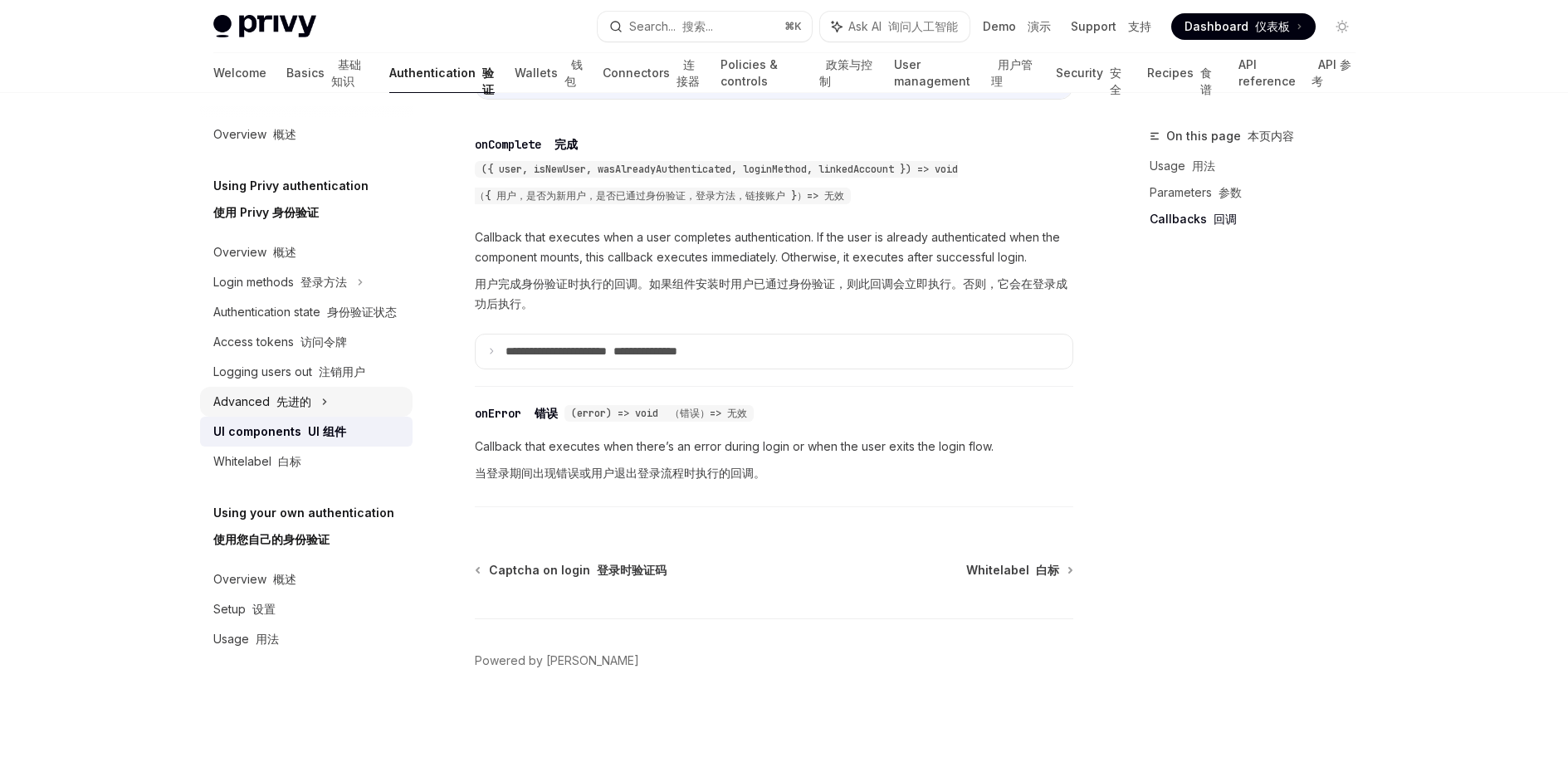
click at [273, 393] on div "Advanced 先进的" at bounding box center [262, 402] width 98 height 20
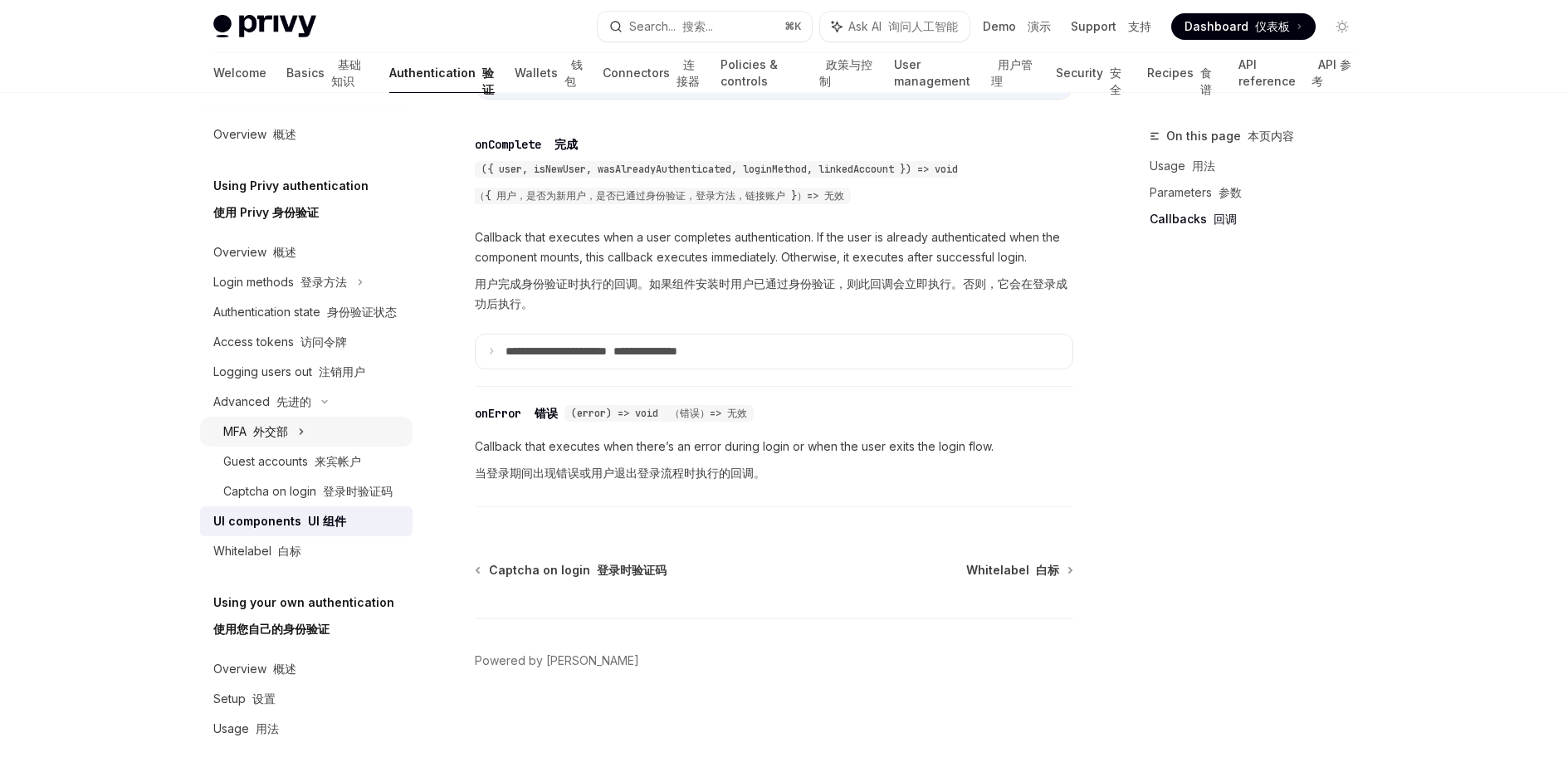
click at [274, 442] on div "MFA 外交部" at bounding box center [255, 432] width 65 height 20
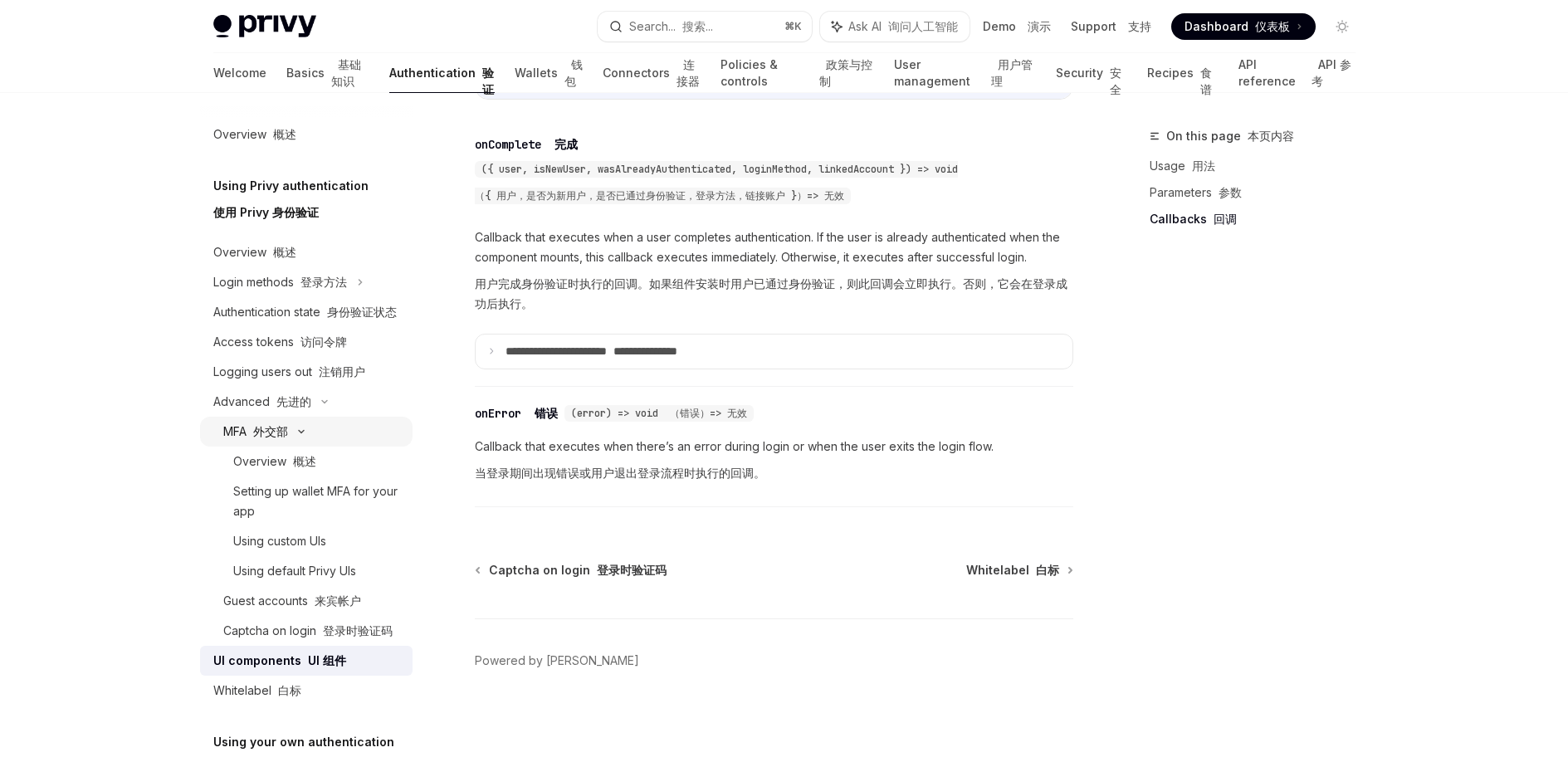
type textarea "*"
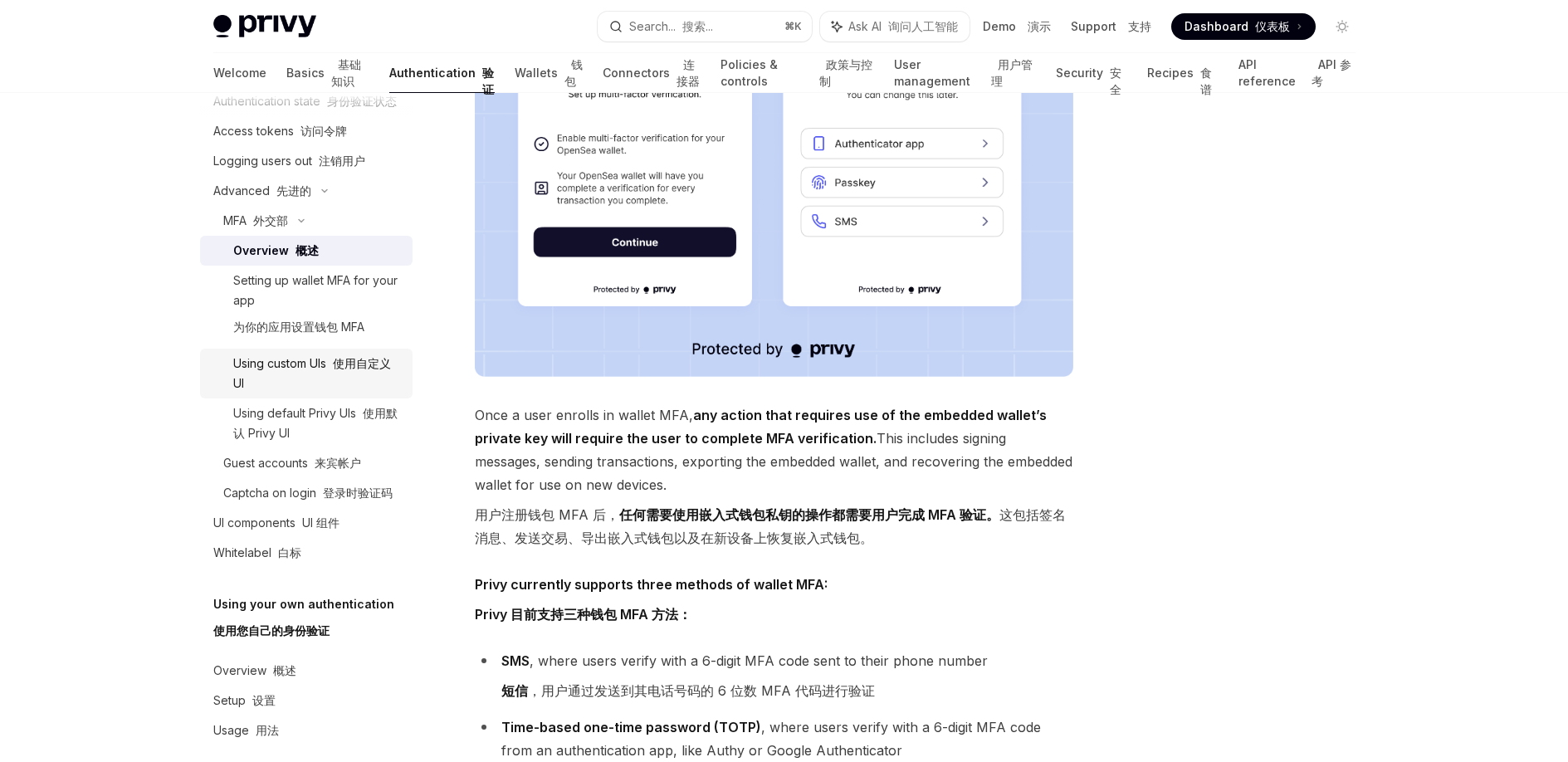
scroll to position [220, 0]
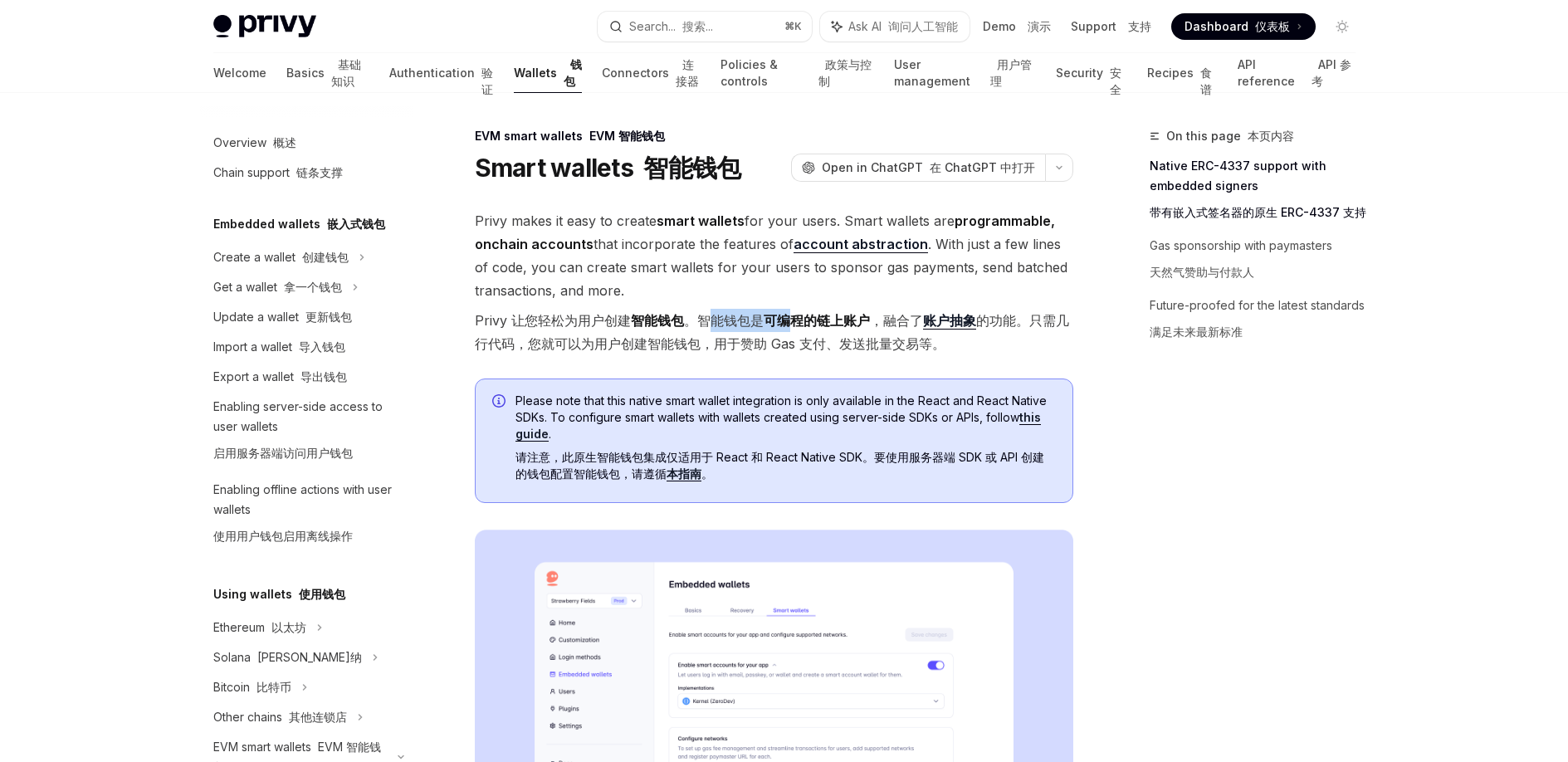
drag, startPoint x: 711, startPoint y: 322, endPoint x: 787, endPoint y: 325, distance: 76.1
click at [787, 325] on font "Privy 让您轻松为用户创建 智能钱包 。智能钱包是 可编程的链上账户 ，融合了 账户抽象 的功能。只需几行代码，您就可以为用户创建智能钱包，用于赞助 Ga…" at bounding box center [771, 331] width 594 height 40
click at [689, 350] on font "Privy 让您轻松为用户创建 智能钱包 。智能钱包是 可编程的链上账户 ，融合了 账户抽象 的功能。只需几行代码，您就可以为用户创建智能钱包，用于赞助 Ga…" at bounding box center [771, 331] width 594 height 40
drag, startPoint x: 497, startPoint y: 351, endPoint x: 625, endPoint y: 344, distance: 128.2
click at [625, 344] on font "Privy 让您轻松为用户创建 智能钱包 。智能钱包是 可编程的链上账户 ，融合了 账户抽象 的功能。只需几行代码，您就可以为用户创建智能钱包，用于赞助 Ga…" at bounding box center [774, 331] width 599 height 46
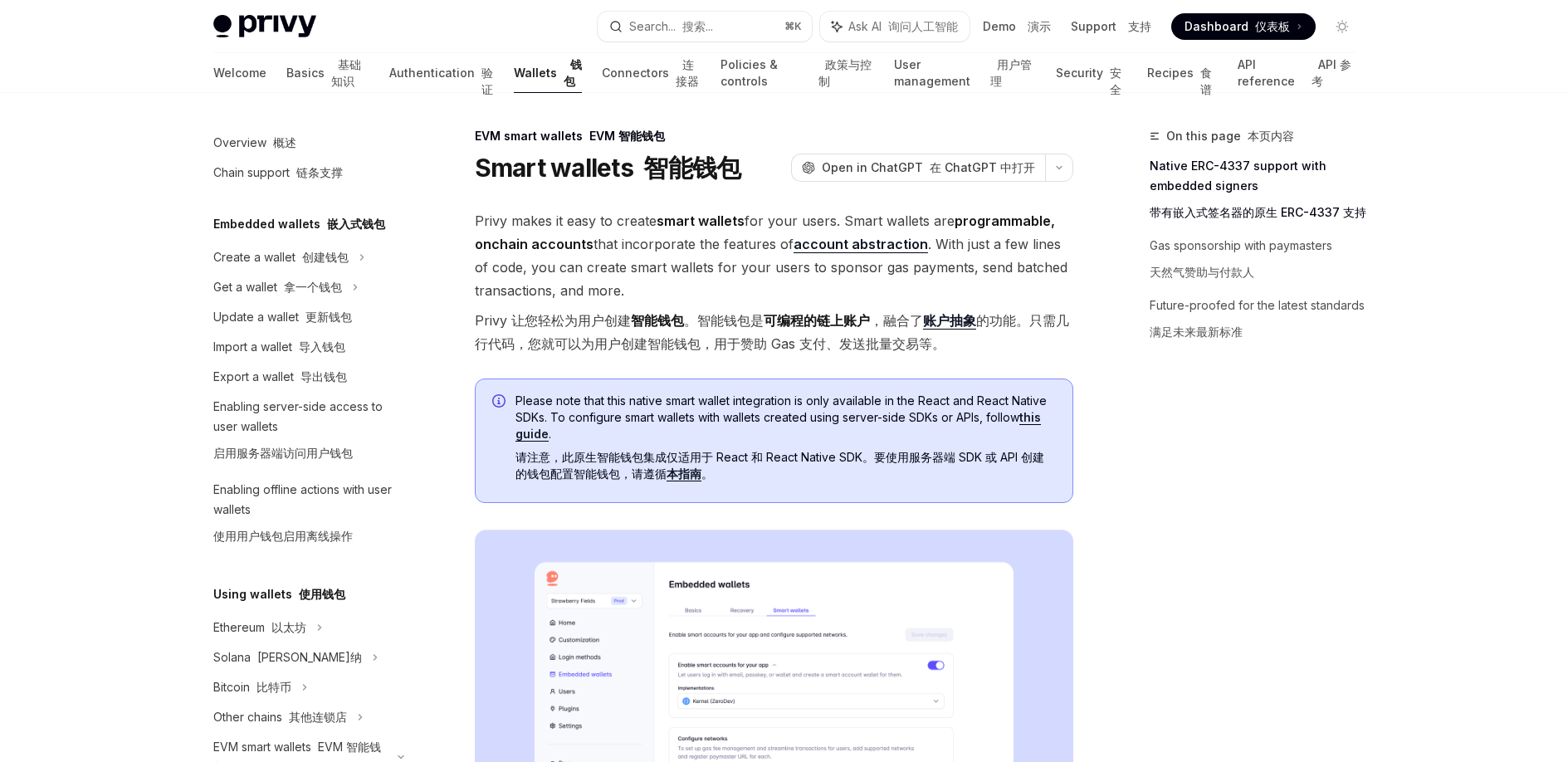
click at [712, 343] on font "Privy 让您轻松为用户创建 智能钱包 。智能钱包是 可编程的链上账户 ，融合了 账户抽象 的功能。只需几行代码，您就可以为用户创建智能钱包，用于赞助 Ga…" at bounding box center [771, 331] width 594 height 40
drag, startPoint x: 803, startPoint y: 341, endPoint x: 589, endPoint y: 344, distance: 214.0
click at [589, 344] on font "Privy 让您轻松为用户创建 智能钱包 。智能钱包是 可编程的链上账户 ，融合了 账户抽象 的功能。只需几行代码，您就可以为用户创建智能钱包，用于赞助 Ga…" at bounding box center [771, 331] width 594 height 40
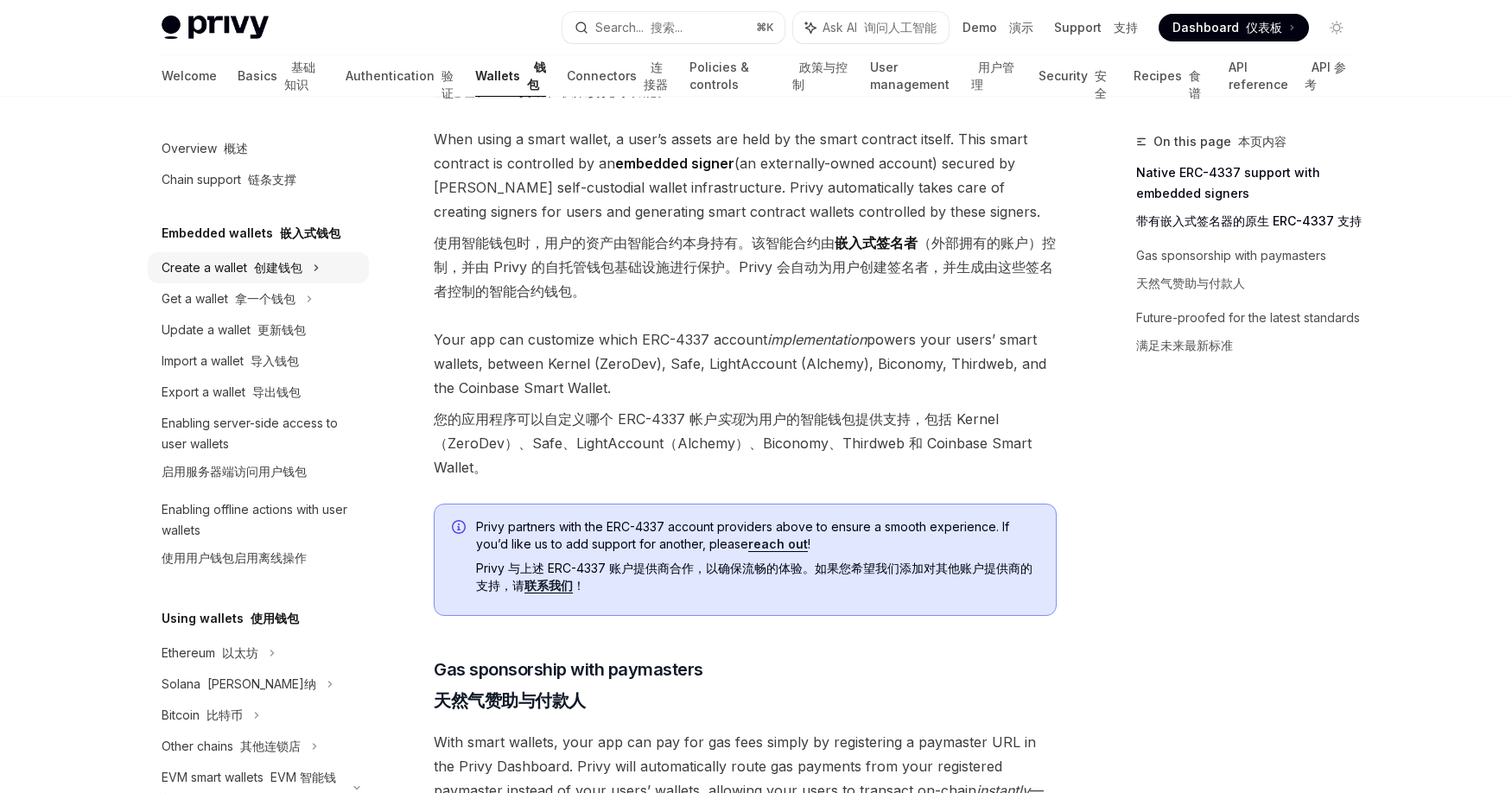
scroll to position [1324, 0]
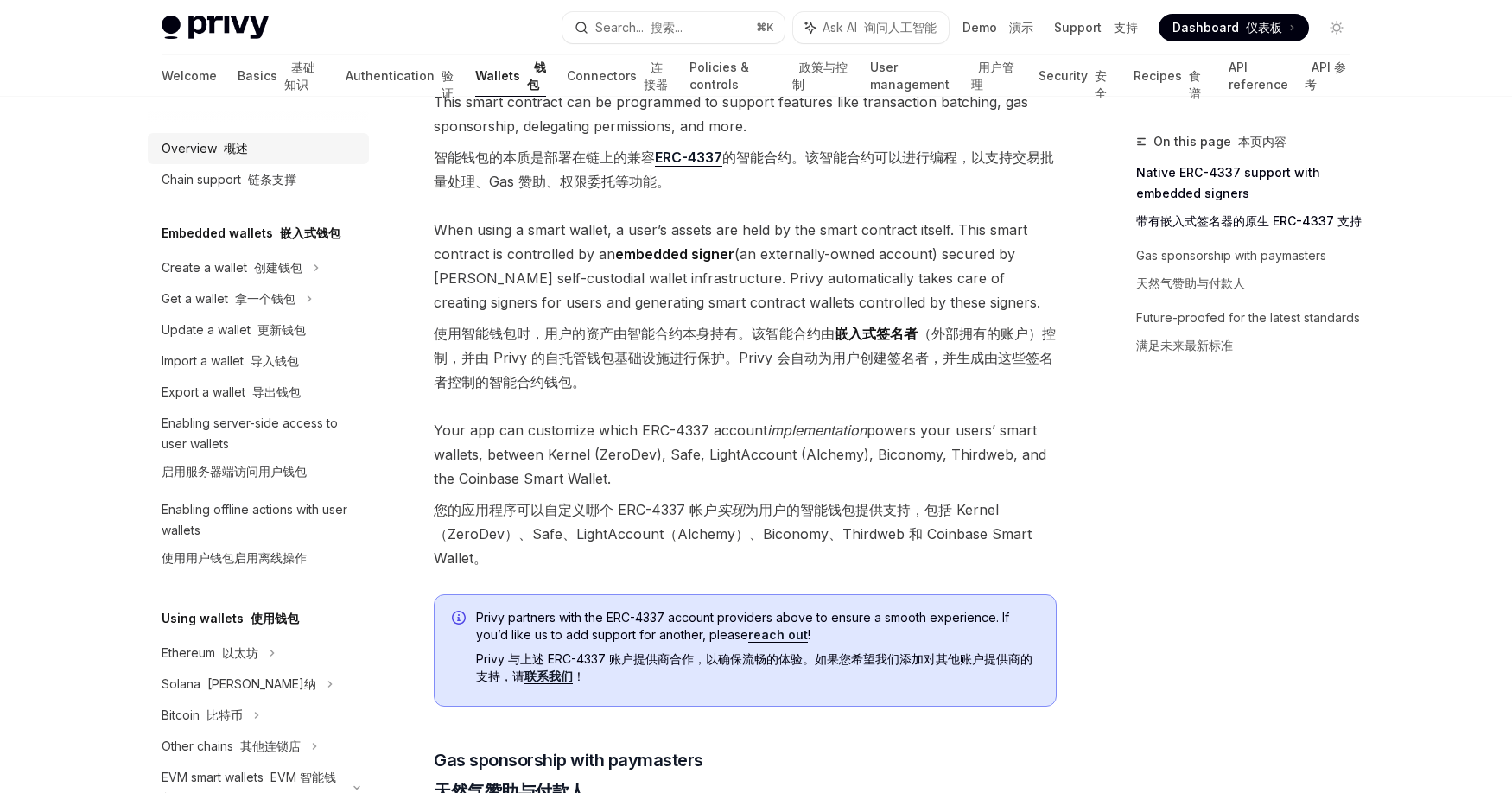
click at [212, 143] on div "Overview 概述" at bounding box center [204, 149] width 86 height 21
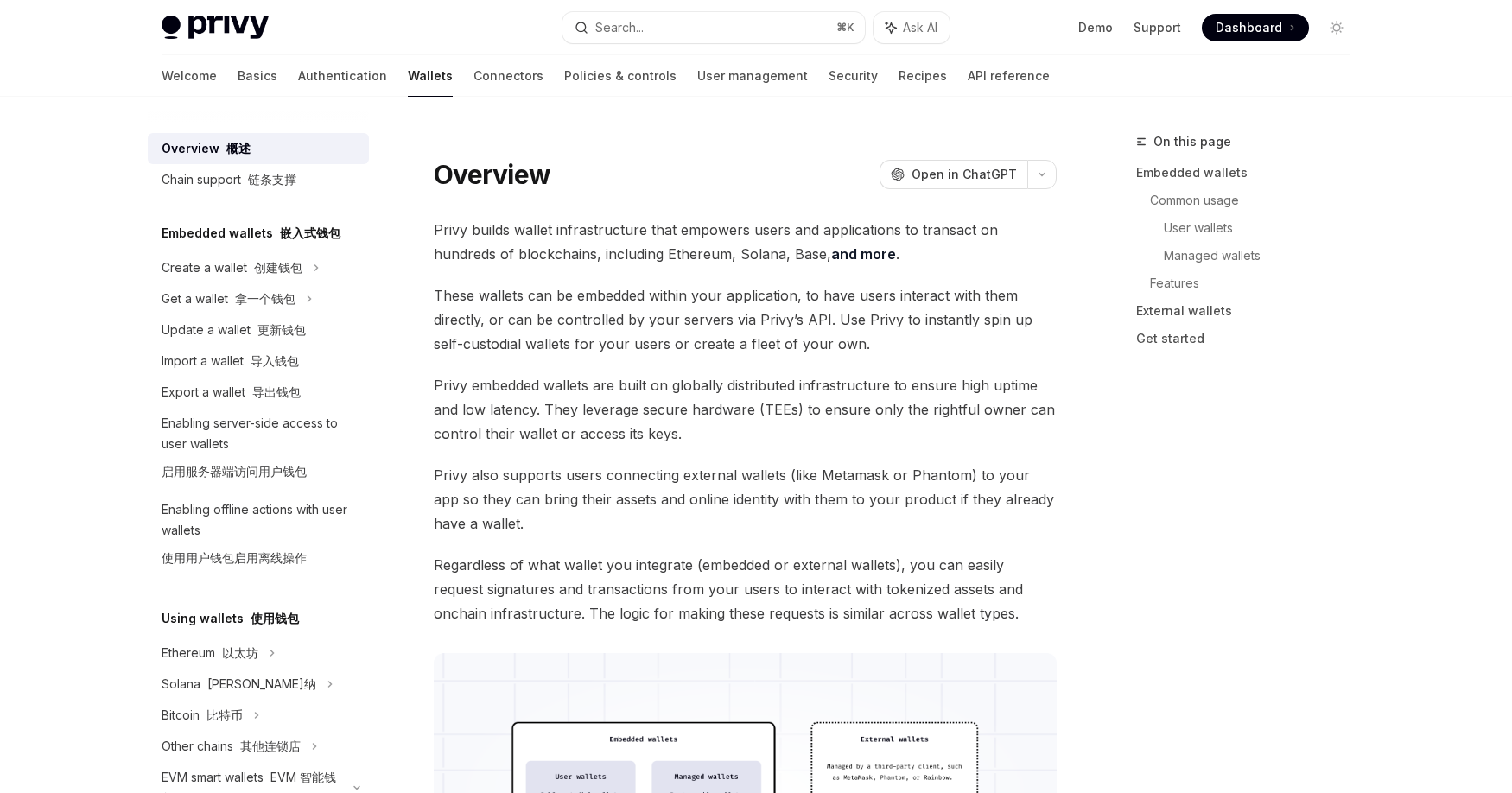
type textarea "*"
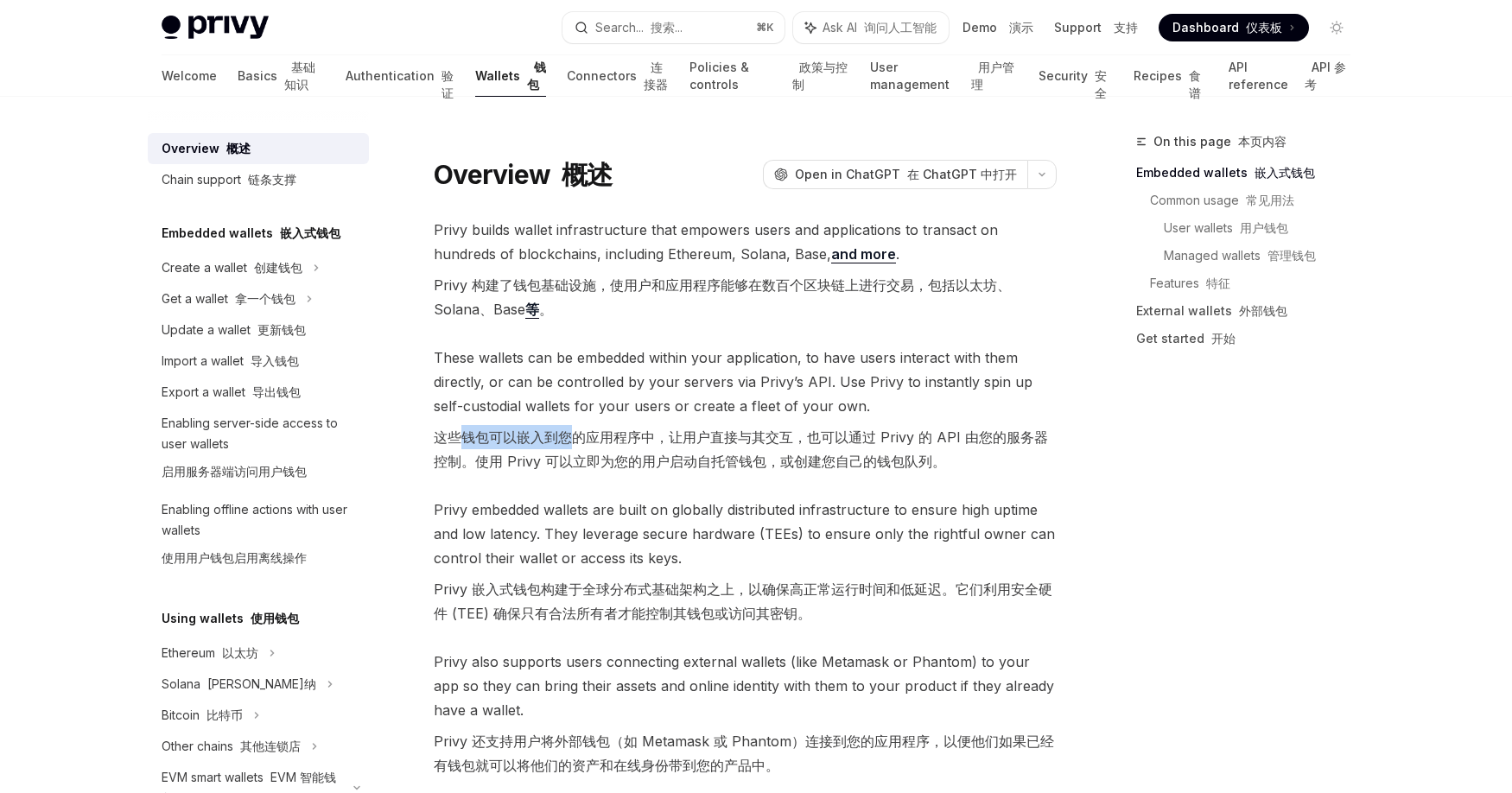
drag, startPoint x: 462, startPoint y: 437, endPoint x: 566, endPoint y: 439, distance: 104.0
click at [566, 439] on font "这些钱包可以嵌入到您的应用程序中，让用户直接与其交互，也可以通过 Privy 的 API 由您的服务器控制。使用 Privy 可以立即为您的用户启动自托管钱包…" at bounding box center [741, 448] width 614 height 41
click at [499, 477] on span "These wallets can be embedded within your application, to have users interact w…" at bounding box center [745, 413] width 623 height 135
drag, startPoint x: 494, startPoint y: 463, endPoint x: 613, endPoint y: 467, distance: 119.1
click at [613, 467] on font "这些钱包可以嵌入到您的应用程序中，让用户直接与其交互，也可以通过 Privy 的 API 由您的服务器控制。使用 Privy 可以立即为您的用户启动自托管钱包…" at bounding box center [741, 448] width 614 height 41
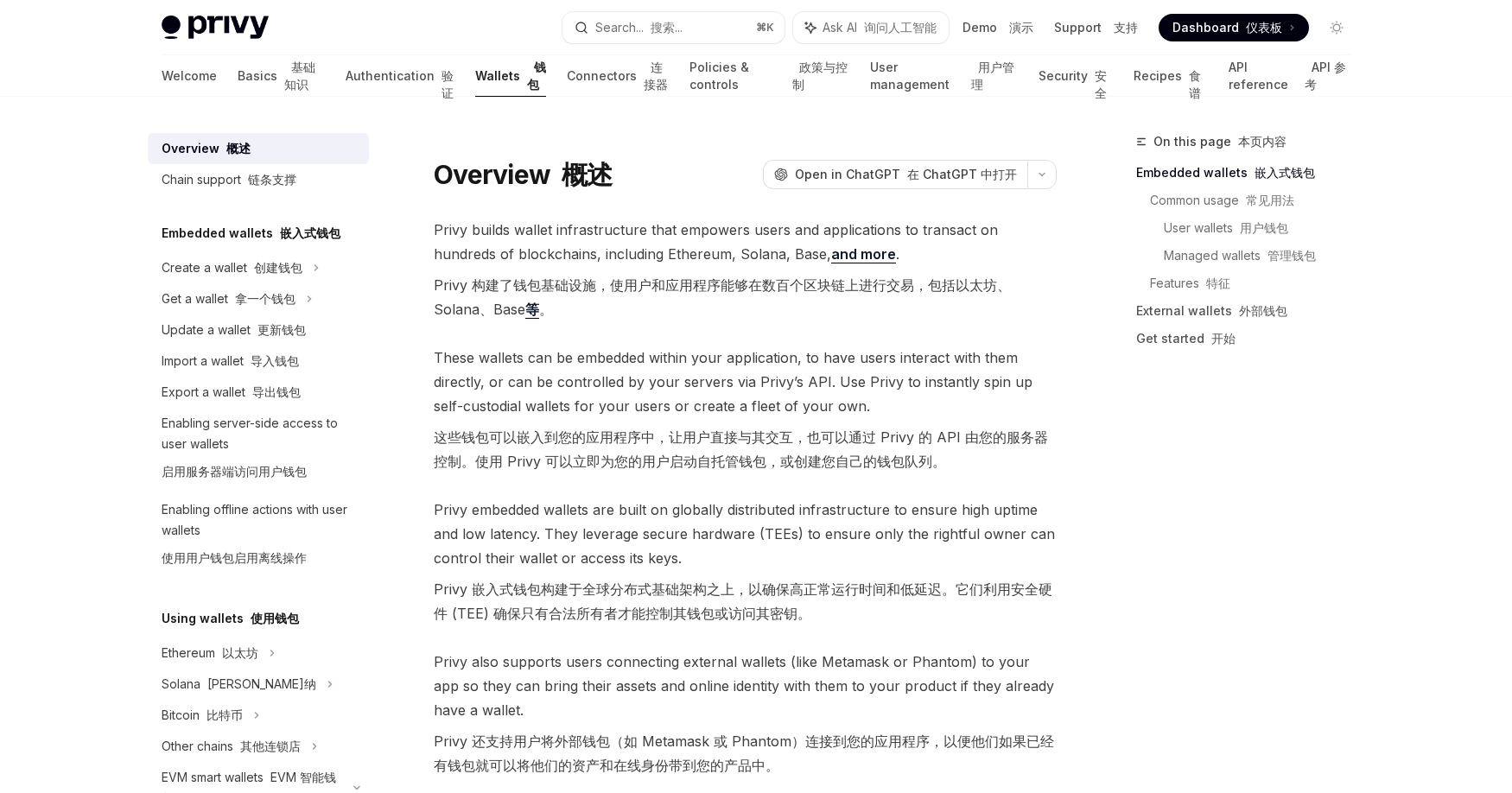
click at [754, 463] on font "这些钱包可以嵌入到您的应用程序中，让用户直接与其交互，也可以通过 Privy 的 API 由您的服务器控制。使用 Privy 可以立即为您的用户启动自托管钱包…" at bounding box center [741, 448] width 614 height 41
drag, startPoint x: 883, startPoint y: 462, endPoint x: 527, endPoint y: 459, distance: 356.0
click at [527, 459] on font "这些钱包可以嵌入到您的应用程序中，让用户直接与其交互，也可以通过 Privy 的 API 由您的服务器控制。使用 Privy 可以立即为您的用户启动自托管钱包…" at bounding box center [745, 448] width 623 height 48
drag, startPoint x: 488, startPoint y: 462, endPoint x: 963, endPoint y: 476, distance: 475.2
click at [963, 476] on span "These wallets can be embedded within your application, to have users interact w…" at bounding box center [745, 413] width 623 height 135
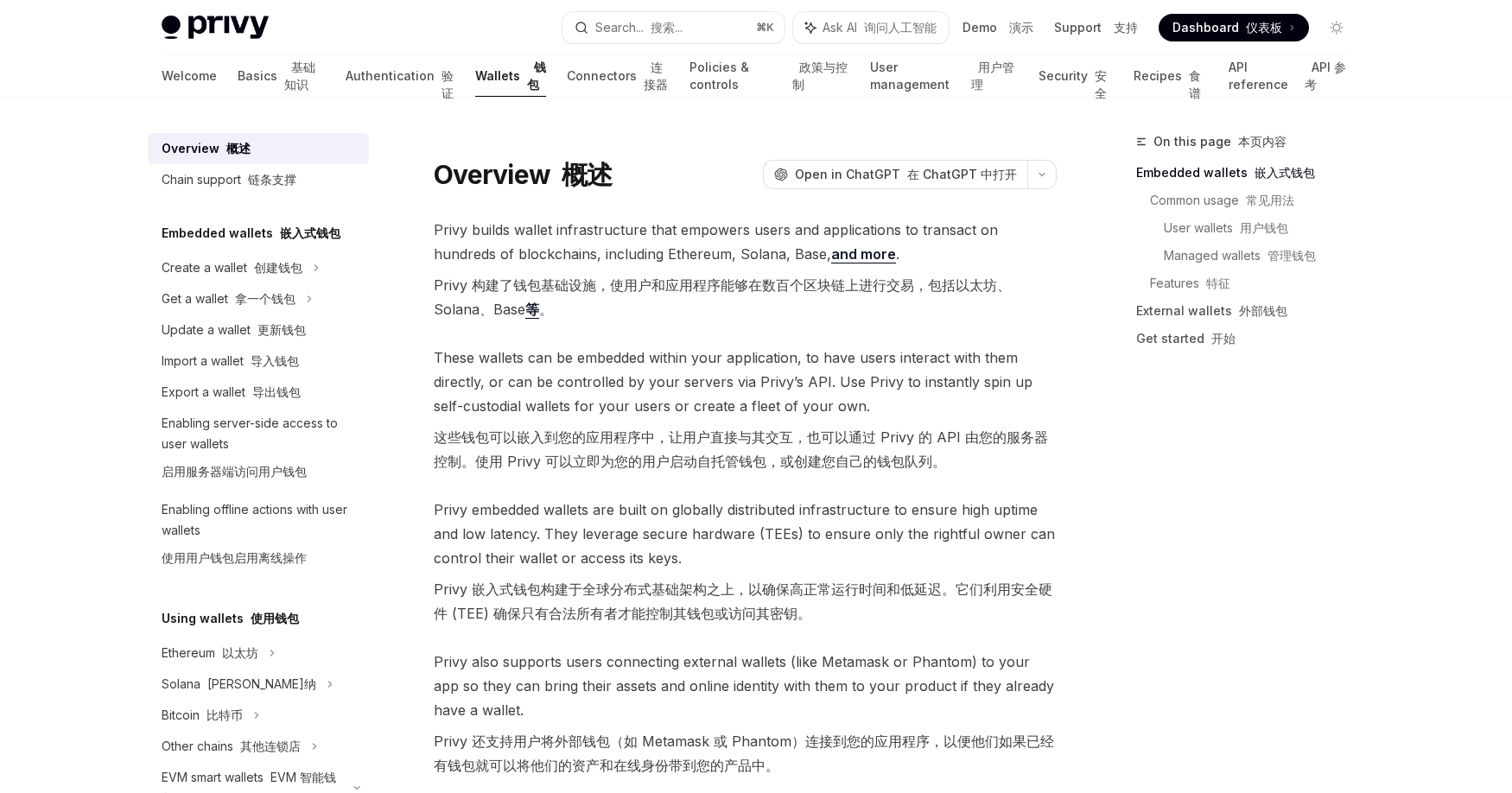
drag, startPoint x: 432, startPoint y: 589, endPoint x: 594, endPoint y: 594, distance: 162.1
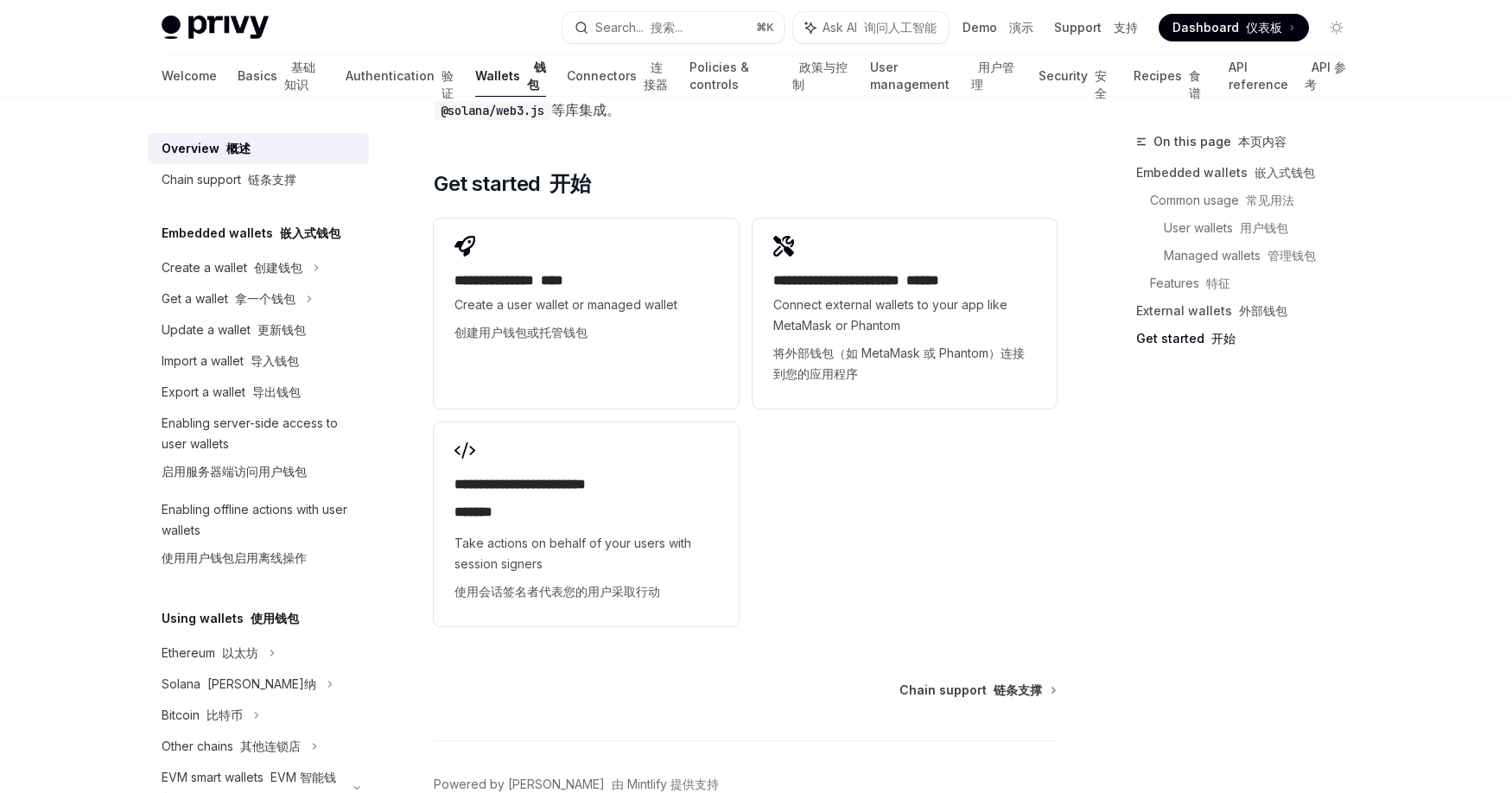
scroll to position [4325, 0]
drag, startPoint x: 564, startPoint y: 588, endPoint x: 471, endPoint y: 577, distance: 93.6
